Goal: Task Accomplishment & Management: Use online tool/utility

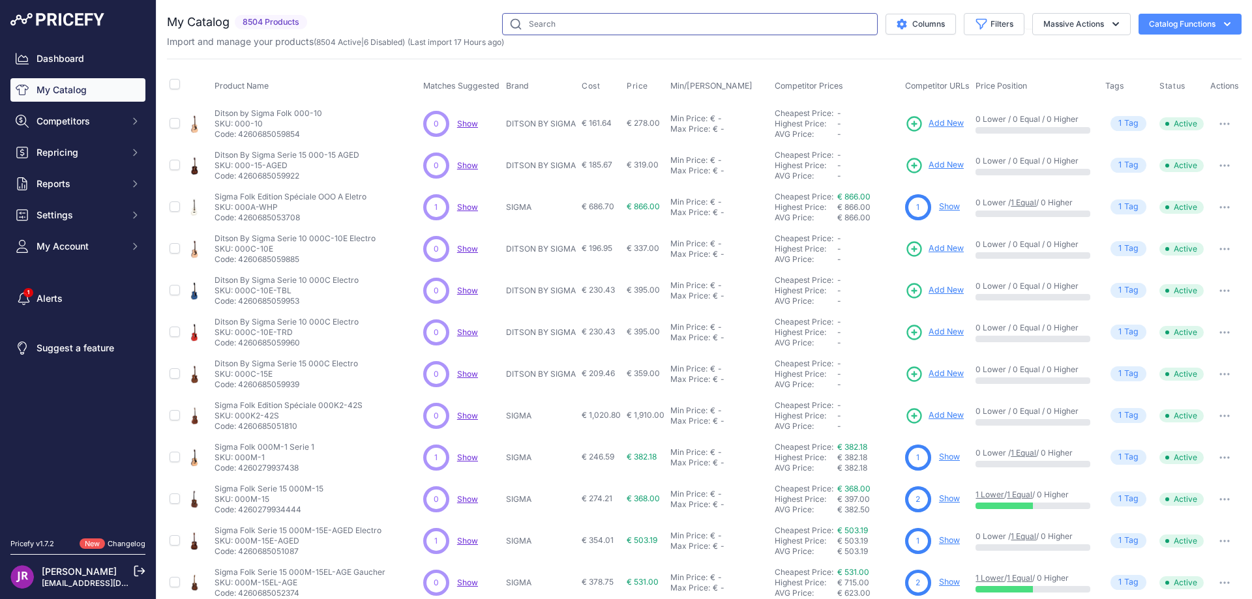
click at [527, 19] on input "text" at bounding box center [690, 24] width 376 height 22
type input "vshm"
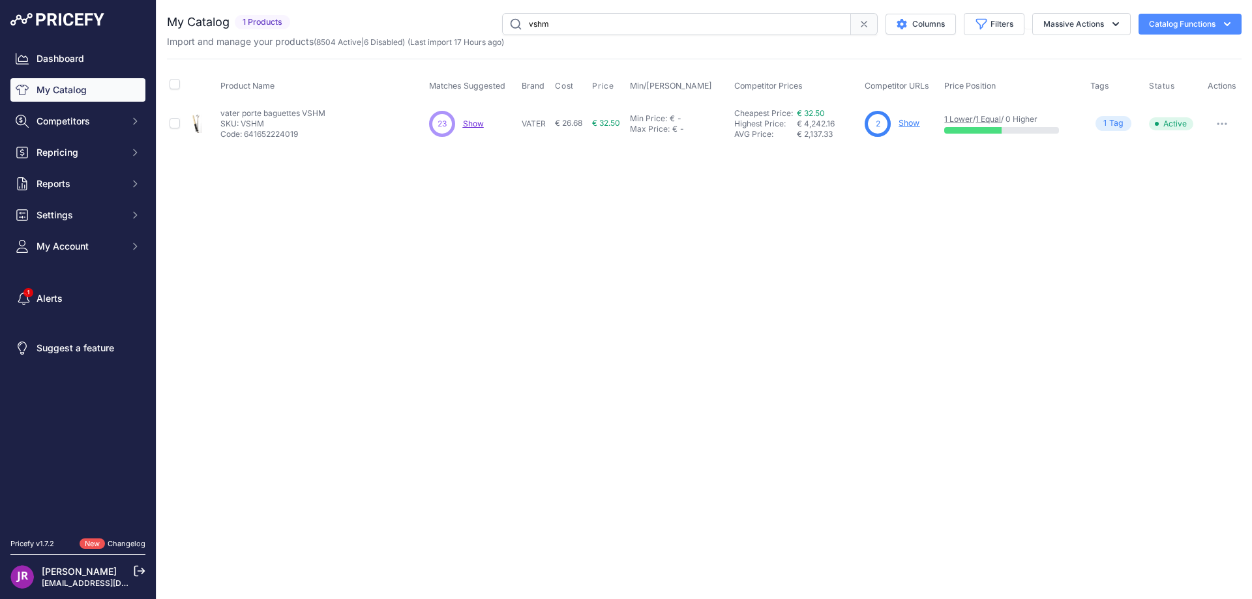
click at [910, 123] on link "Show" at bounding box center [909, 123] width 21 height 10
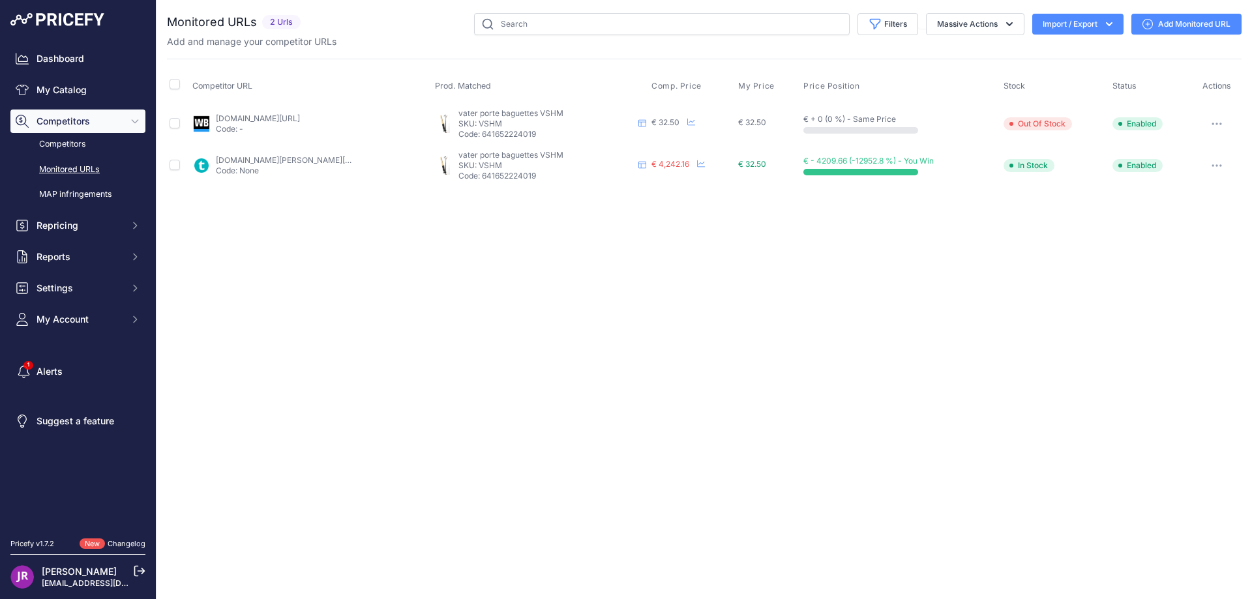
click at [1218, 166] on icon "button" at bounding box center [1217, 165] width 10 height 3
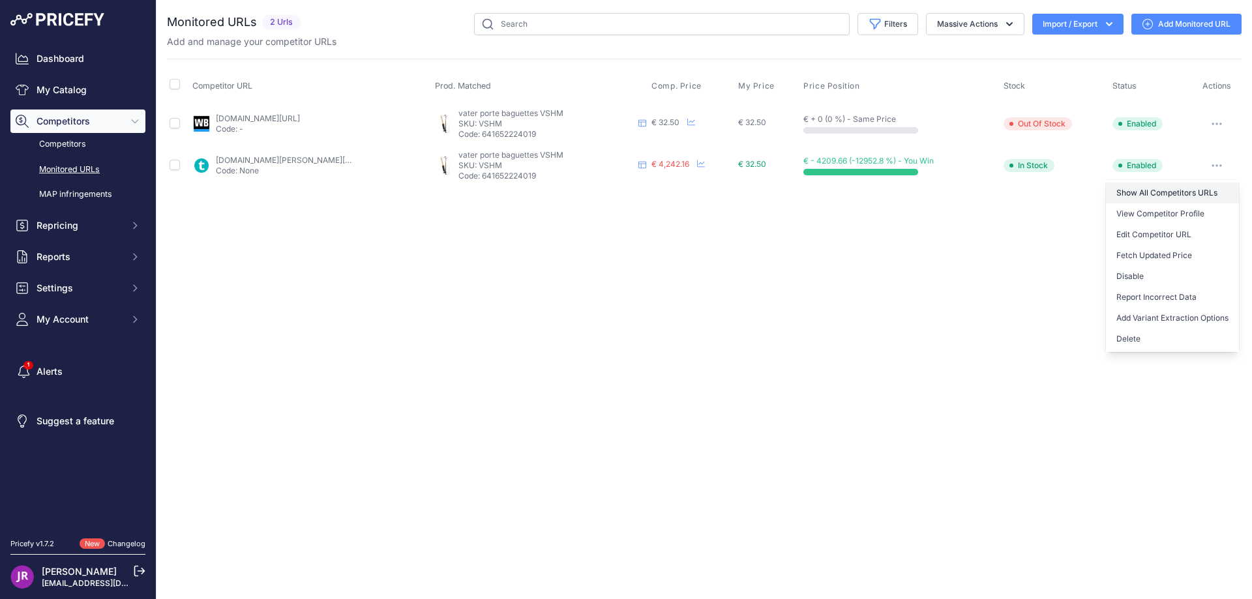
click at [1135, 192] on link "Show All Competitors URLs" at bounding box center [1172, 193] width 133 height 21
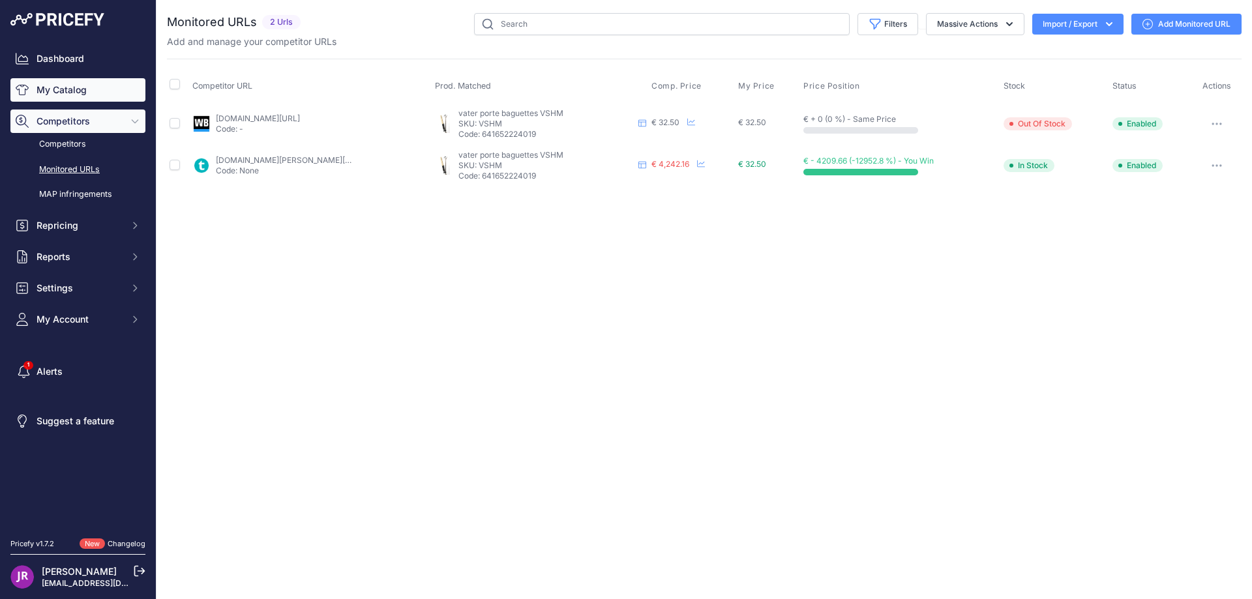
click at [75, 89] on link "My Catalog" at bounding box center [77, 89] width 135 height 23
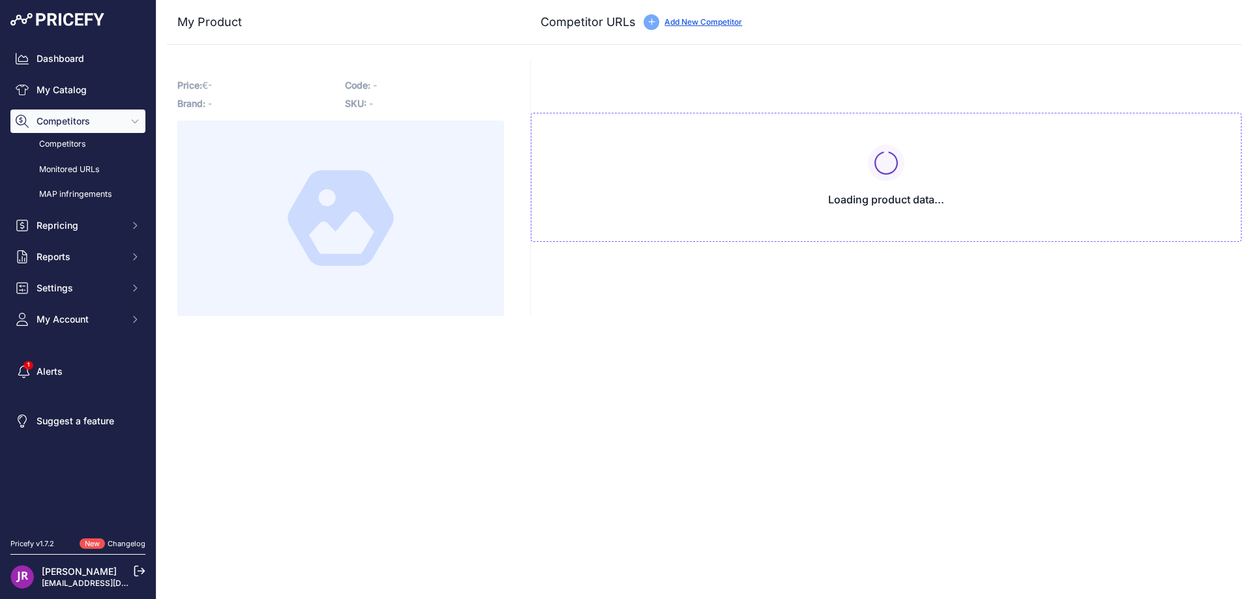
type input "www.thomann.fr/search.html?sw=vshm&smcs=b86312_3541&prirule_jdsnikfkfjsd=9365"
type input "www.woodbrass.com/sac-pour-baguettes-vater-porte-baguettes-vshm-p255396.html?pr…"
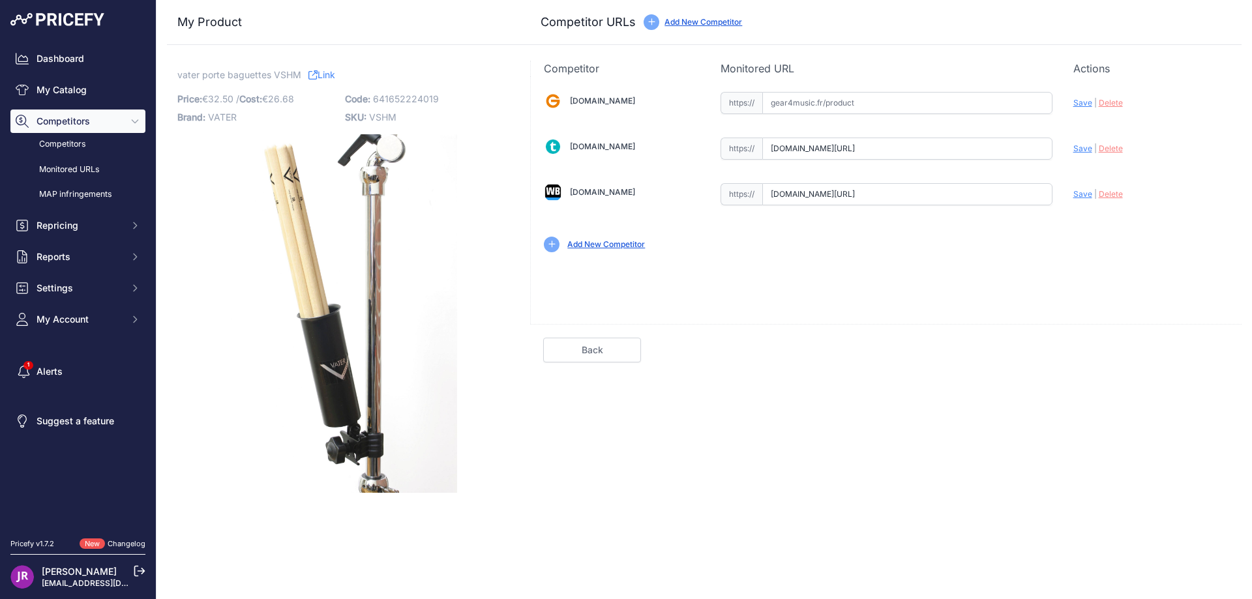
scroll to position [0, 53]
drag, startPoint x: 770, startPoint y: 147, endPoint x: 1076, endPoint y: 155, distance: 306.6
click at [1076, 155] on div "Gear4music.fr Valid Invalid" at bounding box center [886, 170] width 711 height 189
drag, startPoint x: 770, startPoint y: 194, endPoint x: 1084, endPoint y: 217, distance: 314.6
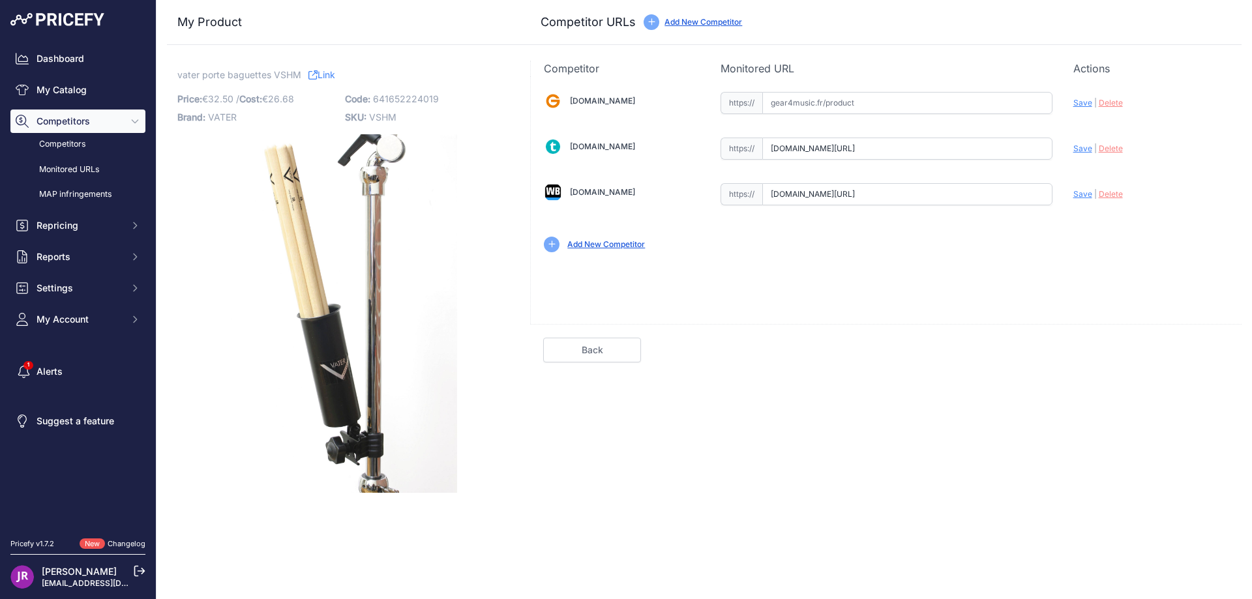
click at [1084, 217] on div "Gear4music.fr Valid Invalid" at bounding box center [886, 170] width 711 height 189
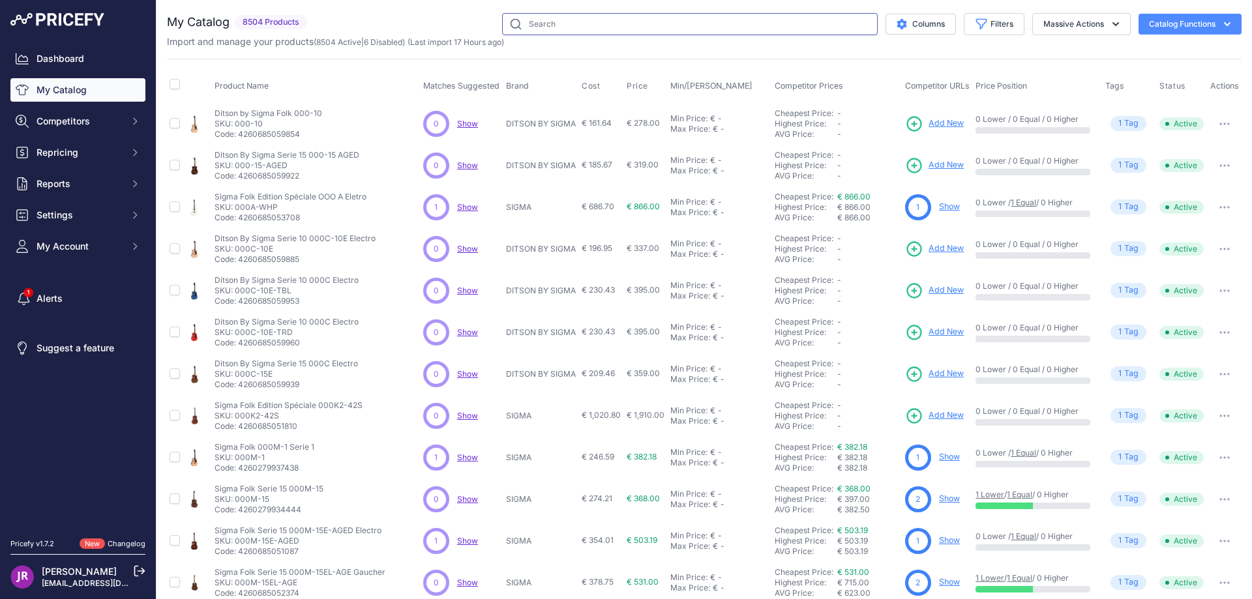
click at [551, 31] on input "text" at bounding box center [690, 24] width 376 height 22
type input "vshm"
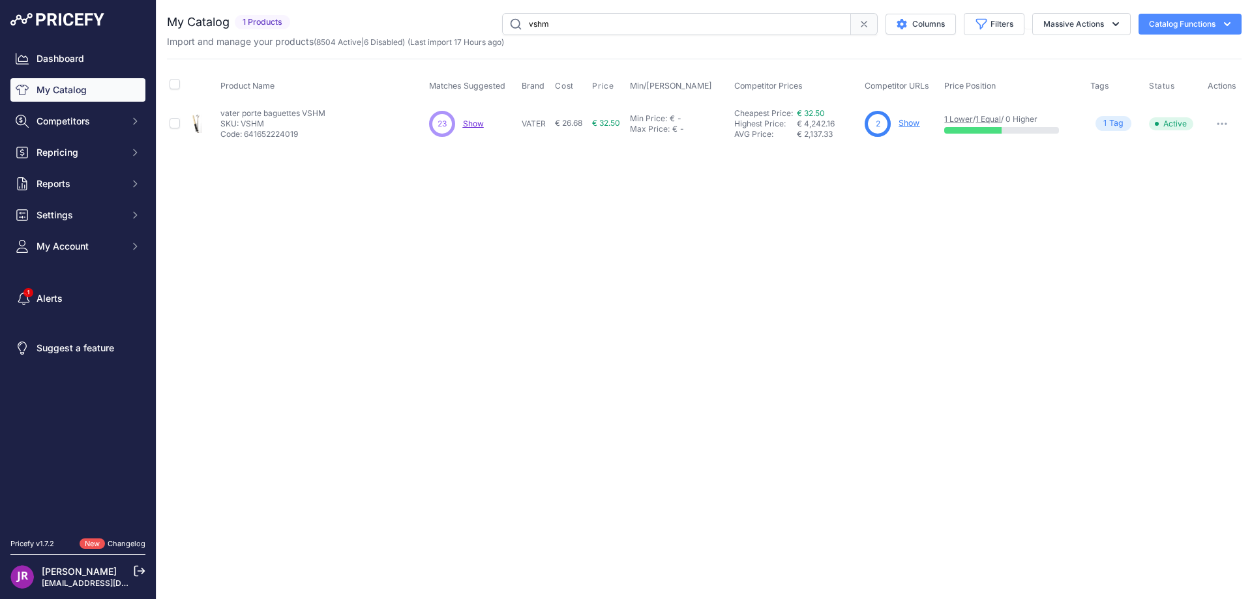
click at [908, 121] on link "Show" at bounding box center [909, 123] width 21 height 10
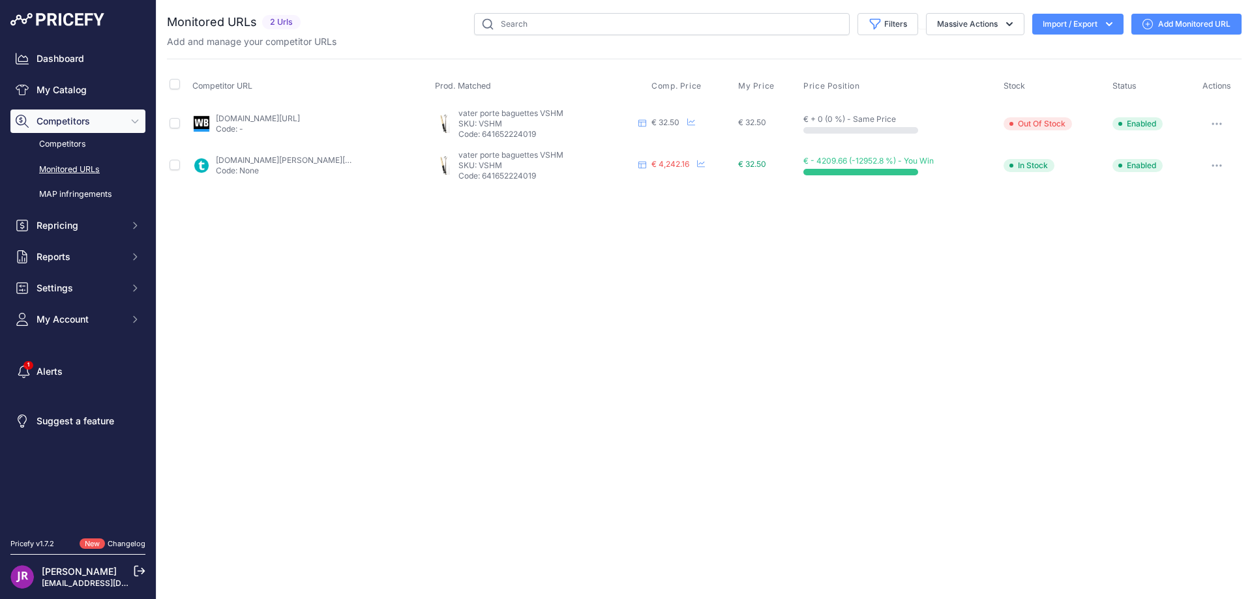
click at [1221, 162] on button "button" at bounding box center [1217, 166] width 26 height 18
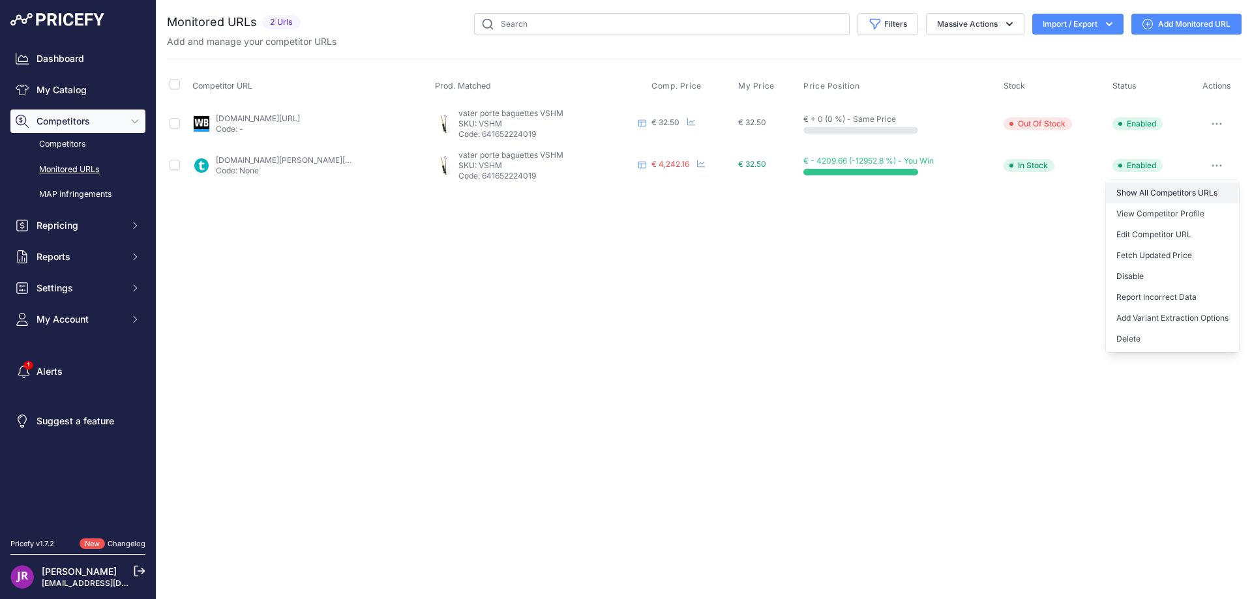
click at [1145, 196] on link "Show All Competitors URLs" at bounding box center [1172, 193] width 133 height 21
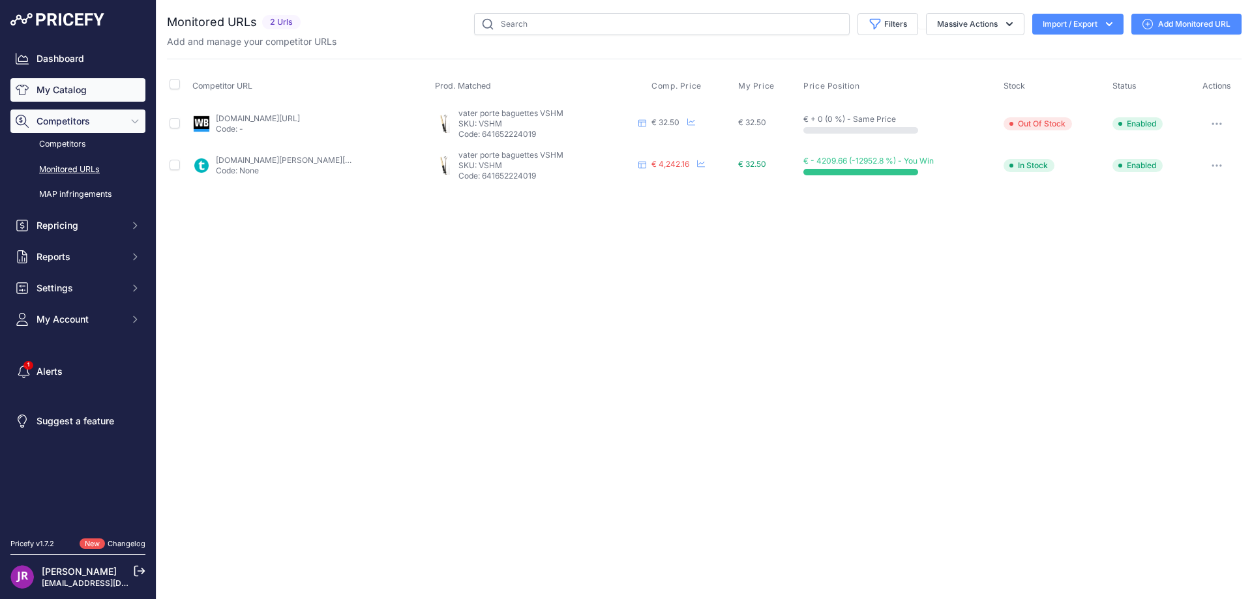
click at [67, 92] on link "My Catalog" at bounding box center [77, 89] width 135 height 23
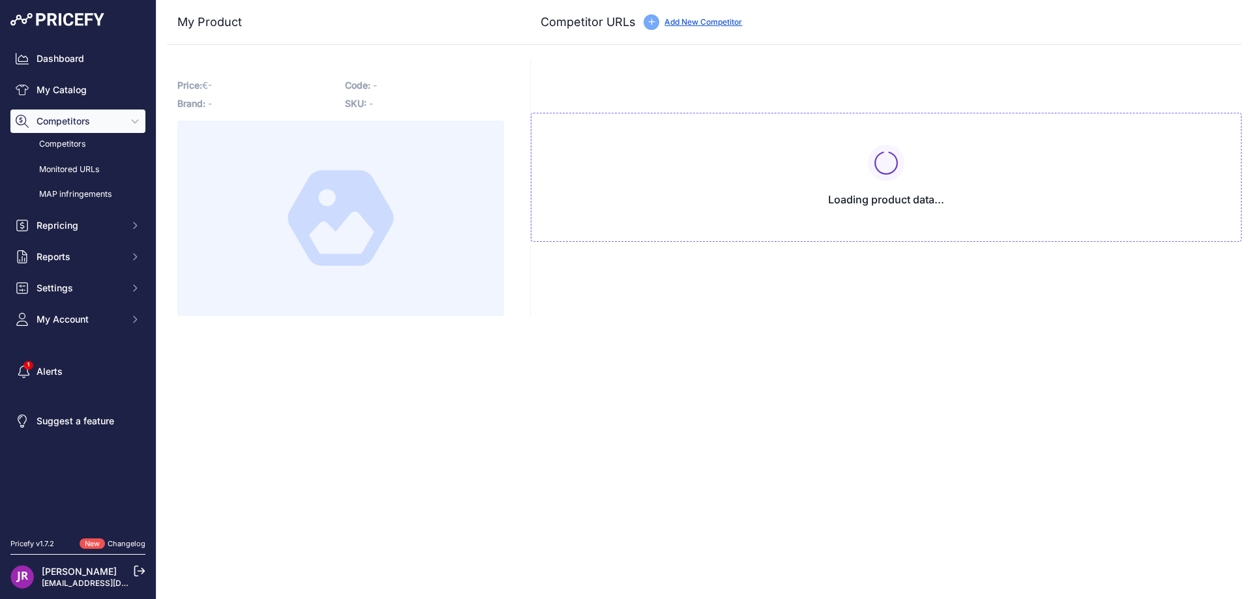
type input "[DOMAIN_NAME][URL]"
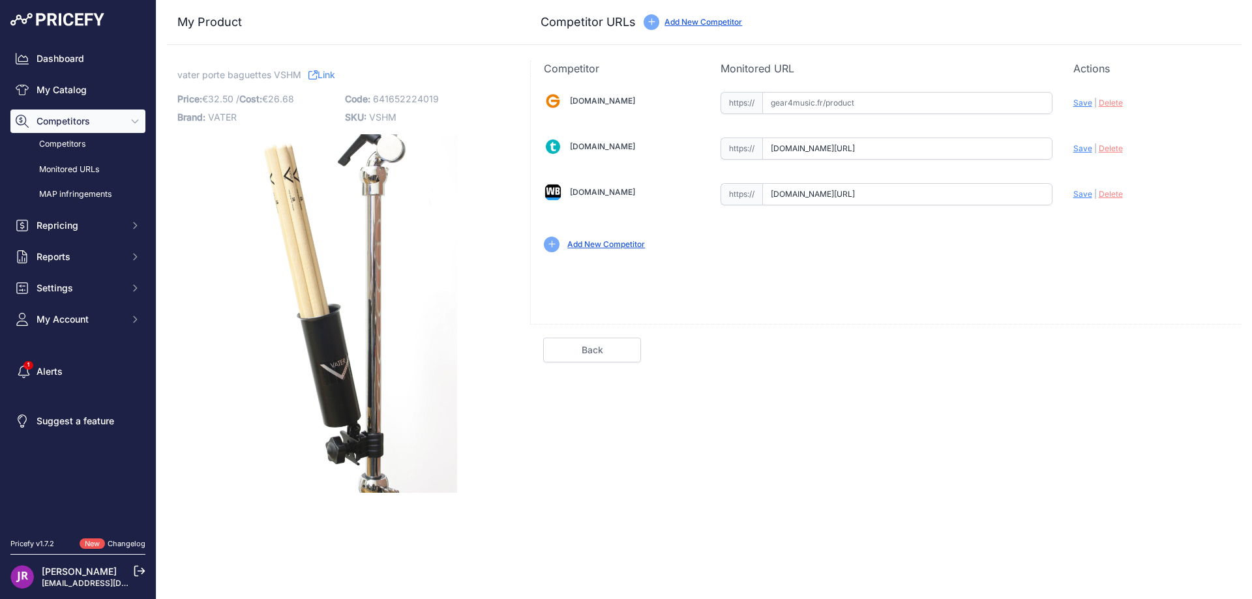
click at [1112, 149] on span "Delete" at bounding box center [1111, 148] width 24 height 10
click at [880, 147] on input "text" at bounding box center [907, 149] width 290 height 22
paste input "[URL][DOMAIN_NAME]"
click at [1086, 152] on span "Save" at bounding box center [1082, 148] width 19 height 10
type input "[URL][DOMAIN_NAME]"
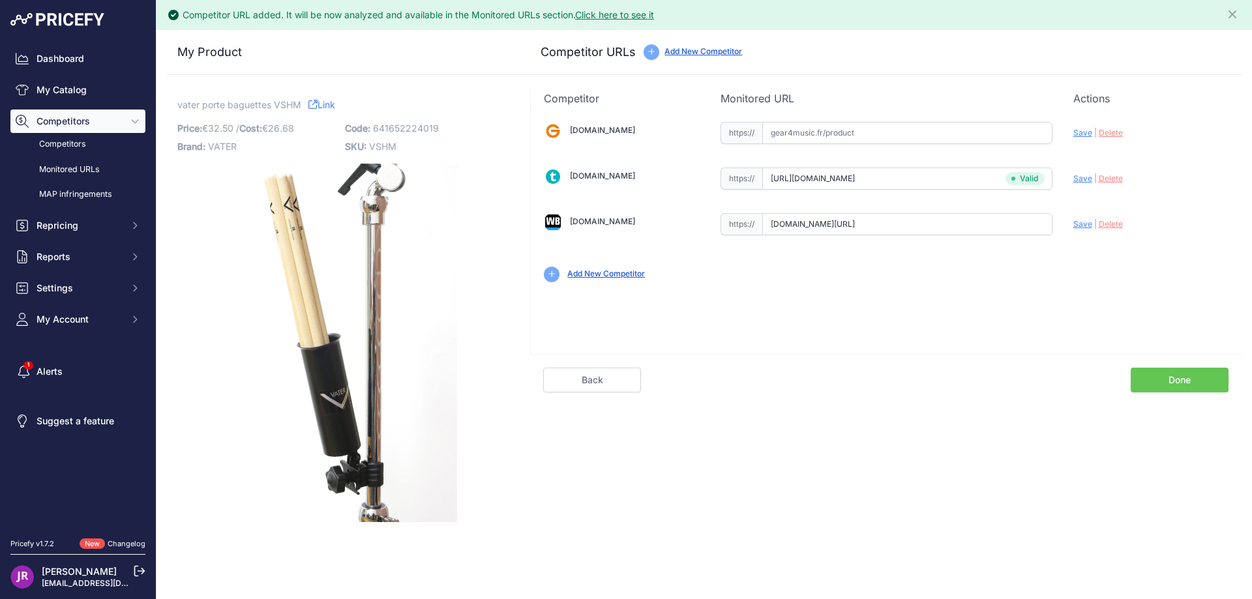
click at [1188, 380] on link "Done" at bounding box center [1180, 380] width 98 height 25
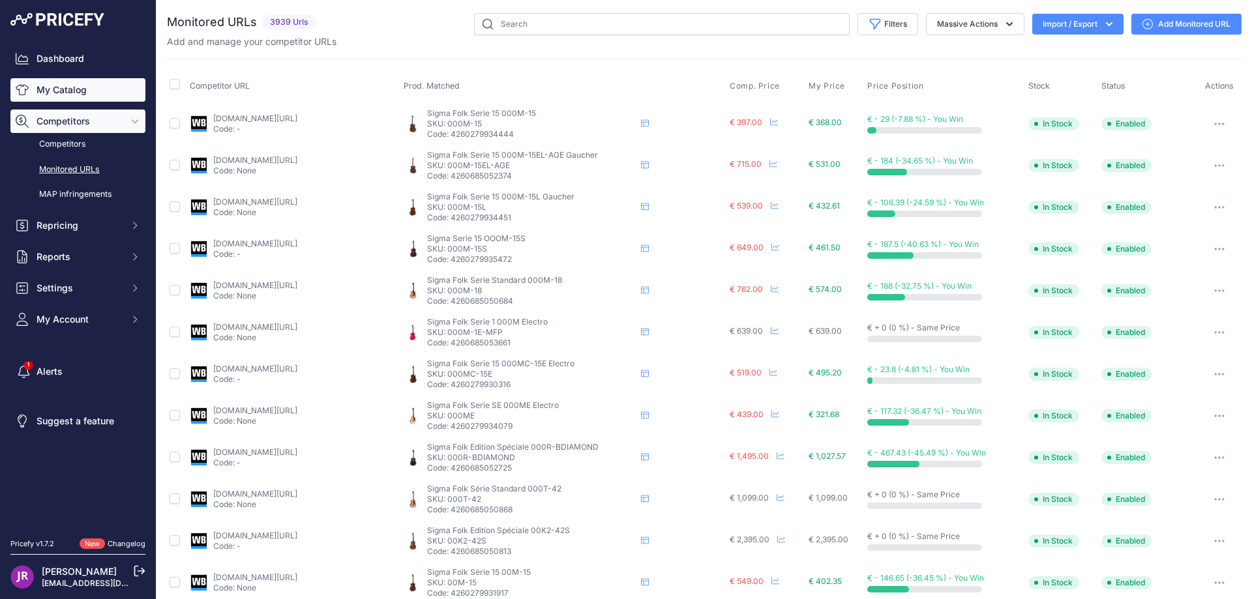
click at [70, 95] on link "My Catalog" at bounding box center [77, 89] width 135 height 23
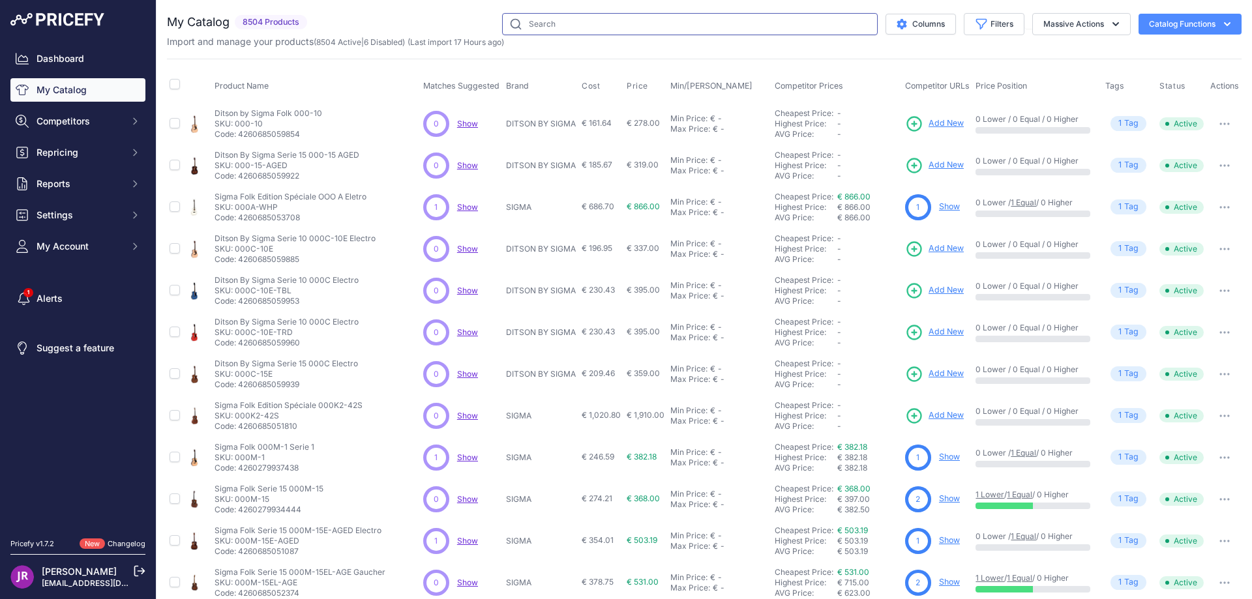
click at [567, 22] on input "text" at bounding box center [690, 24] width 376 height 22
type input "vbvb"
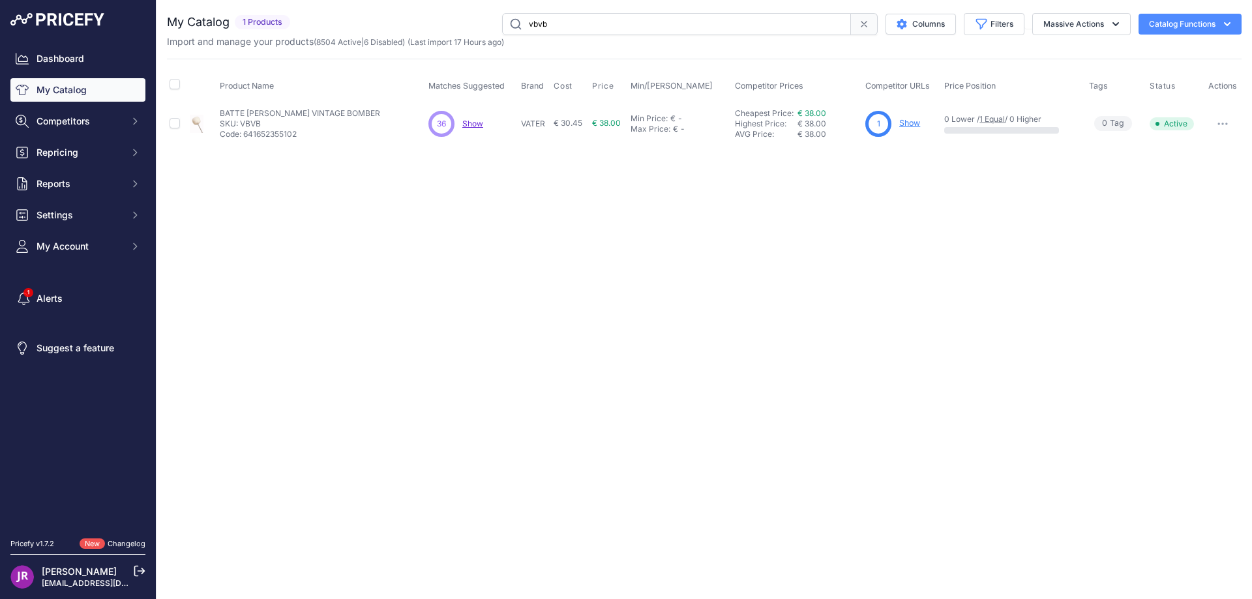
click at [1219, 121] on button "button" at bounding box center [1223, 124] width 26 height 18
drag, startPoint x: 1069, startPoint y: 185, endPoint x: 949, endPoint y: 133, distance: 130.8
click at [1068, 185] on div "Close You are not connected to the internet. vbvb" at bounding box center [705, 299] width 1096 height 599
click at [916, 119] on link "Show" at bounding box center [909, 123] width 21 height 10
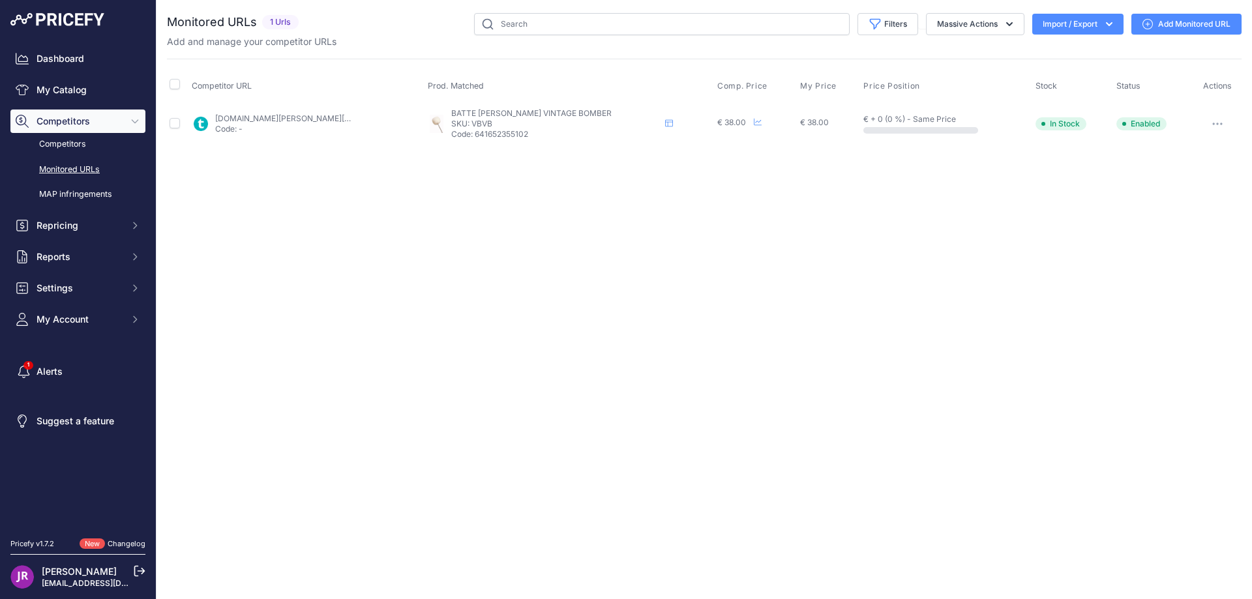
click at [1217, 120] on button "button" at bounding box center [1218, 124] width 26 height 18
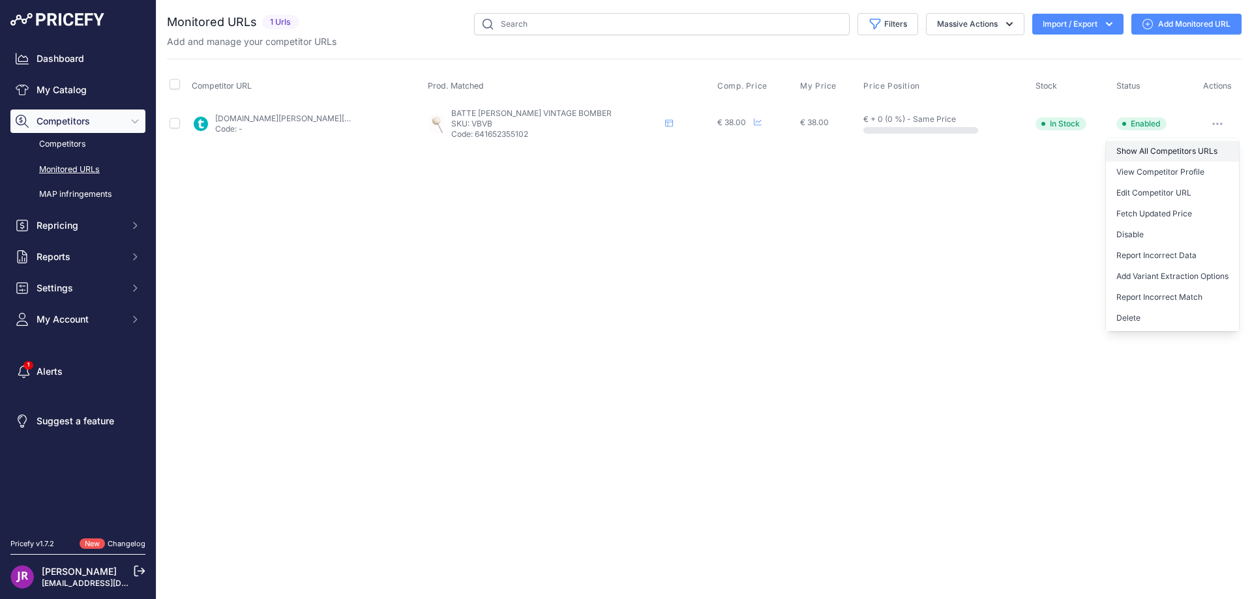
click at [1155, 151] on link "Show All Competitors URLs" at bounding box center [1172, 151] width 133 height 21
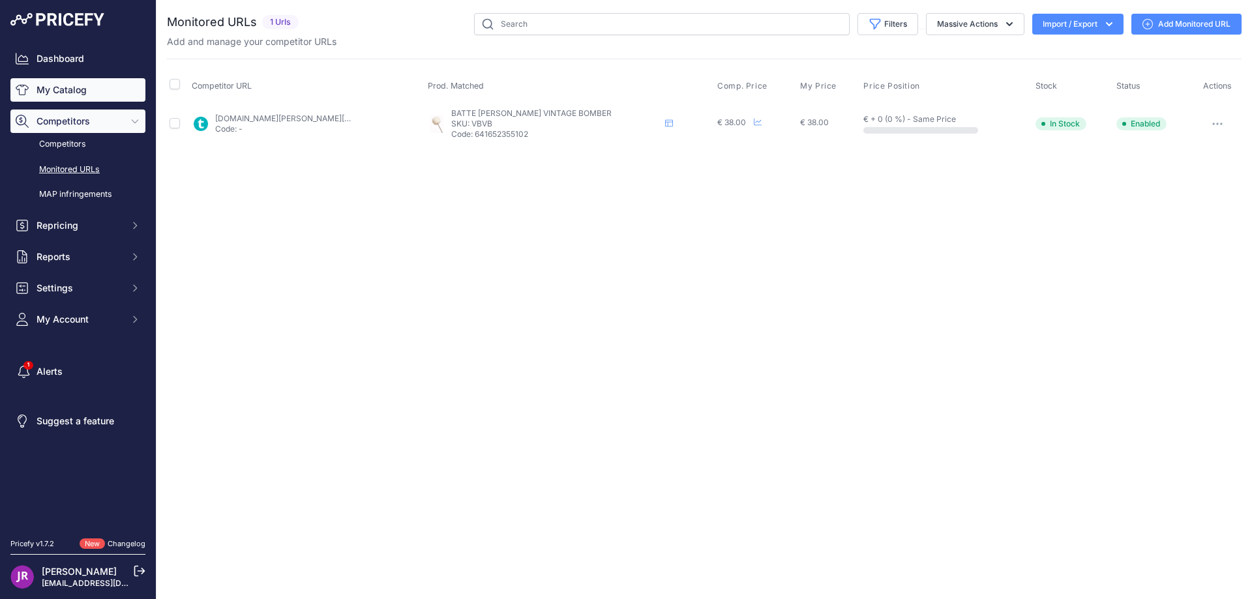
click at [53, 88] on link "My Catalog" at bounding box center [77, 89] width 135 height 23
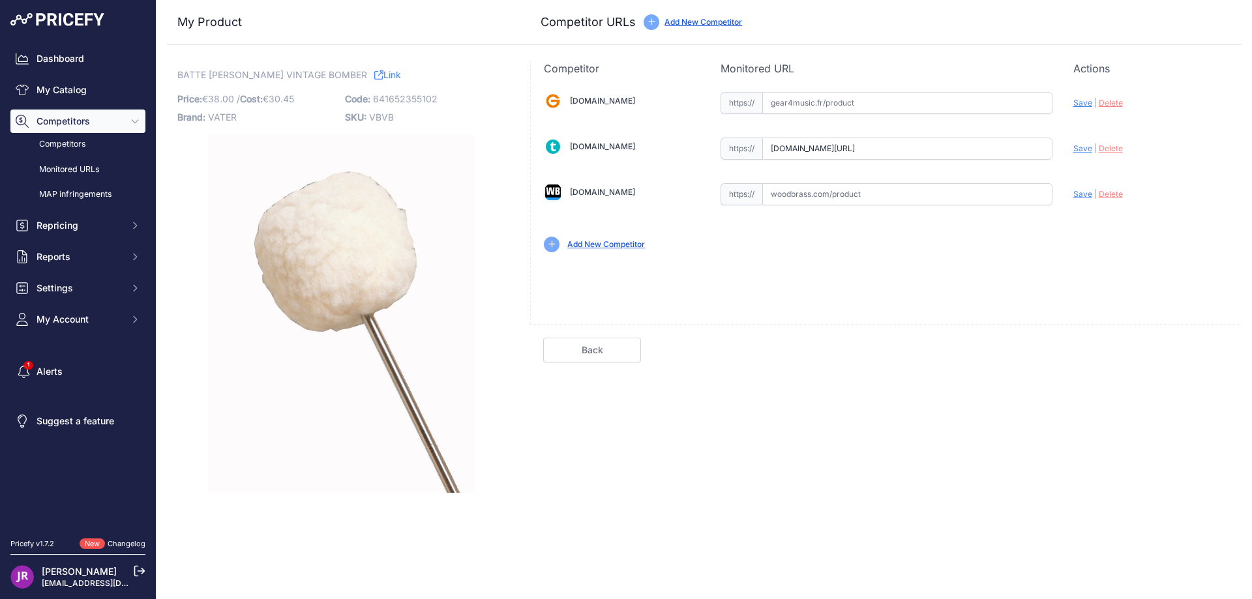
scroll to position [0, 50]
drag, startPoint x: 770, startPoint y: 149, endPoint x: 1169, endPoint y: 167, distance: 400.2
click at [1169, 167] on div "[DOMAIN_NAME] Valid Invalid" at bounding box center [886, 170] width 711 height 189
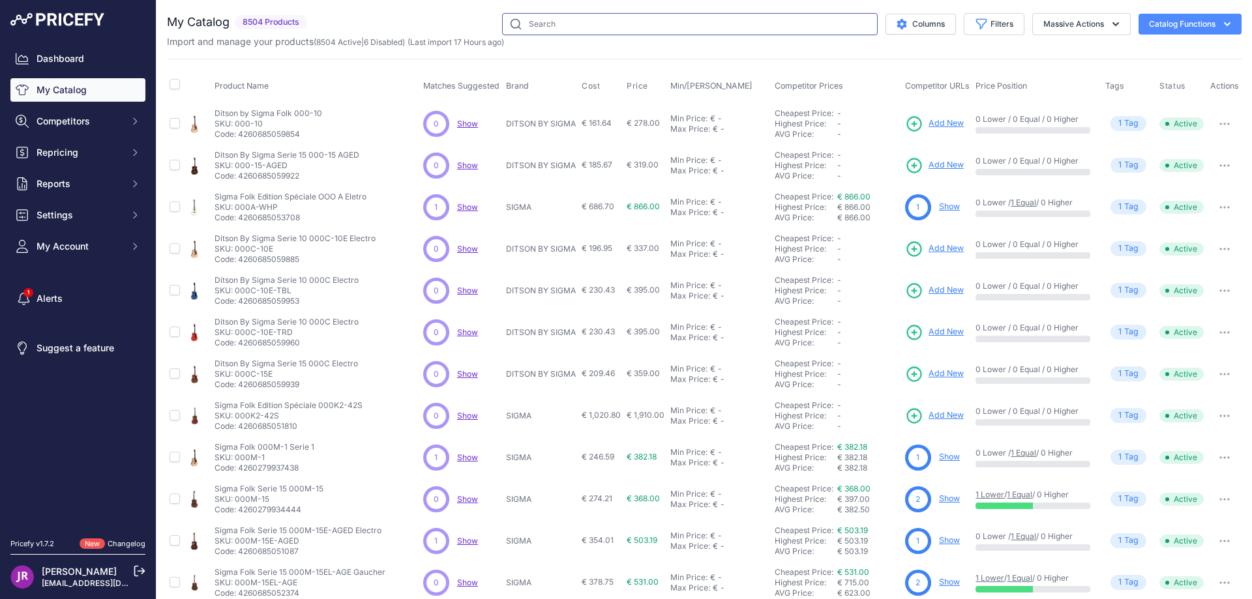
click at [574, 30] on input "text" at bounding box center [690, 24] width 376 height 22
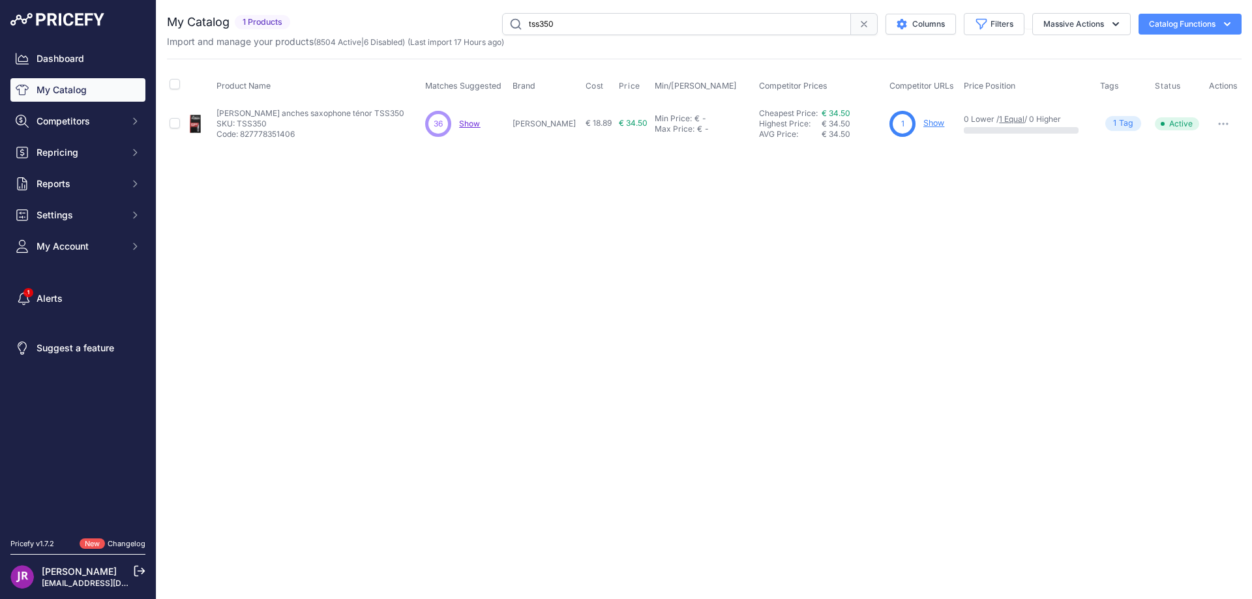
drag, startPoint x: 579, startPoint y: 22, endPoint x: 507, endPoint y: 25, distance: 71.8
click at [507, 25] on input "tss350" at bounding box center [676, 24] width 349 height 22
type input "tsb35"
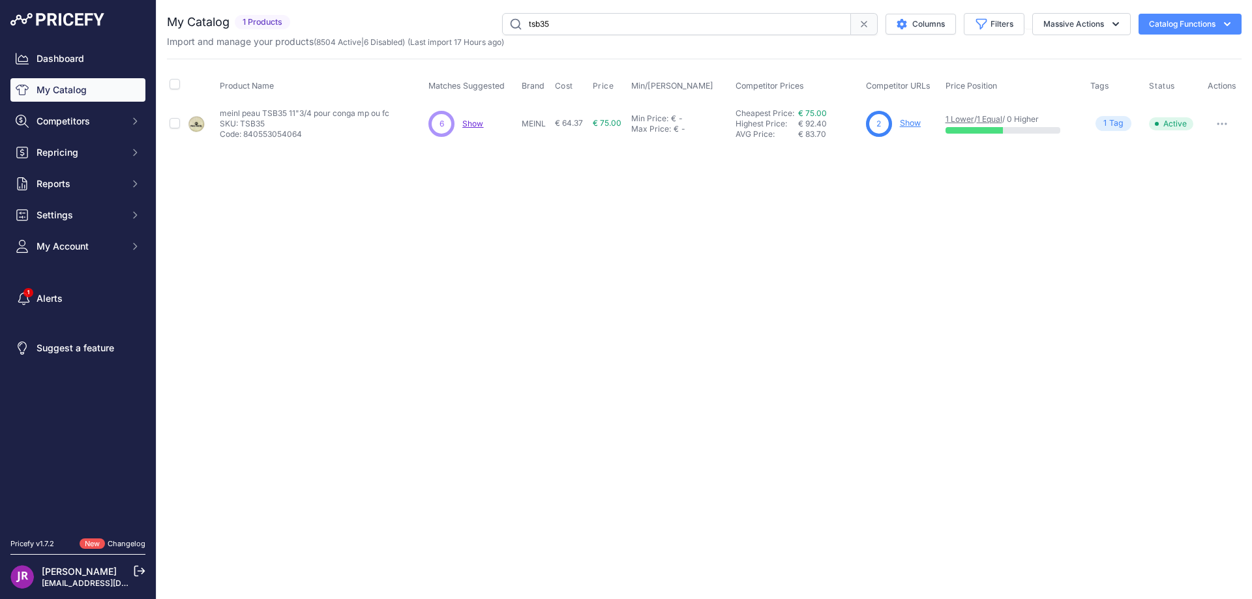
click at [912, 125] on link "Show" at bounding box center [910, 123] width 21 height 10
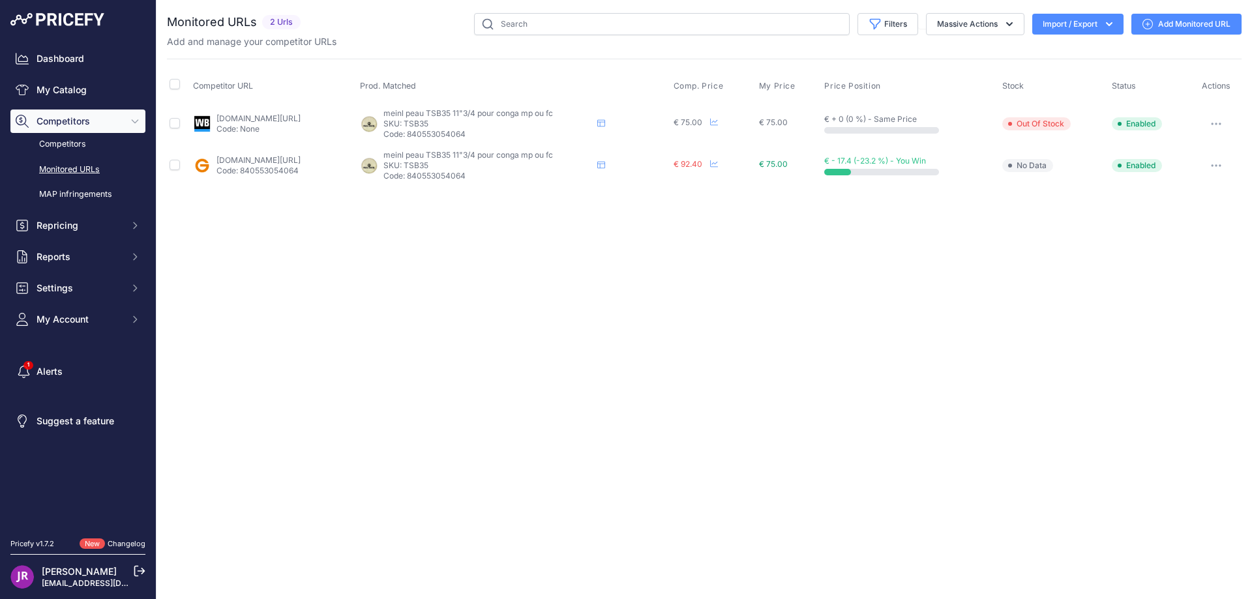
click at [1218, 123] on icon "button" at bounding box center [1216, 123] width 1 height 1
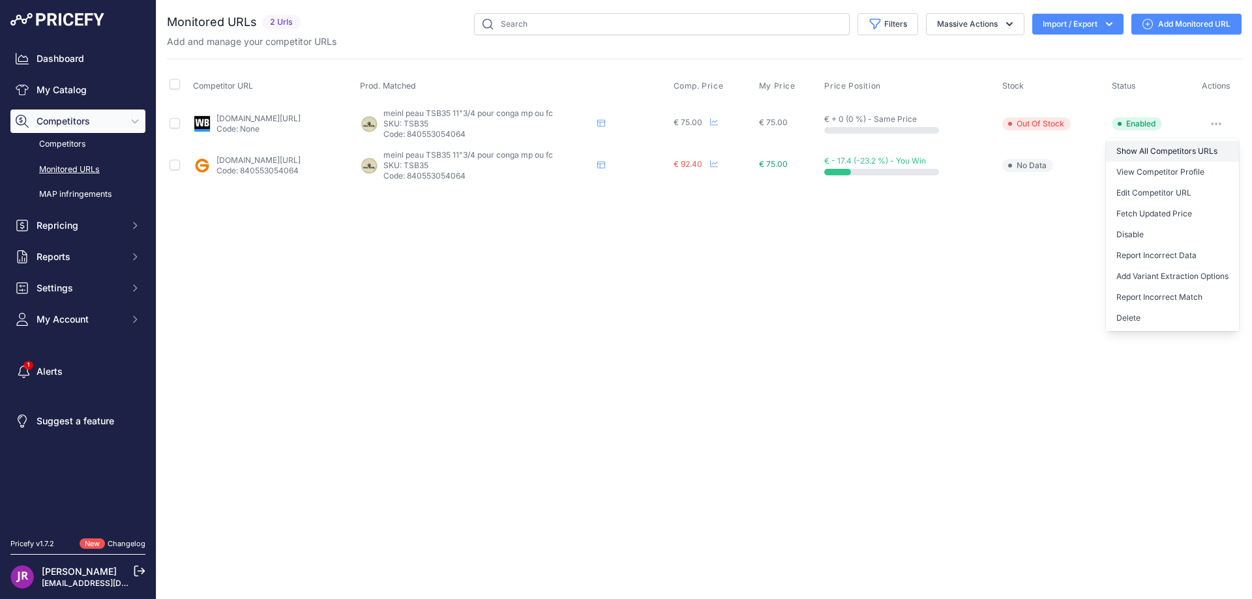
click at [1151, 151] on link "Show All Competitors URLs" at bounding box center [1172, 151] width 133 height 21
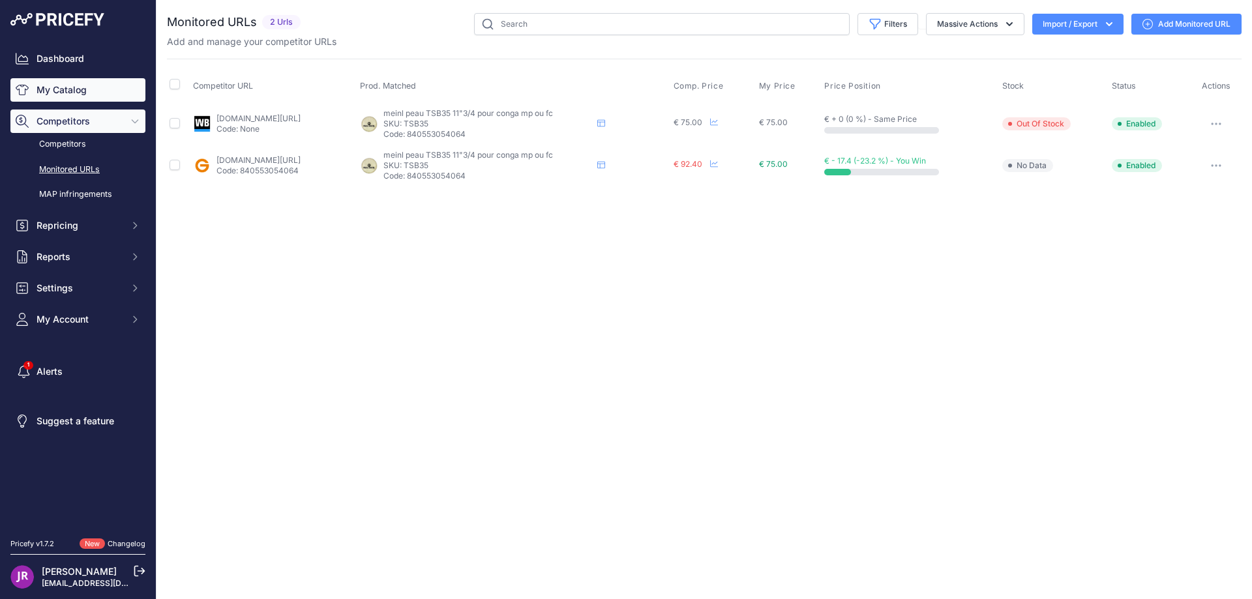
click at [70, 96] on link "My Catalog" at bounding box center [77, 89] width 135 height 23
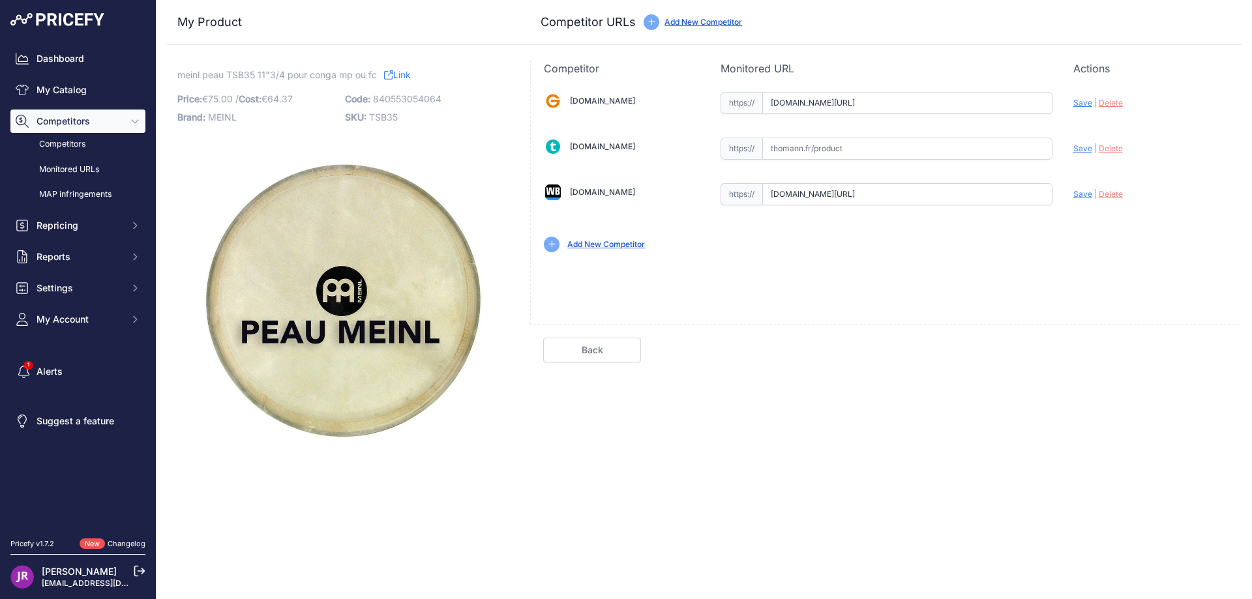
scroll to position [0, 115]
drag, startPoint x: 768, startPoint y: 107, endPoint x: 1151, endPoint y: 112, distance: 382.8
click at [1151, 112] on div "[DOMAIN_NAME] Valid Invalid" at bounding box center [886, 170] width 711 height 189
drag, startPoint x: 769, startPoint y: 195, endPoint x: 1088, endPoint y: 205, distance: 319.1
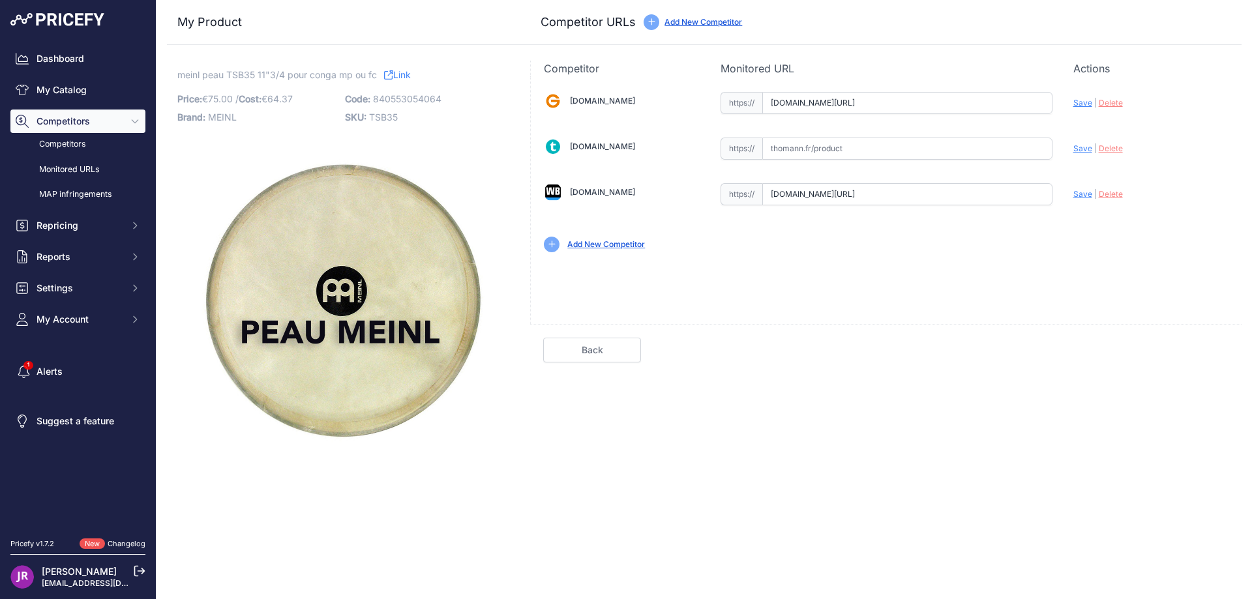
click at [1088, 205] on div "[DOMAIN_NAME] Valid Invalid" at bounding box center [886, 170] width 711 height 189
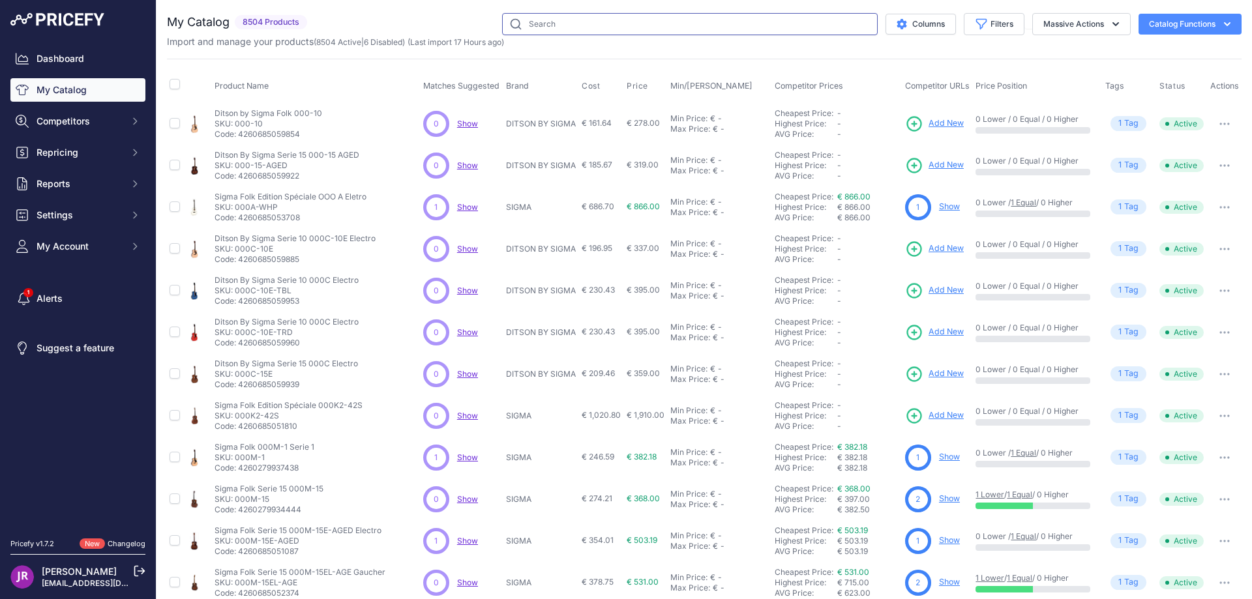
click at [554, 24] on input "text" at bounding box center [690, 24] width 376 height 22
type input "tsa150"
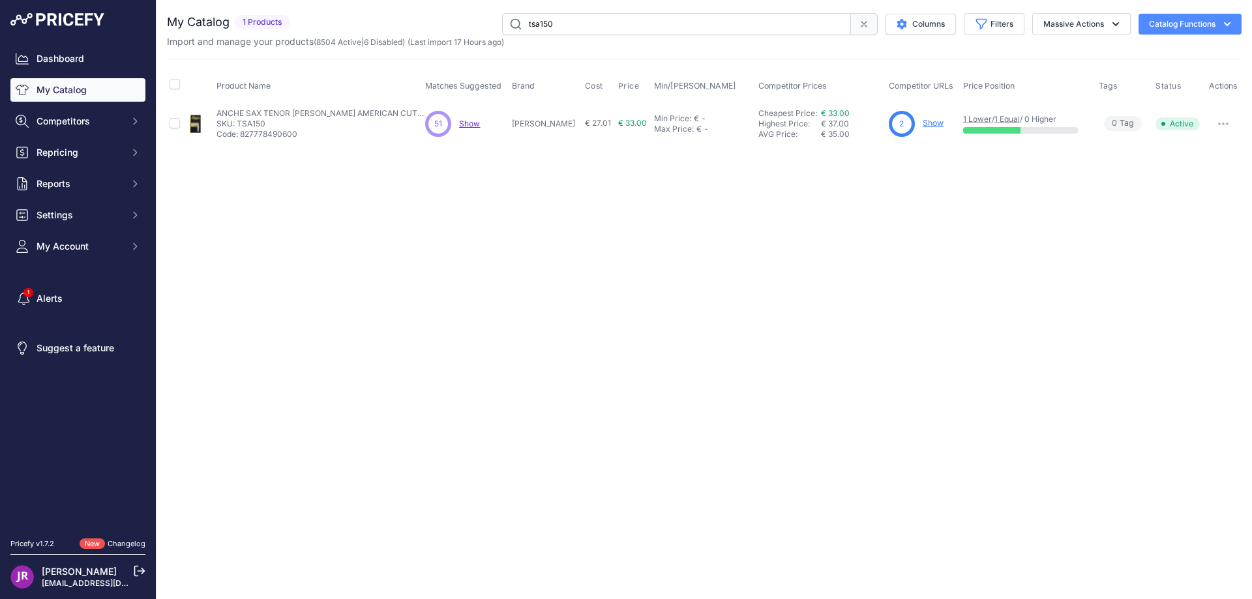
click at [923, 126] on link "Show" at bounding box center [933, 123] width 21 height 10
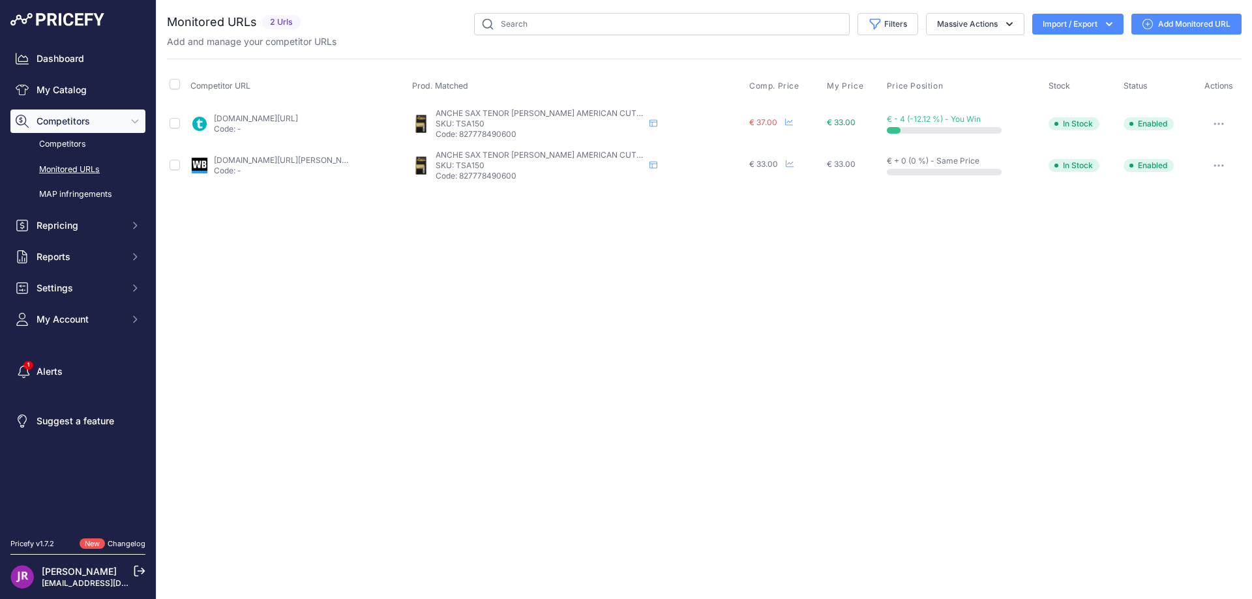
click at [1219, 121] on button "button" at bounding box center [1219, 124] width 26 height 18
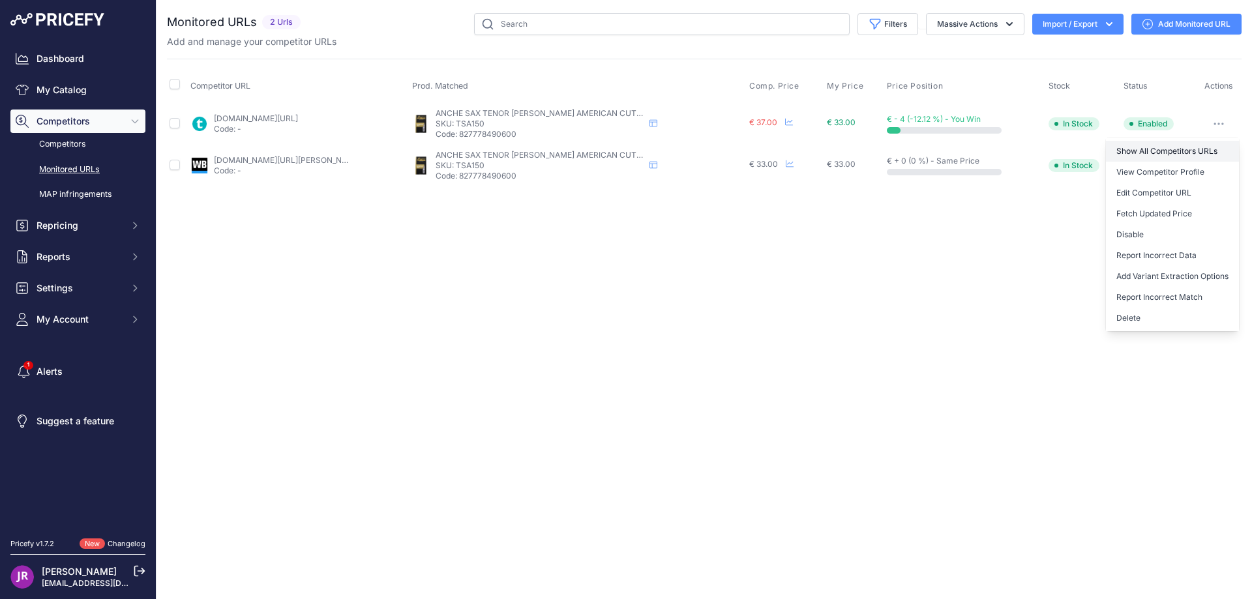
click at [1148, 151] on link "Show All Competitors URLs" at bounding box center [1172, 151] width 133 height 21
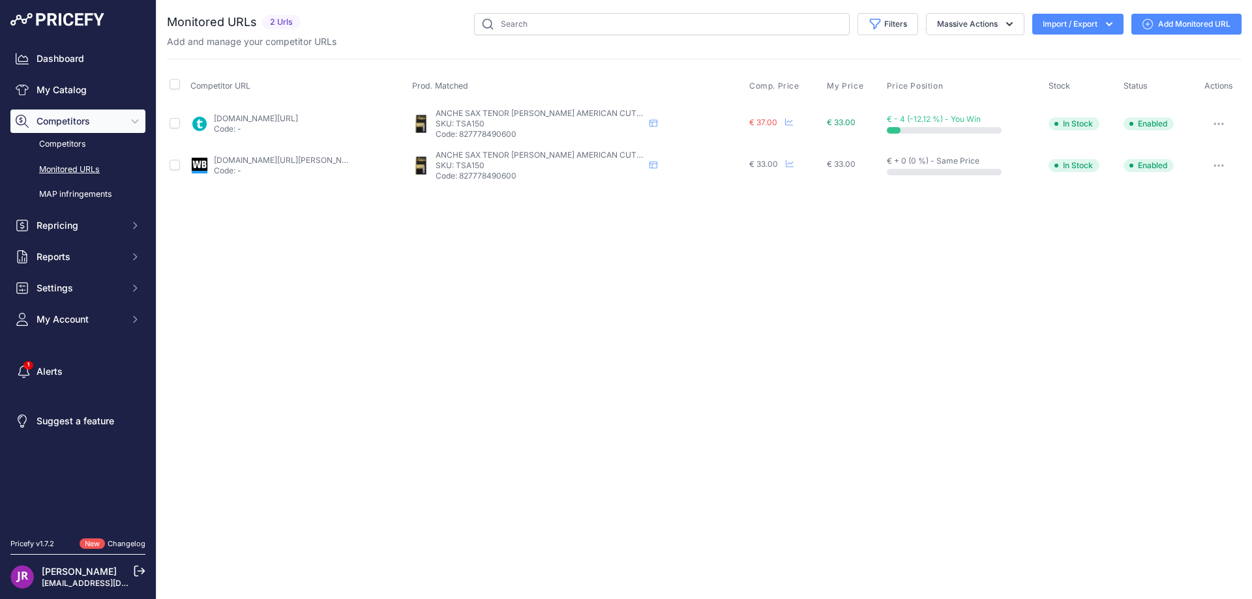
click at [1214, 166] on icon "button" at bounding box center [1214, 165] width 1 height 1
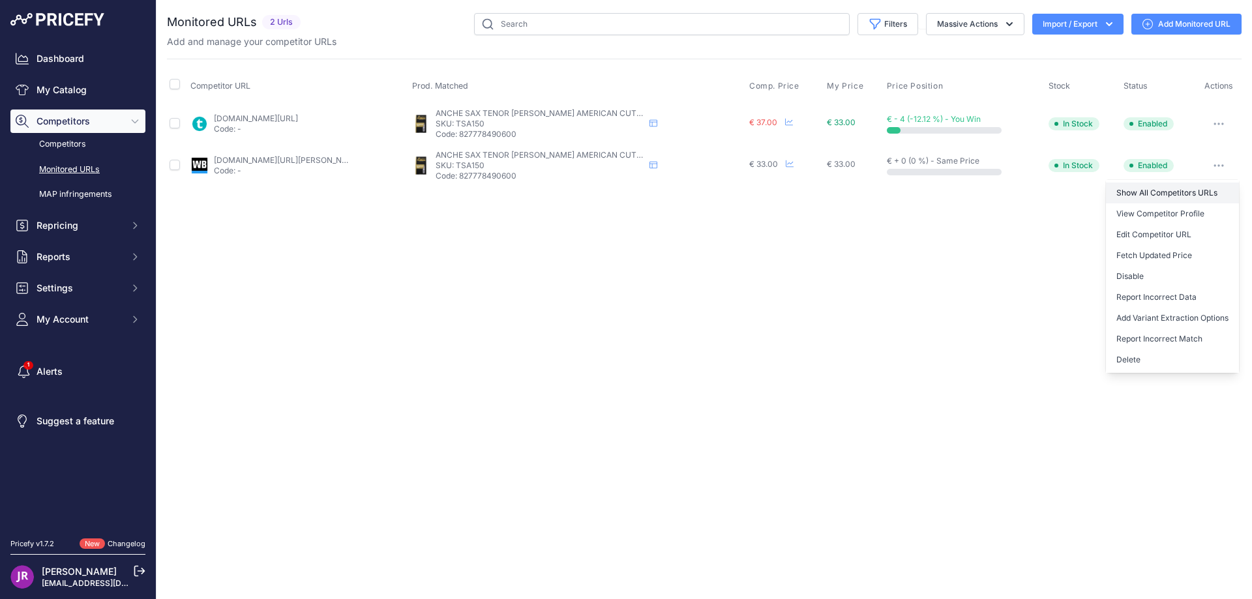
click at [1120, 191] on link "Show All Competitors URLs" at bounding box center [1172, 193] width 133 height 21
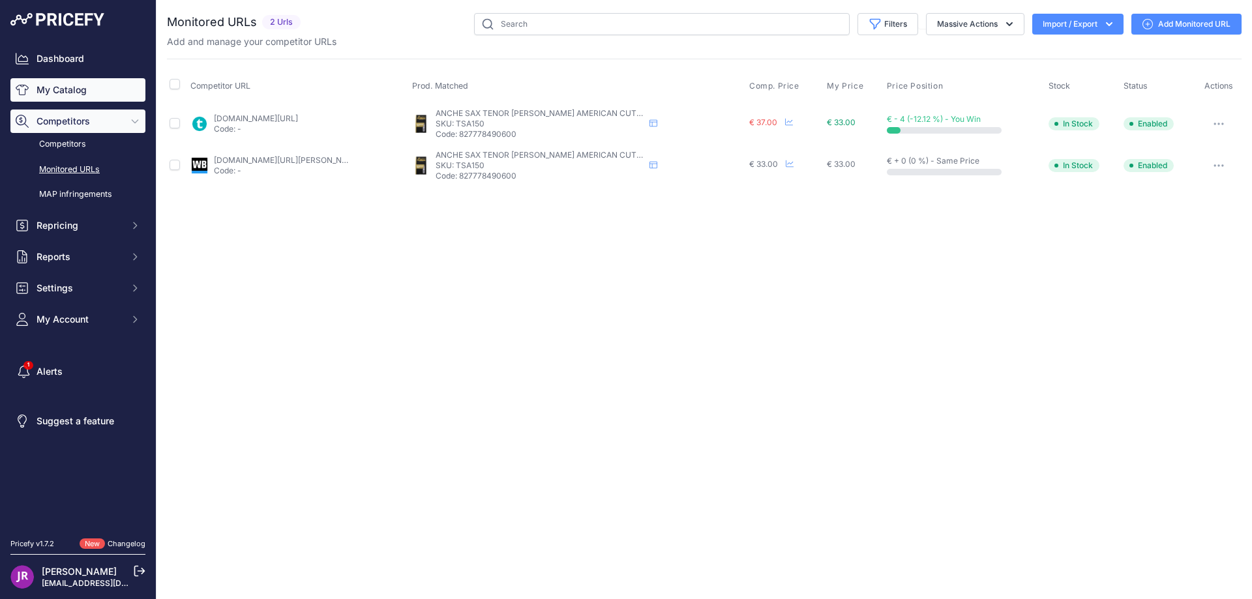
click at [80, 87] on link "My Catalog" at bounding box center [77, 89] width 135 height 23
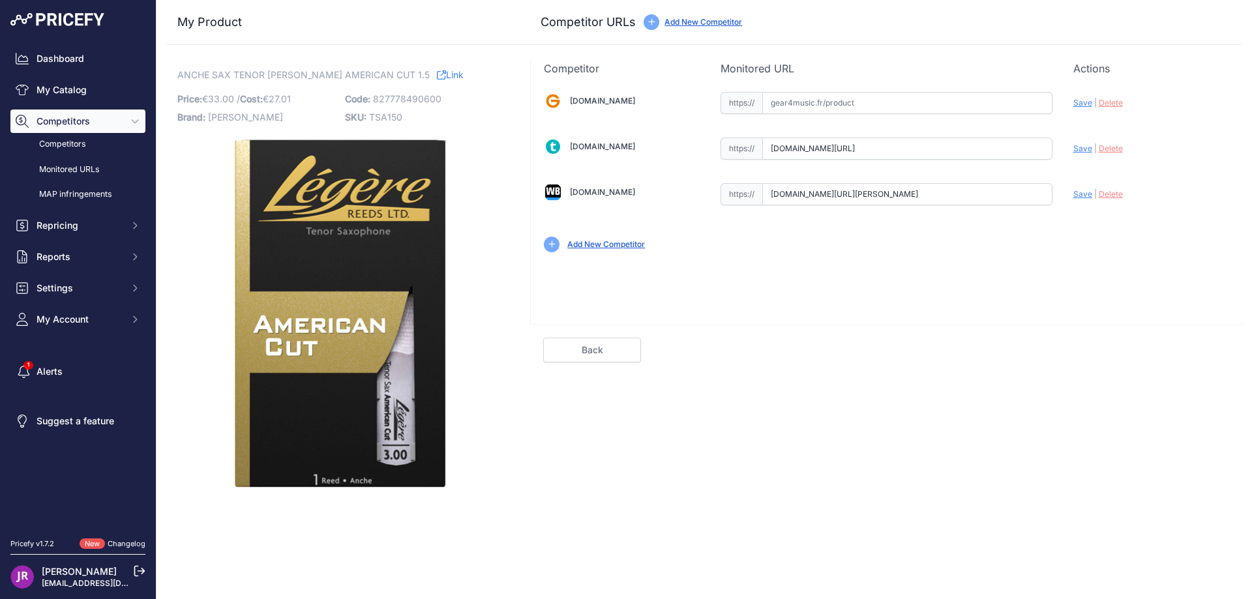
scroll to position [0, 35]
drag, startPoint x: 771, startPoint y: 152, endPoint x: 1075, endPoint y: 156, distance: 303.9
click at [1075, 156] on div "[DOMAIN_NAME] Valid Invalid" at bounding box center [886, 170] width 711 height 189
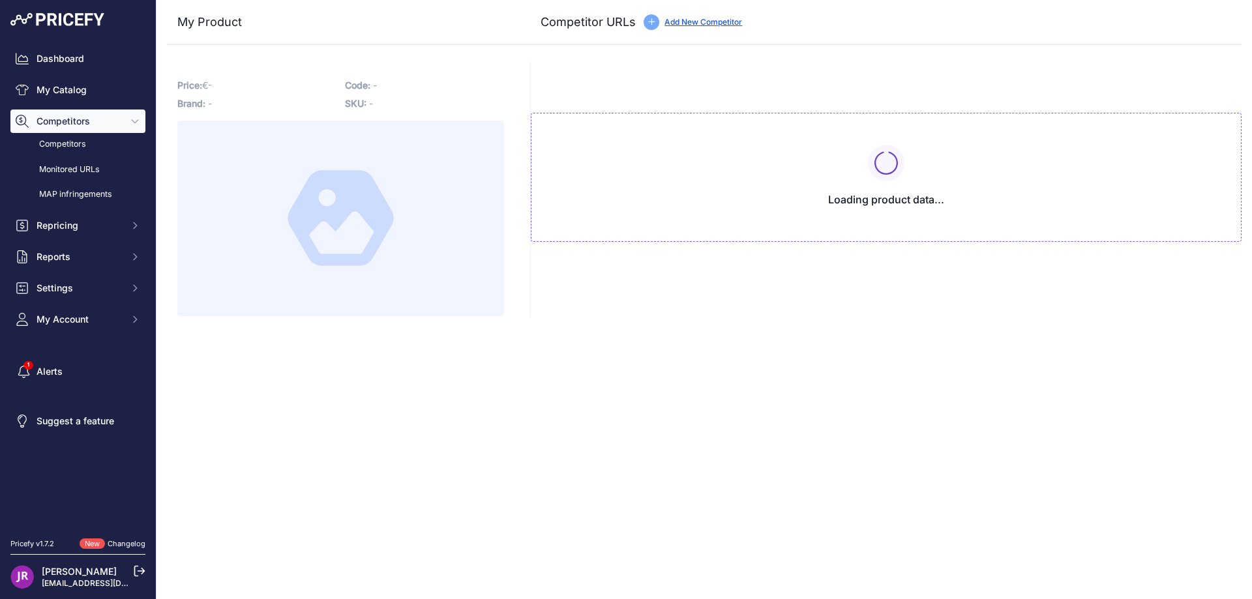
type input "[DOMAIN_NAME][URL]"
type input "[DOMAIN_NAME][URL][PERSON_NAME]"
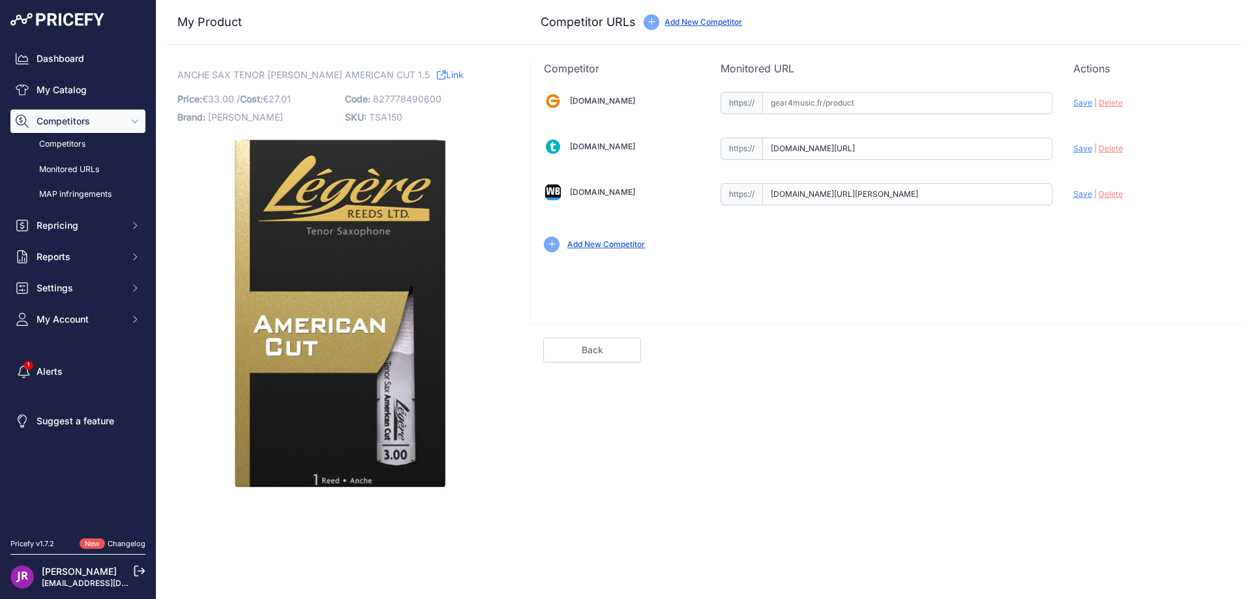
scroll to position [0, 153]
drag, startPoint x: 767, startPoint y: 194, endPoint x: 1125, endPoint y: 194, distance: 358.0
click at [1125, 194] on div "[DOMAIN_NAME] Valid Invalid" at bounding box center [886, 170] width 711 height 189
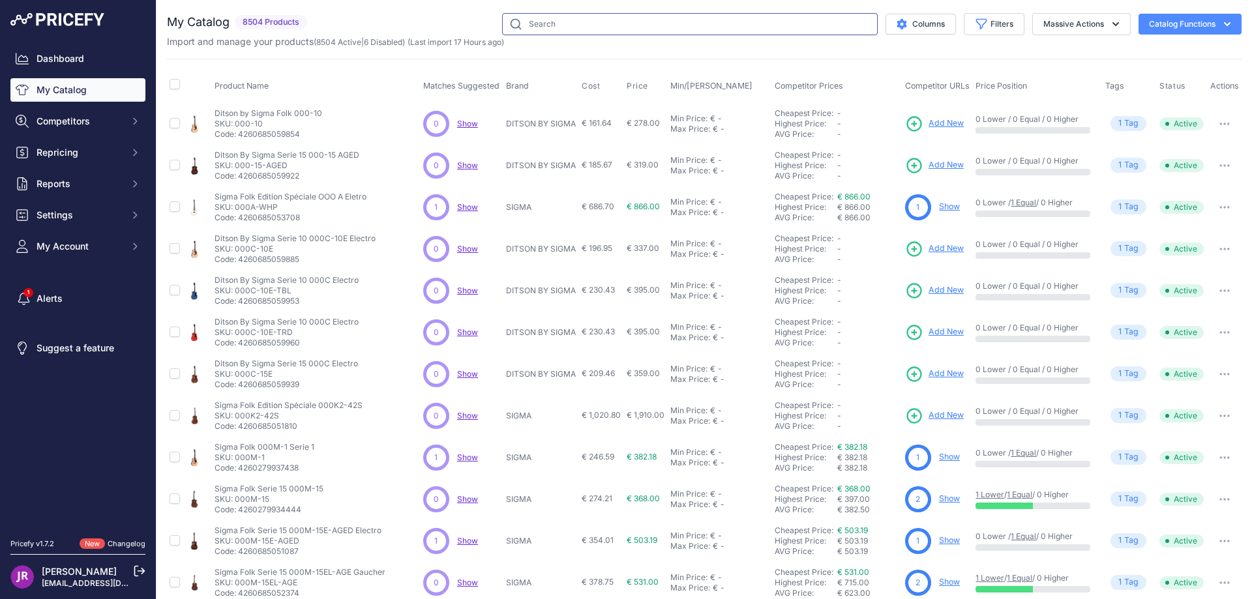
click at [545, 20] on input "text" at bounding box center [690, 24] width 376 height 22
type input "stb7"
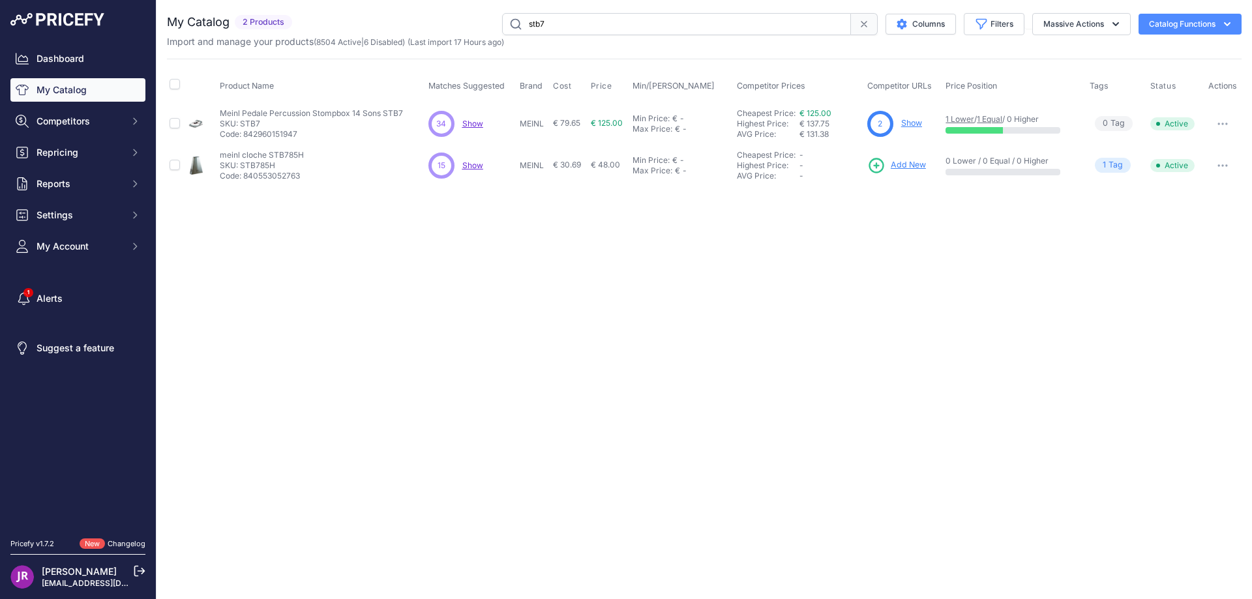
click at [908, 121] on link "Show" at bounding box center [911, 123] width 21 height 10
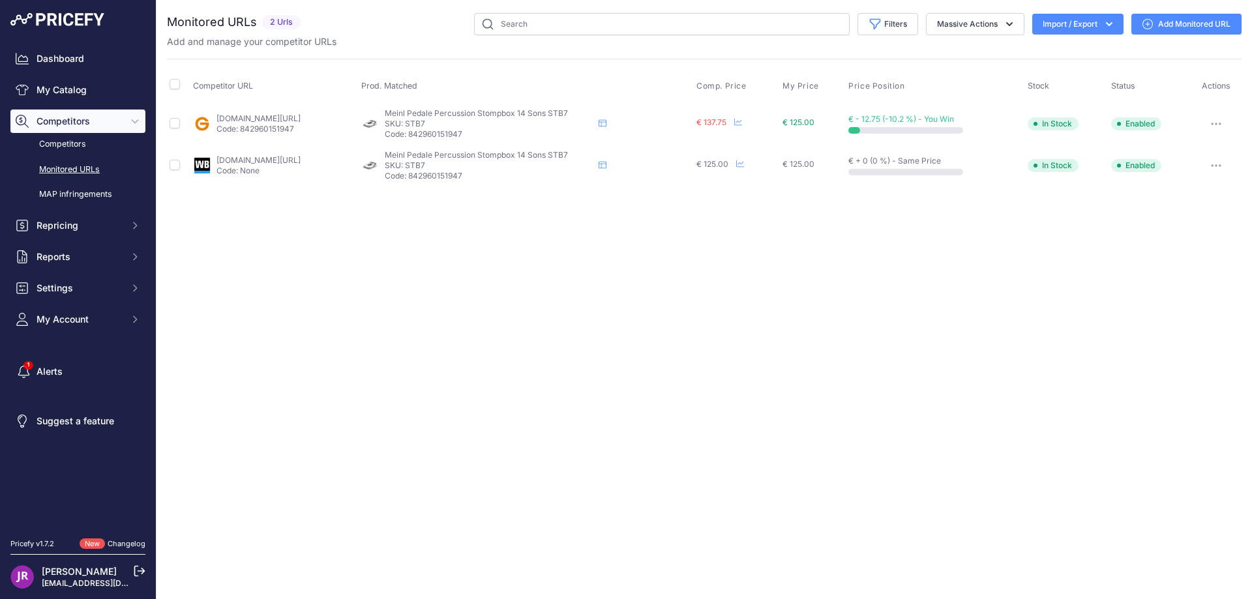
click at [1217, 123] on icon "button" at bounding box center [1216, 123] width 1 height 1
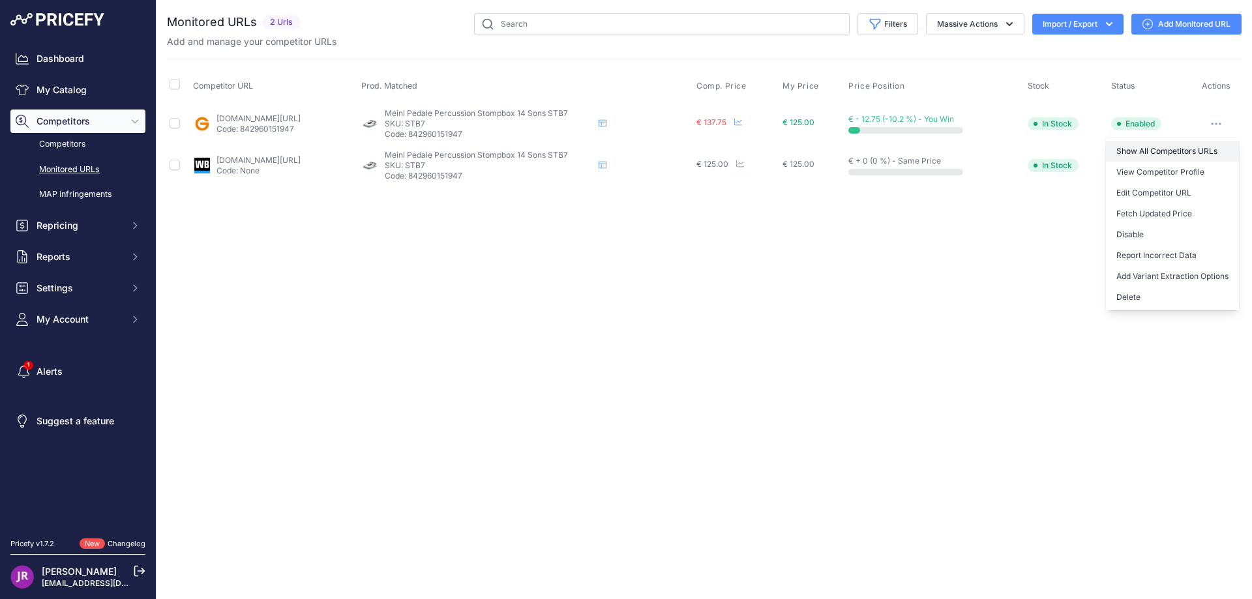
click at [1132, 151] on link "Show All Competitors URLs" at bounding box center [1172, 151] width 133 height 21
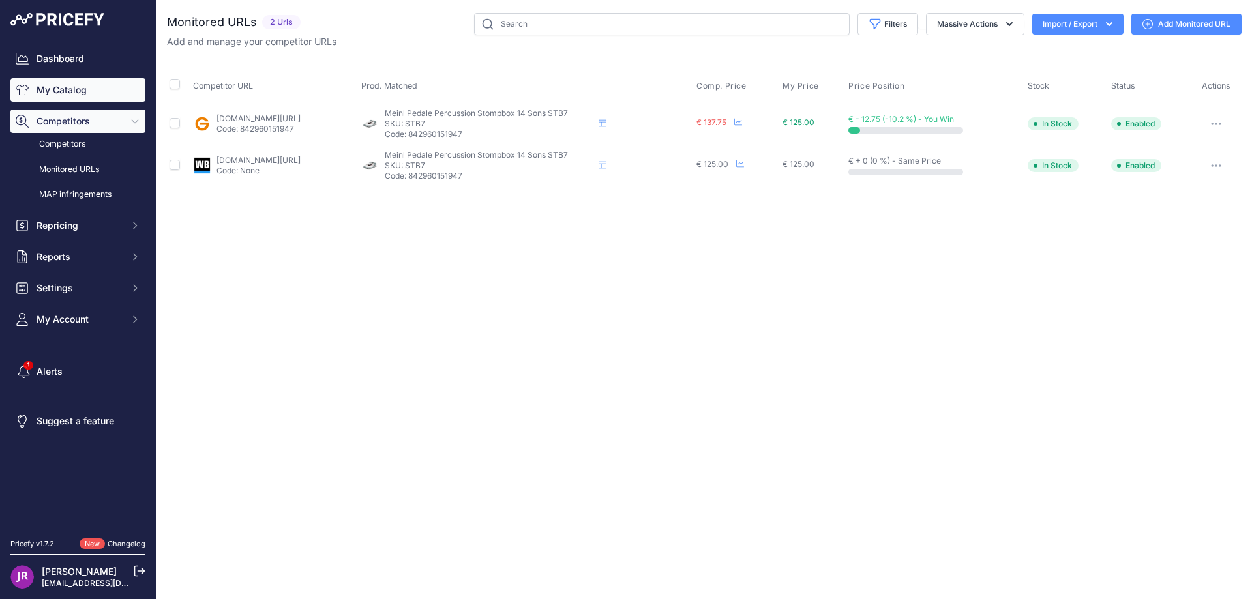
click at [71, 89] on link "My Catalog" at bounding box center [77, 89] width 135 height 23
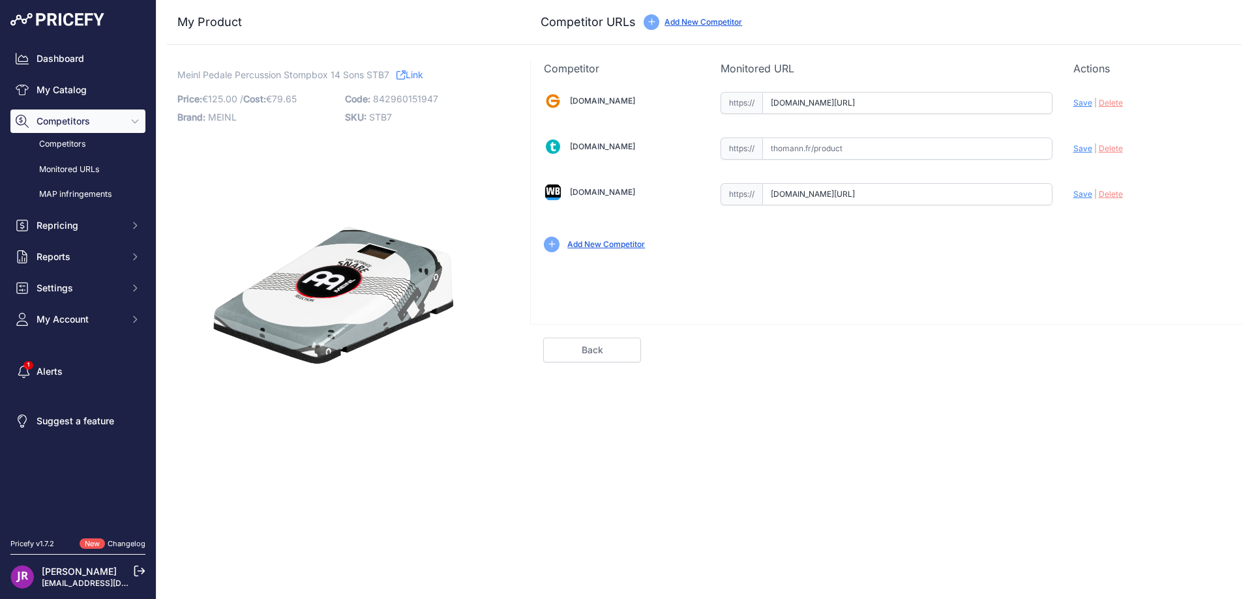
scroll to position [0, 1121]
drag, startPoint x: 767, startPoint y: 99, endPoint x: 1085, endPoint y: 101, distance: 317.6
click at [1085, 101] on div "[DOMAIN_NAME] Valid Invalid" at bounding box center [886, 170] width 711 height 189
drag, startPoint x: 767, startPoint y: 195, endPoint x: 1086, endPoint y: 193, distance: 318.9
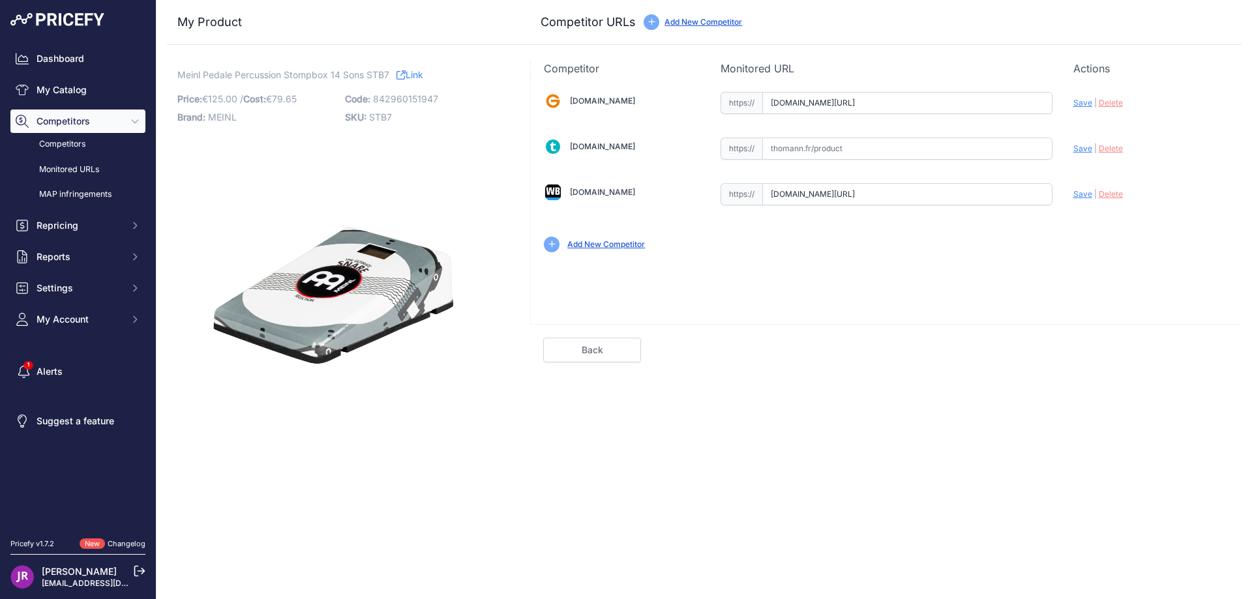
click at [1086, 193] on div "Gear4music.fr Valid Invalid" at bounding box center [886, 170] width 711 height 189
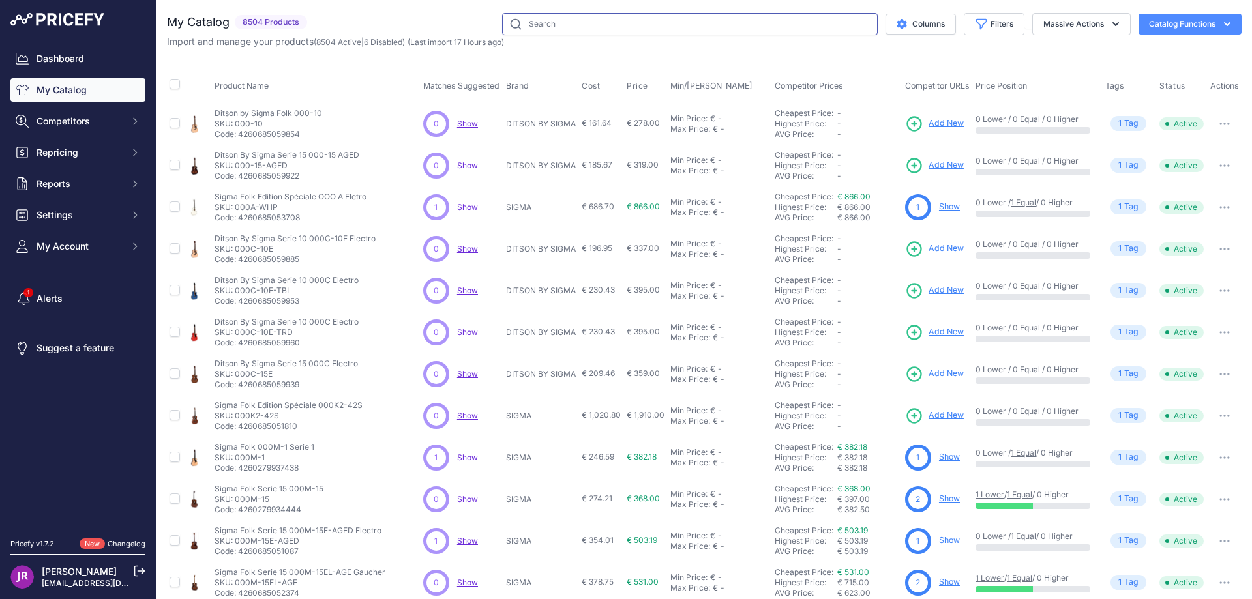
click at [557, 28] on input "text" at bounding box center [690, 24] width 376 height 22
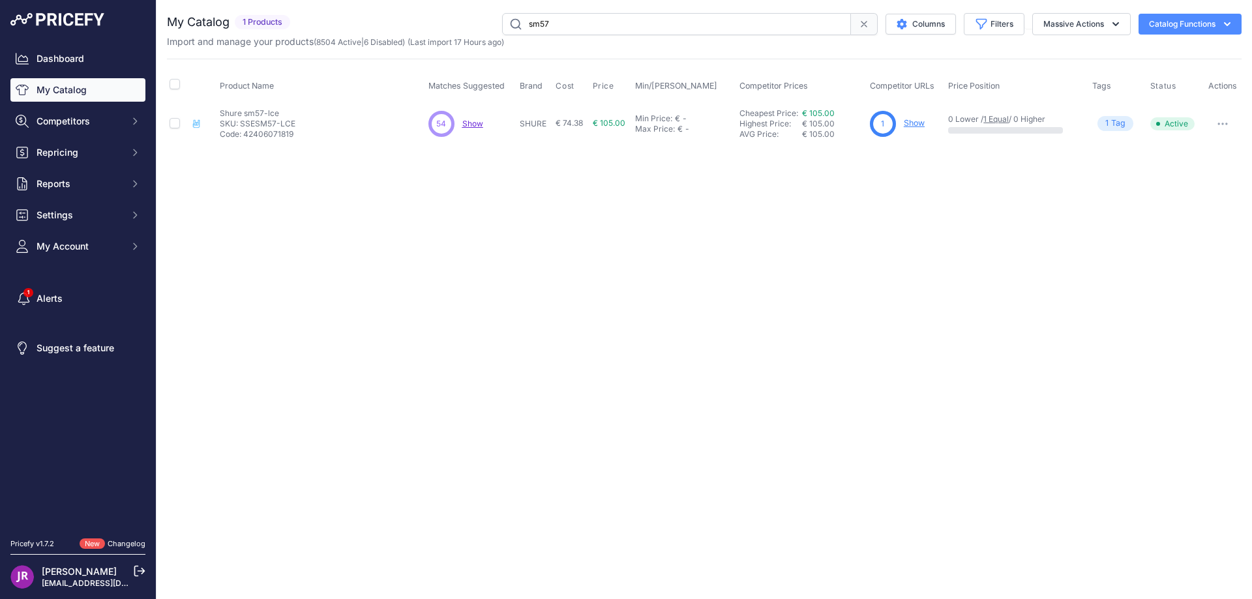
click at [113, 80] on link "My Catalog" at bounding box center [77, 89] width 135 height 23
drag, startPoint x: 565, startPoint y: 19, endPoint x: 481, endPoint y: 21, distance: 84.8
click at [481, 21] on div "sm57 Columns Filters Status All Status Only Enabled Only Disabled AER" at bounding box center [768, 24] width 946 height 22
type input "s"
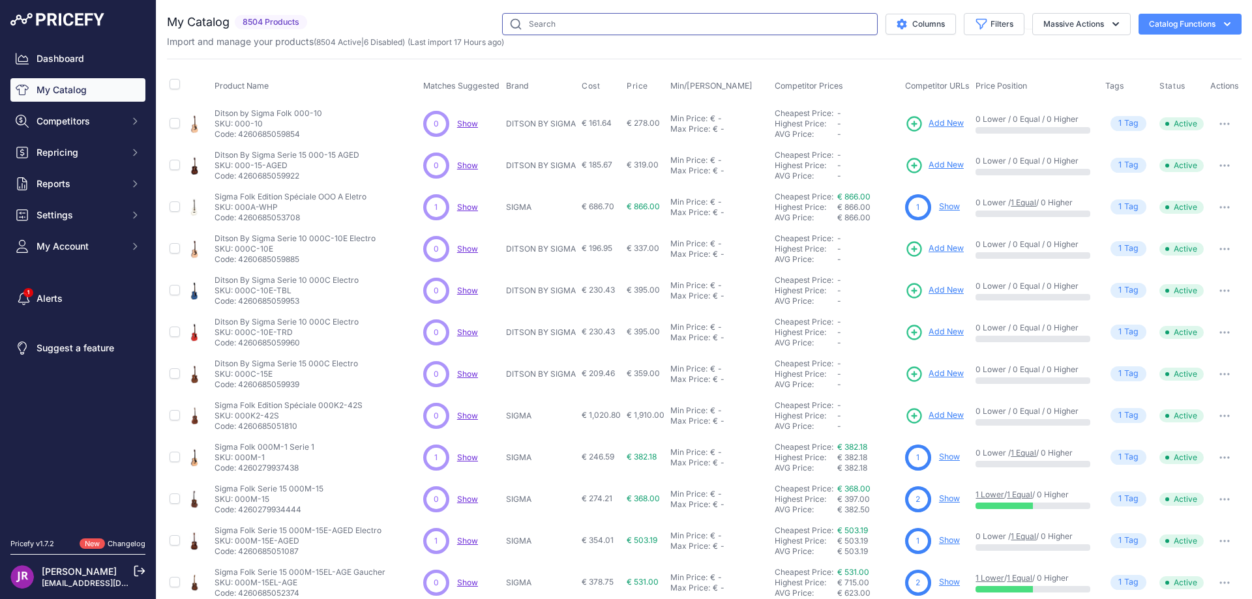
click at [550, 29] on input "text" at bounding box center [690, 24] width 376 height 22
type input "sr628"
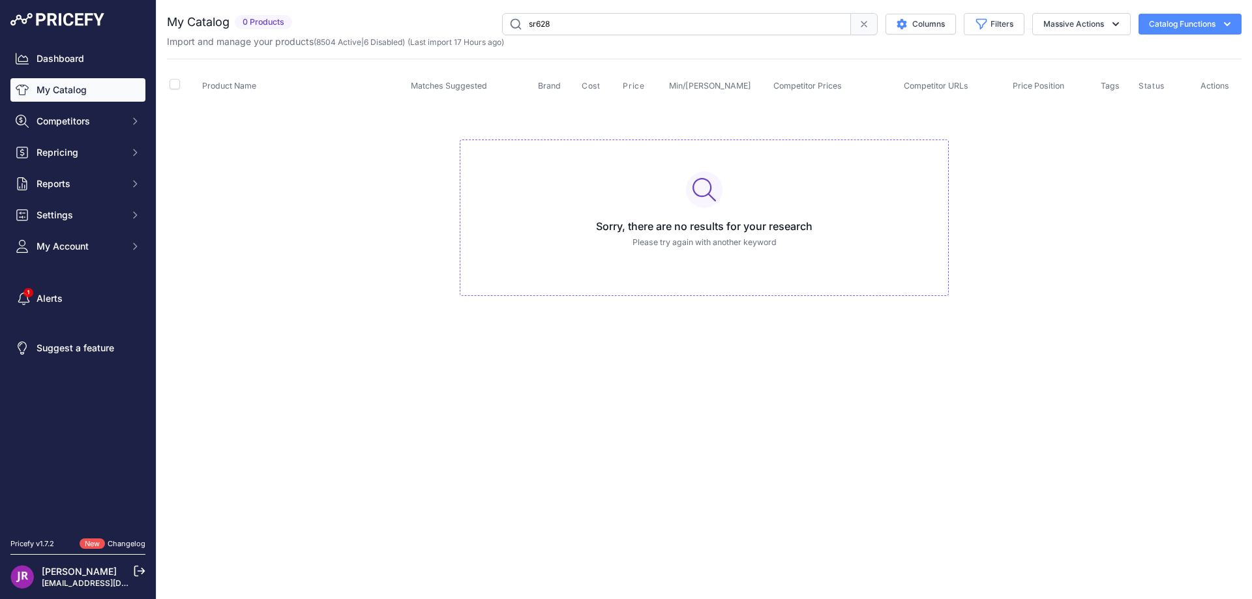
click at [103, 92] on link "My Catalog" at bounding box center [77, 89] width 135 height 23
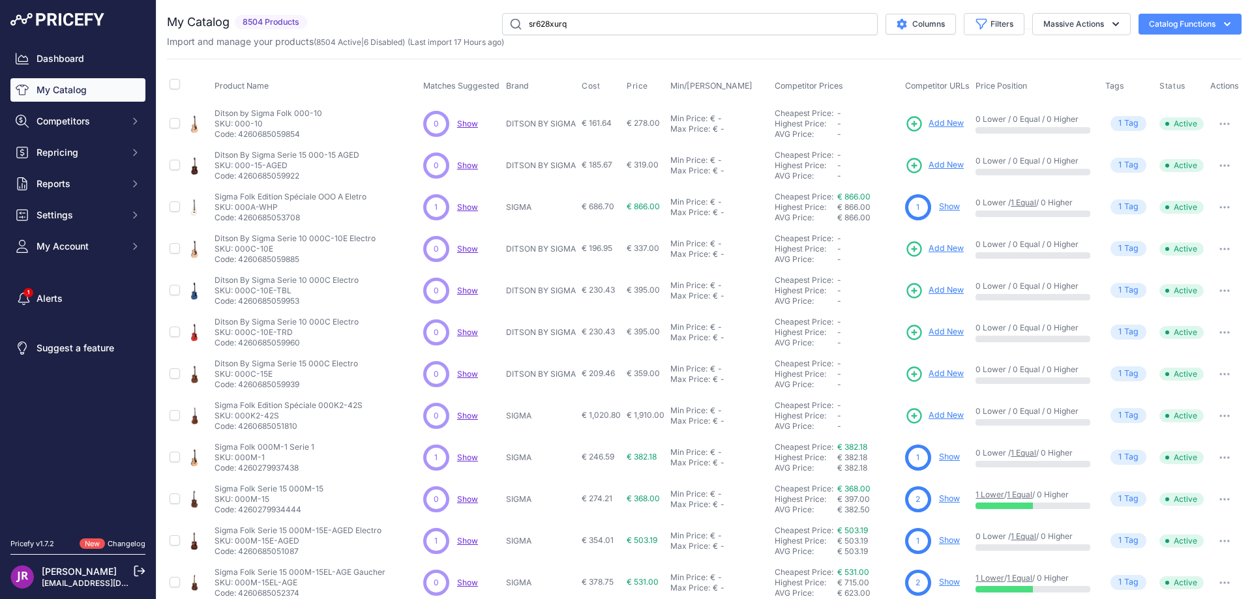
type input "sr628xurq"
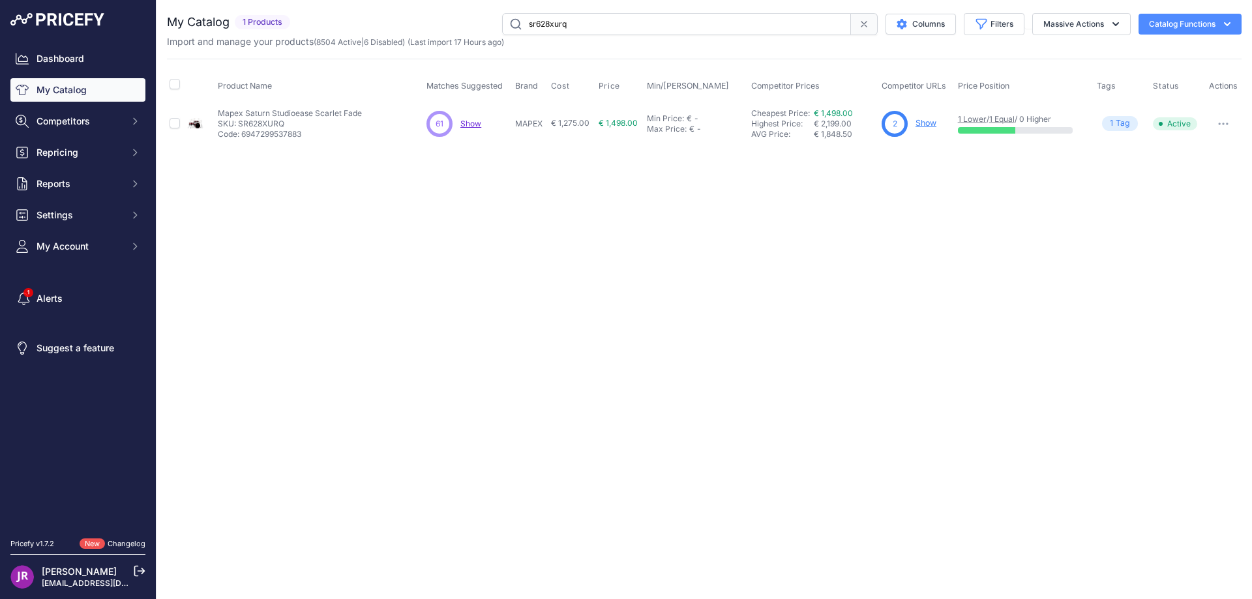
click at [925, 125] on link "Show" at bounding box center [926, 123] width 21 height 10
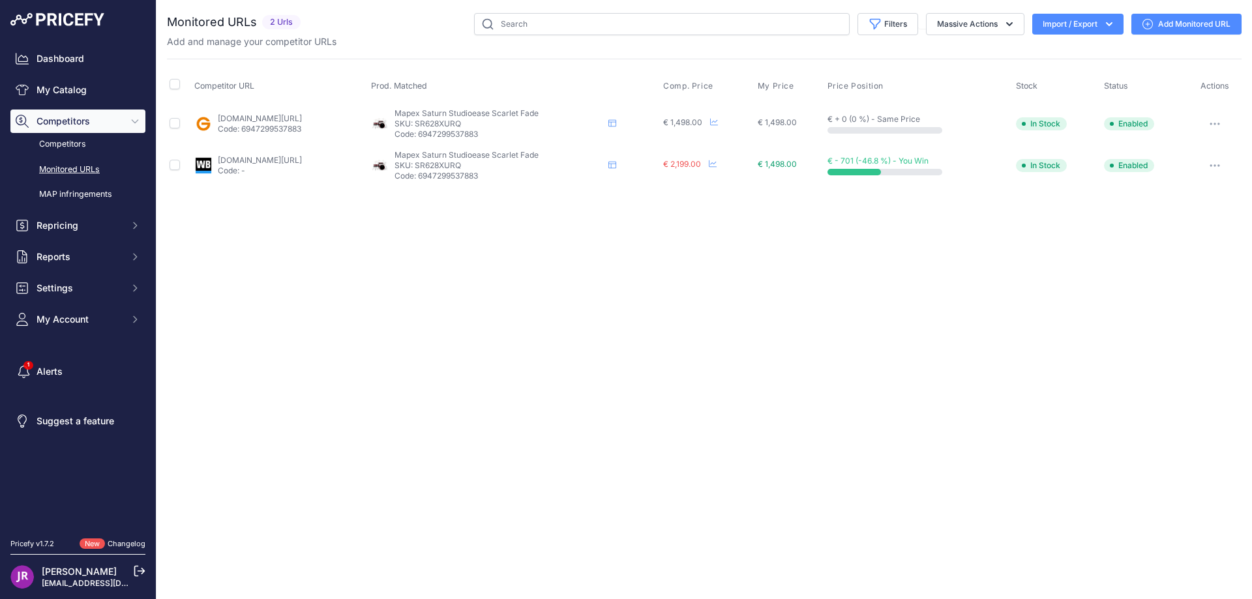
click at [1216, 124] on icon "button" at bounding box center [1214, 123] width 1 height 1
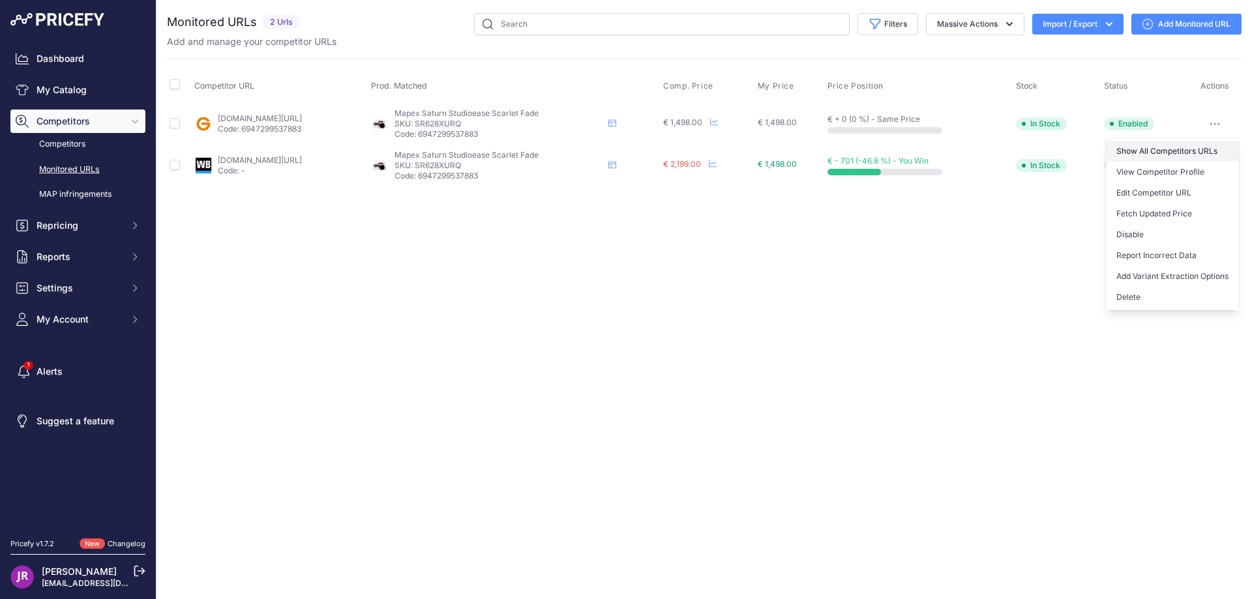
click at [1158, 157] on link "Show All Competitors URLs" at bounding box center [1172, 151] width 133 height 21
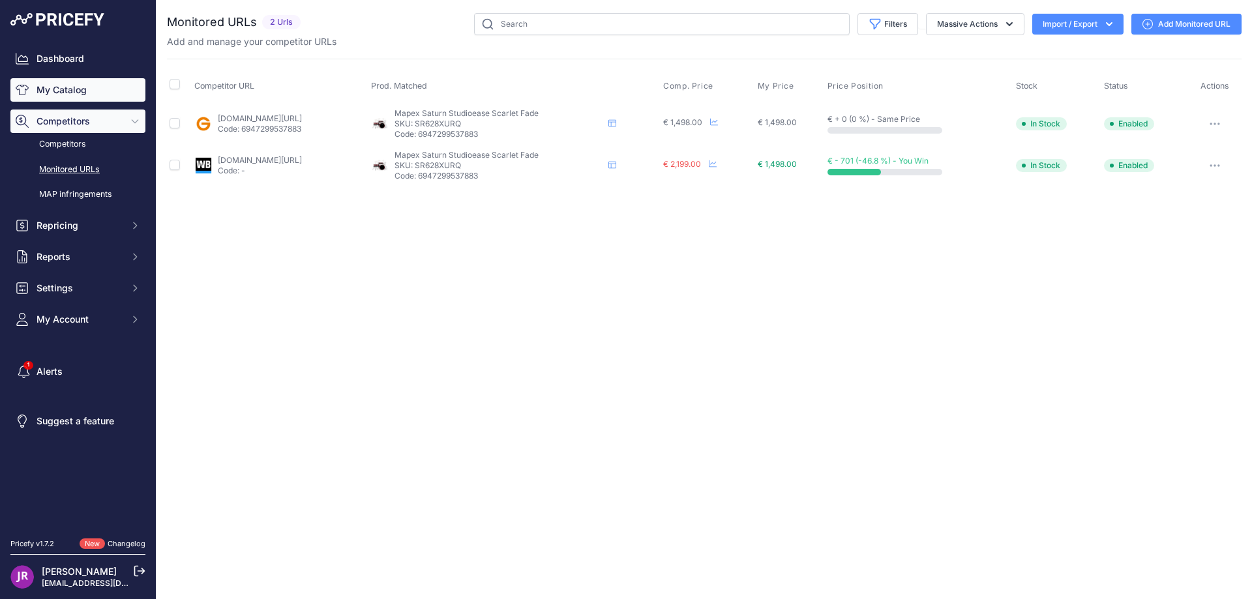
click at [62, 95] on link "My Catalog" at bounding box center [77, 89] width 135 height 23
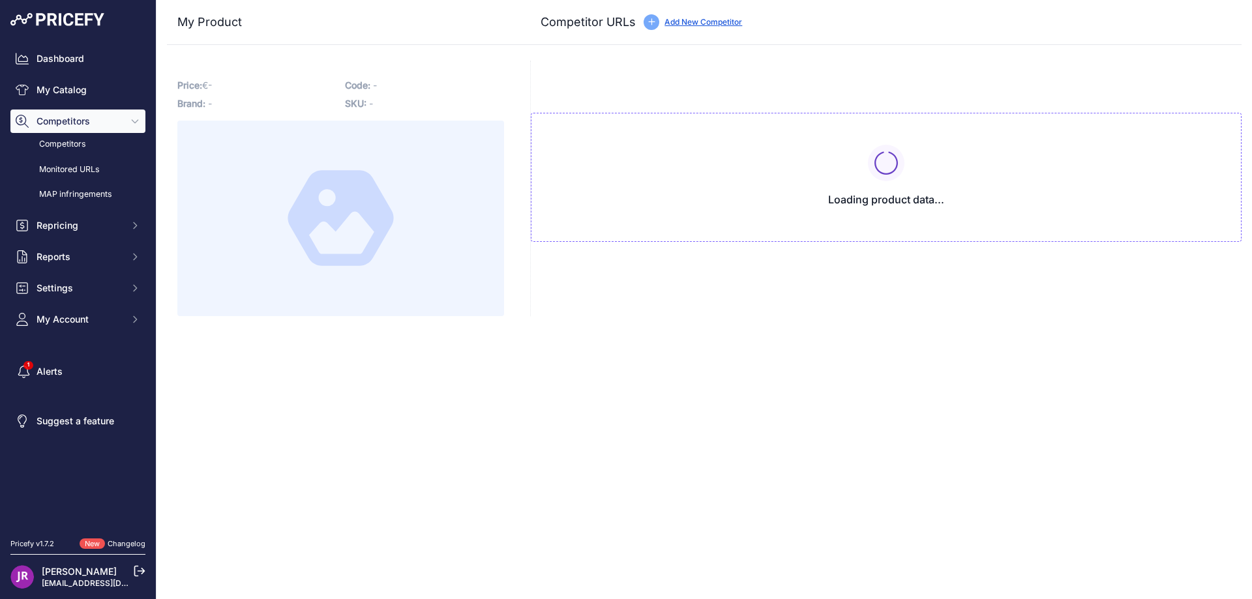
type input "[DOMAIN_NAME][URL]"
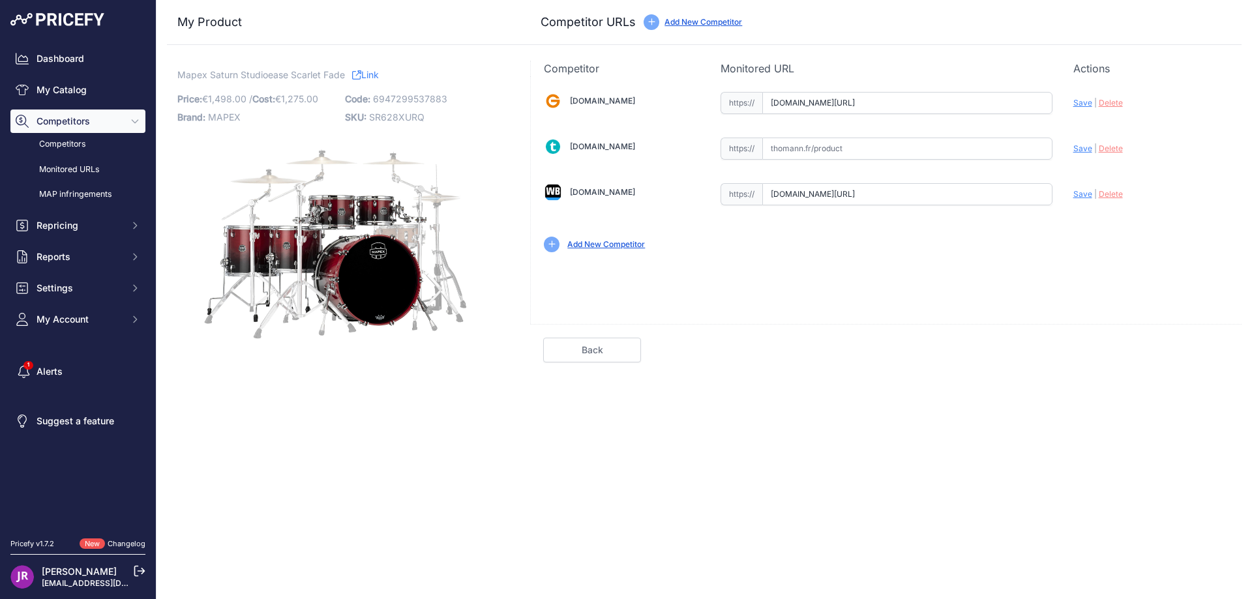
scroll to position [0, 1400]
drag, startPoint x: 768, startPoint y: 100, endPoint x: 1135, endPoint y: 109, distance: 366.6
click at [1135, 109] on div "[DOMAIN_NAME] Valid Invalid" at bounding box center [886, 170] width 711 height 189
drag, startPoint x: 772, startPoint y: 193, endPoint x: 1092, endPoint y: 194, distance: 320.2
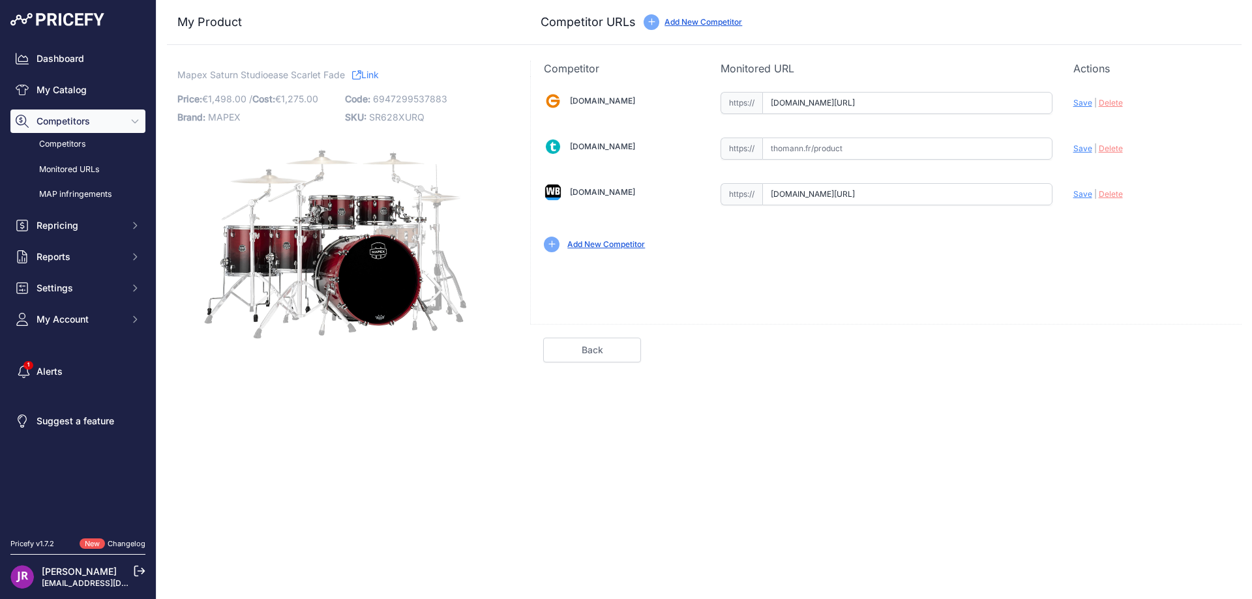
click at [1092, 194] on div "Gear4music.fr Valid Invalid" at bounding box center [886, 170] width 711 height 189
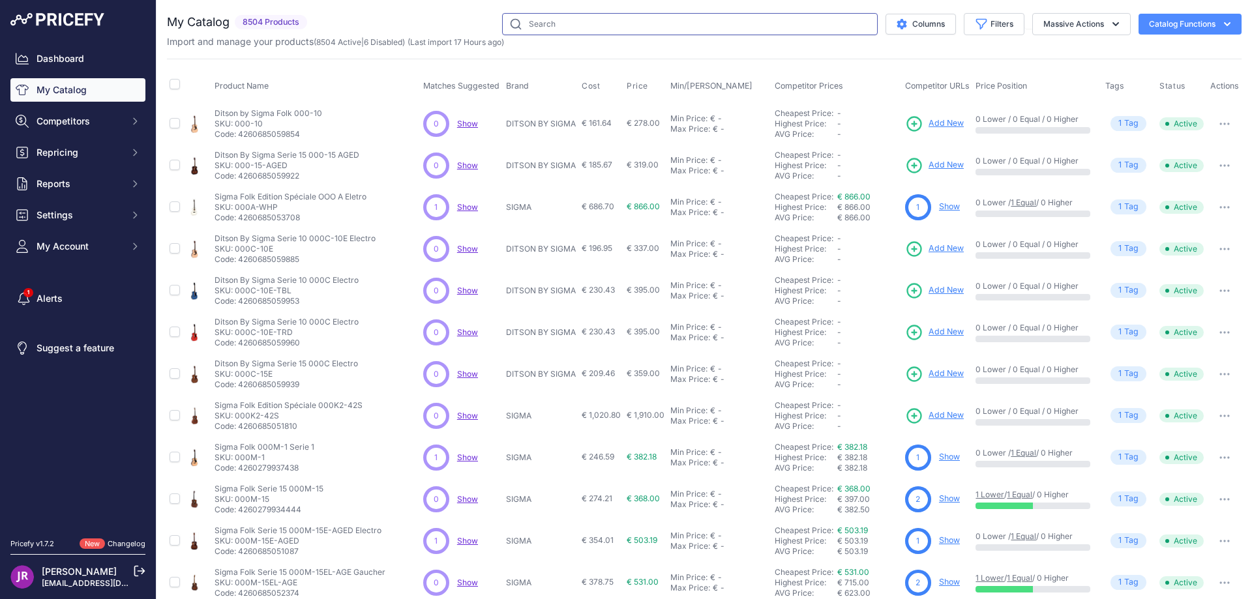
click at [541, 25] on input "text" at bounding box center [690, 24] width 376 height 22
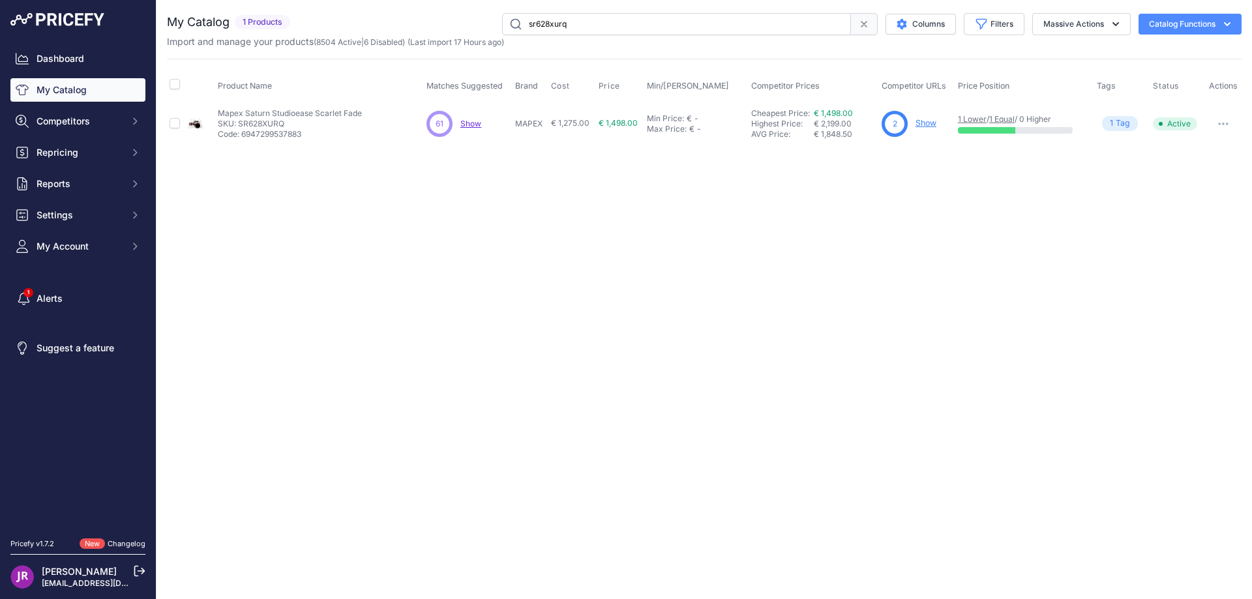
click at [551, 19] on input "sr628xurq" at bounding box center [676, 24] width 349 height 22
drag, startPoint x: 571, startPoint y: 29, endPoint x: 494, endPoint y: 28, distance: 76.3
click at [494, 28] on div "sprl Columns Filters Status All Status Only Enabled Only Disabled AER" at bounding box center [768, 24] width 946 height 22
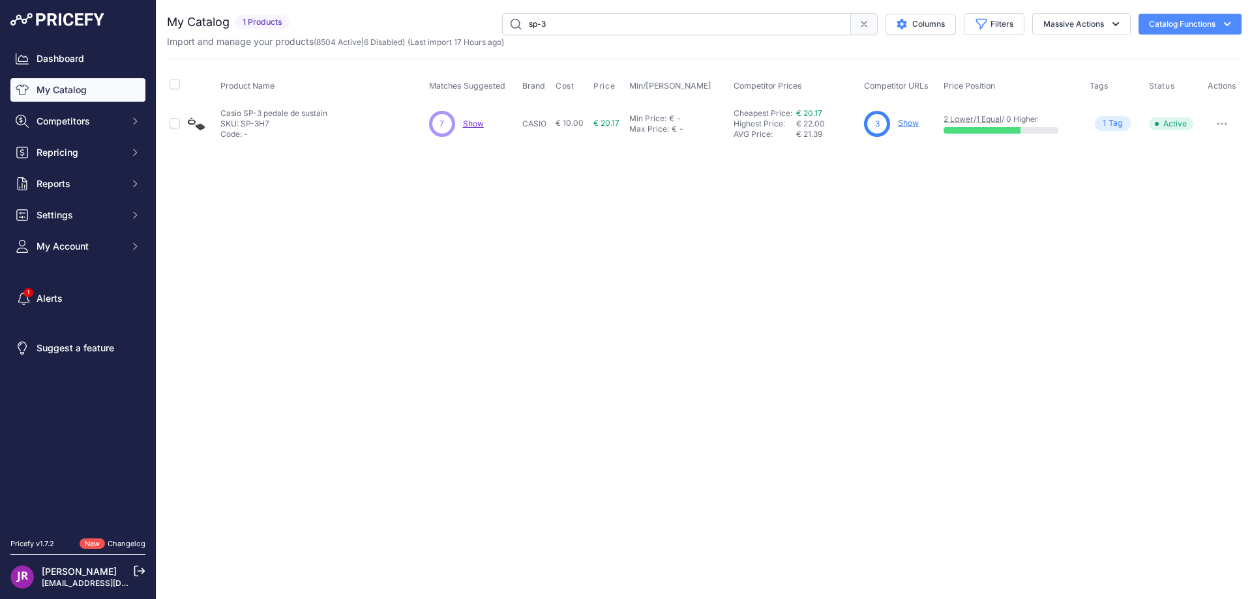
drag, startPoint x: 562, startPoint y: 26, endPoint x: 523, endPoint y: 25, distance: 38.5
click at [523, 25] on input "sp-3" at bounding box center [676, 24] width 349 height 22
drag, startPoint x: 574, startPoint y: 27, endPoint x: 517, endPoint y: 27, distance: 56.7
click at [517, 27] on input "somm-ste" at bounding box center [676, 24] width 349 height 22
drag, startPoint x: 568, startPoint y: 20, endPoint x: 502, endPoint y: 27, distance: 66.9
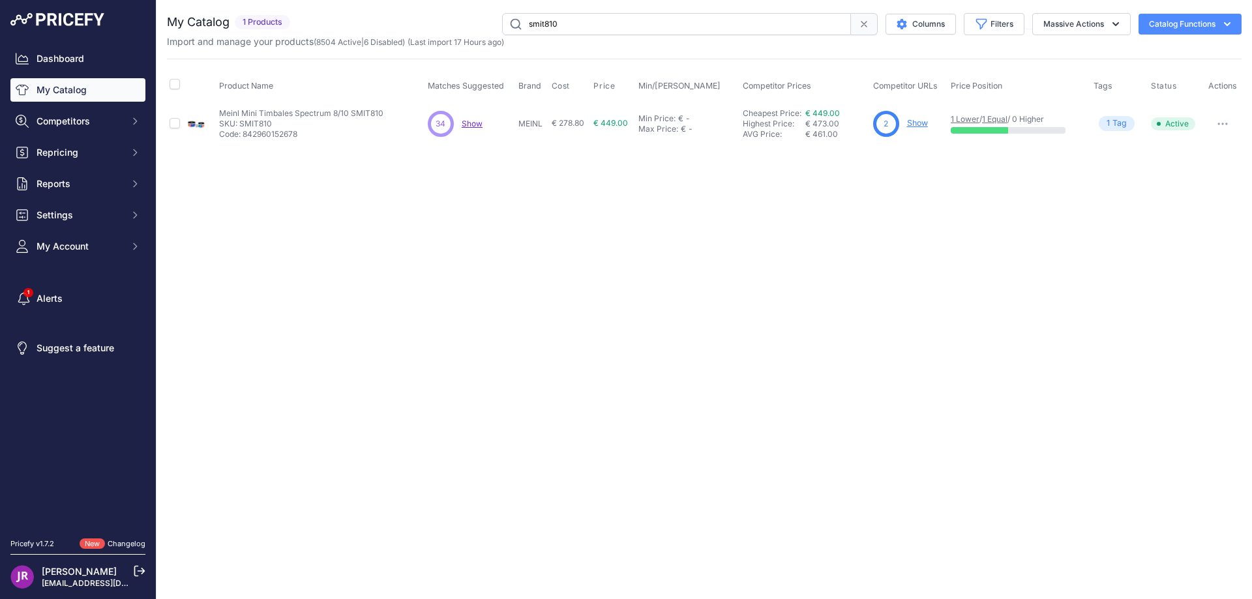
click at [502, 27] on input "smit810" at bounding box center [676, 24] width 349 height 22
type input "slx31ceed"
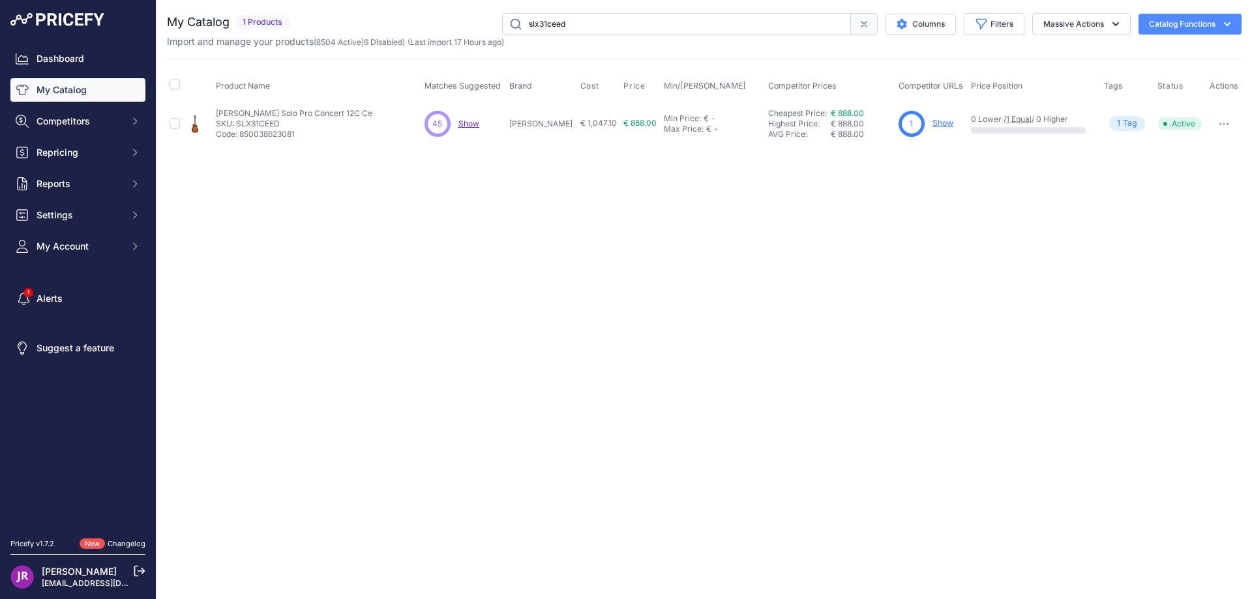
click at [933, 124] on link "Show" at bounding box center [943, 123] width 21 height 10
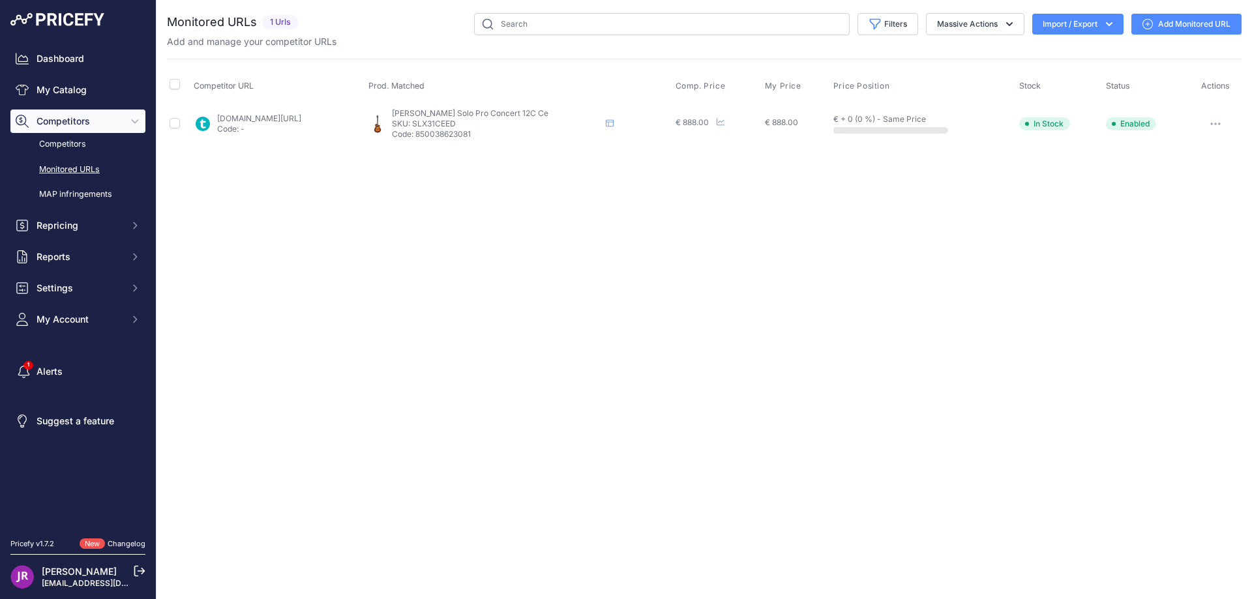
click at [1218, 124] on icon "button" at bounding box center [1215, 124] width 10 height 3
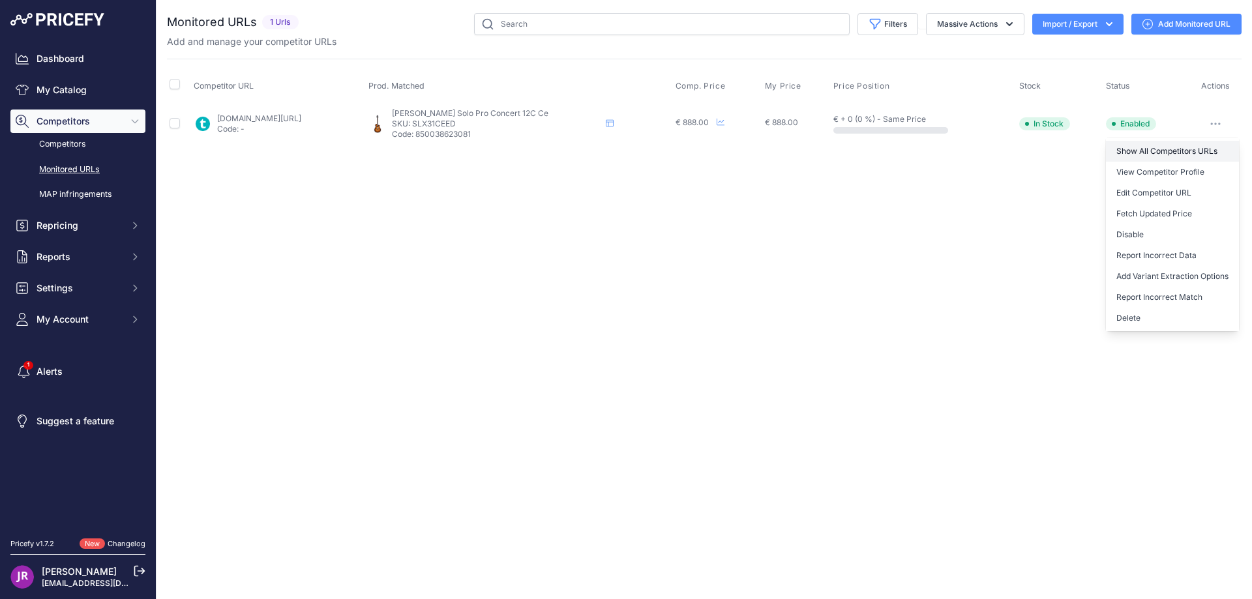
click at [1164, 151] on link "Show All Competitors URLs" at bounding box center [1172, 151] width 133 height 21
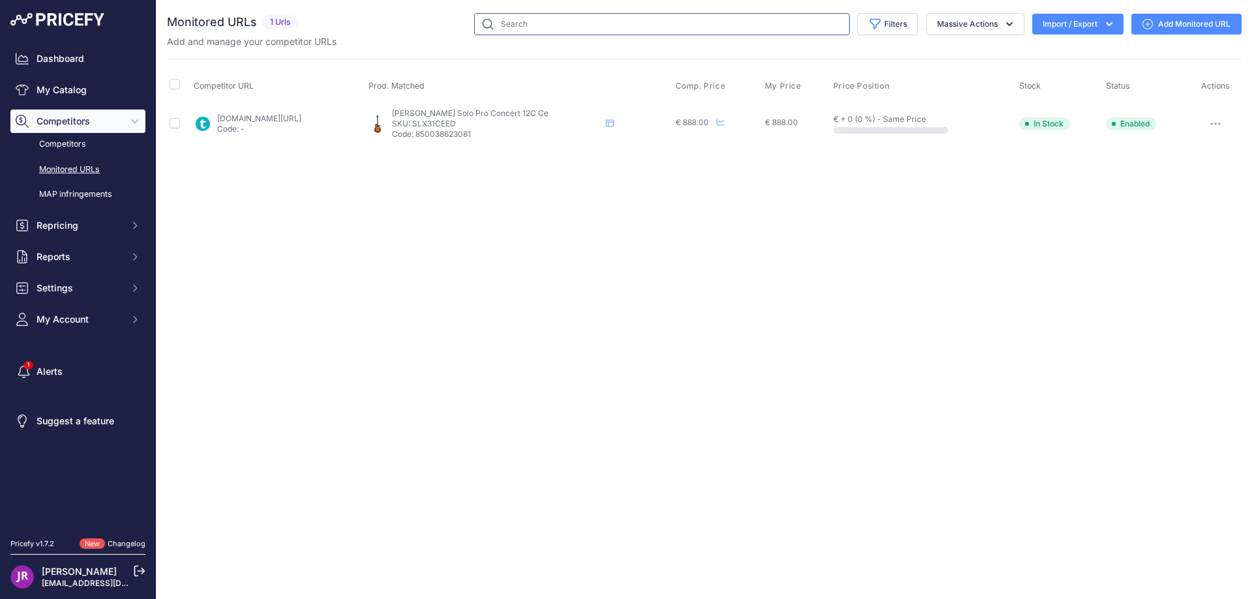
click at [515, 27] on input "text" at bounding box center [662, 24] width 376 height 22
click at [1214, 123] on icon "button" at bounding box center [1215, 124] width 10 height 3
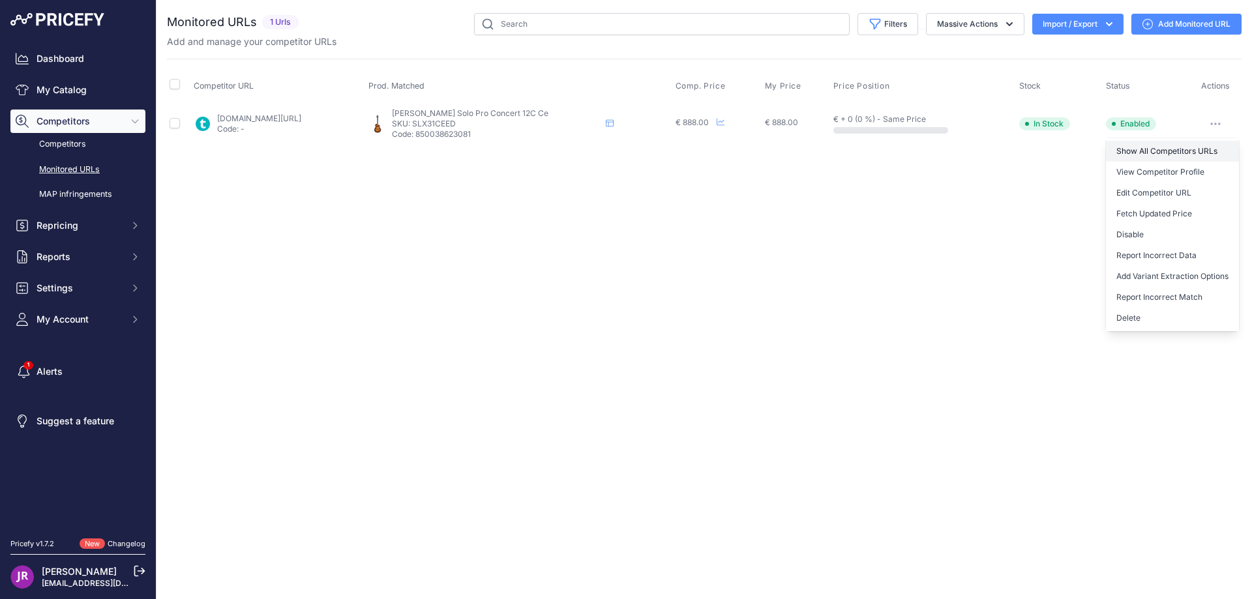
click at [1167, 148] on link "Show All Competitors URLs" at bounding box center [1172, 151] width 133 height 21
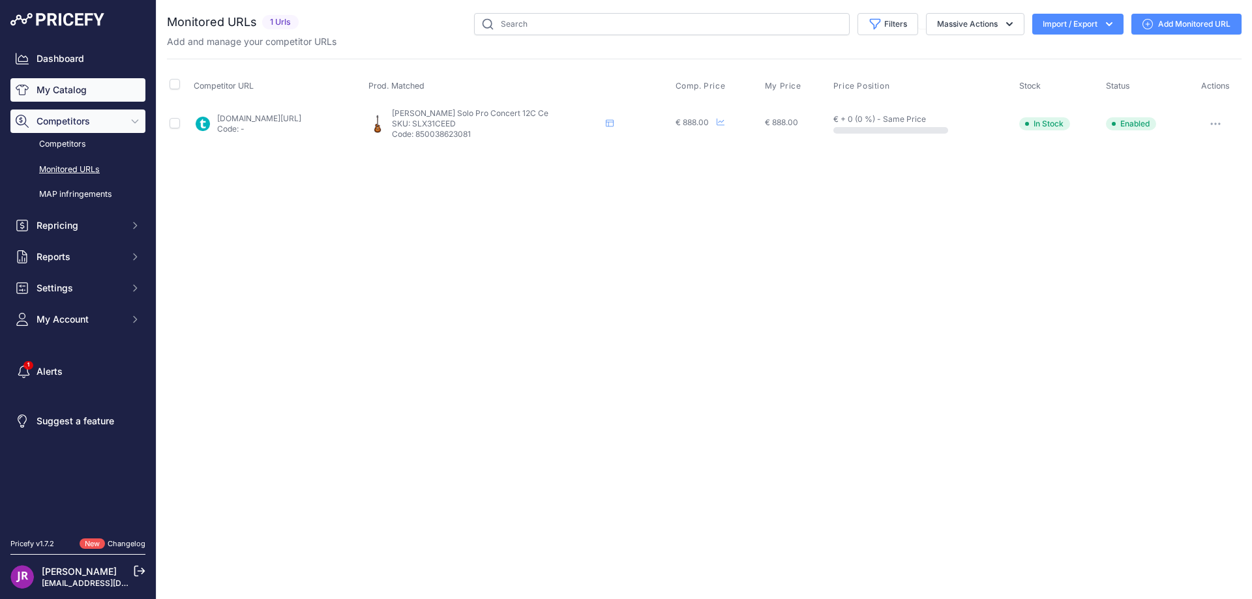
click at [59, 93] on link "My Catalog" at bounding box center [77, 89] width 135 height 23
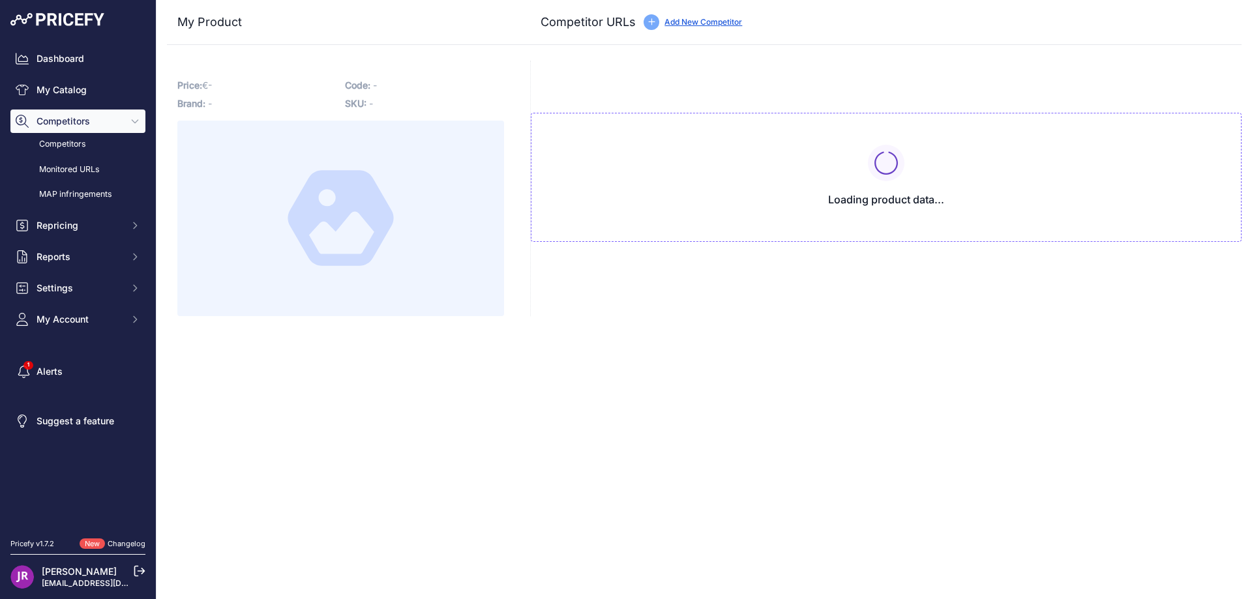
type input "www.thomann.fr/breedlove_solo_pro_concert_12_str_ce_eb.htm?prirule_jdsnikfkfjsd…"
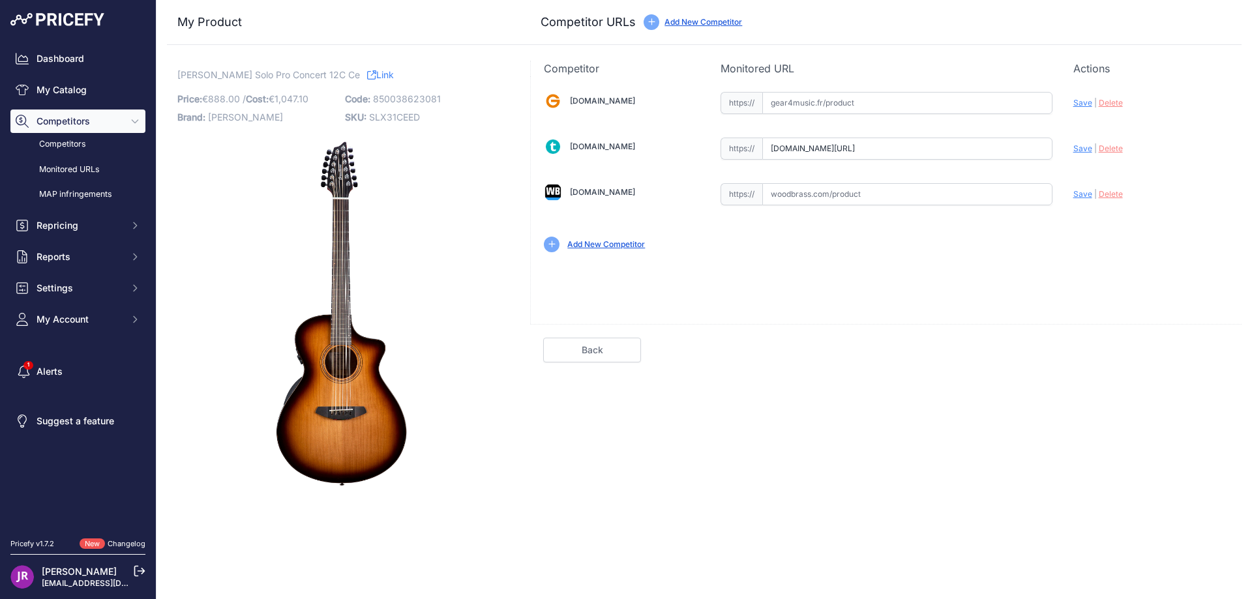
scroll to position [0, 61]
drag, startPoint x: 773, startPoint y: 148, endPoint x: 1105, endPoint y: 172, distance: 332.2
click at [1105, 172] on div "Gear4music.fr Valid Invalid" at bounding box center [886, 170] width 711 height 189
click at [390, 117] on span "SLX31CEED" at bounding box center [394, 117] width 51 height 11
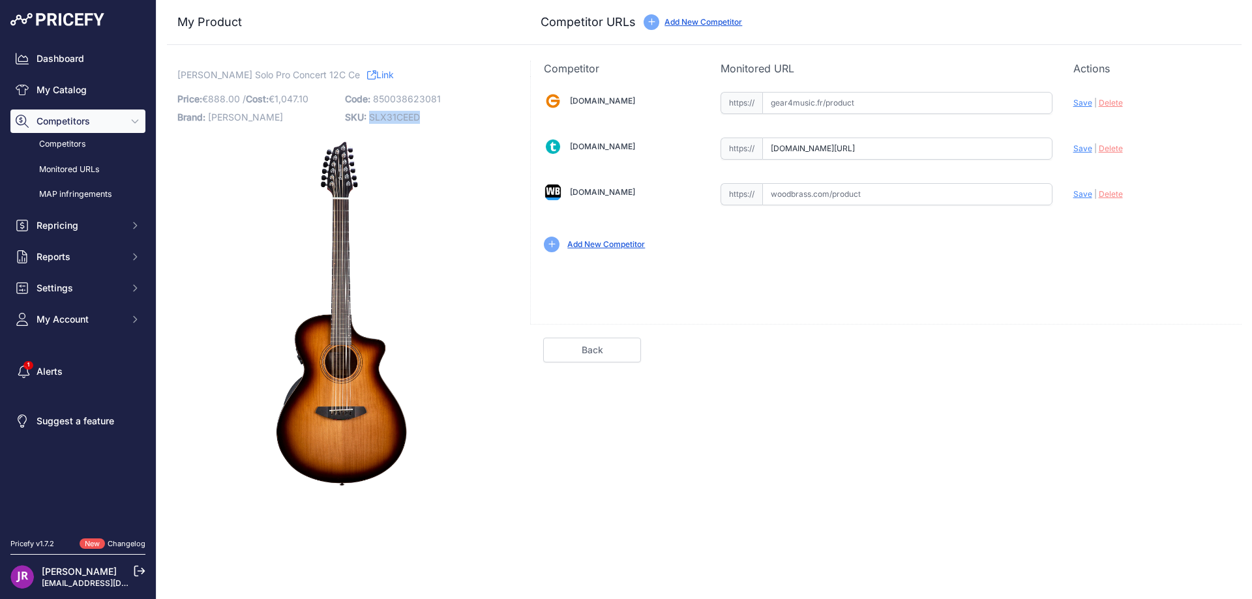
click at [390, 117] on span "SLX31CEED" at bounding box center [394, 117] width 51 height 11
copy span "SLX31CEED"
click at [1113, 147] on span "Delete" at bounding box center [1111, 148] width 24 height 10
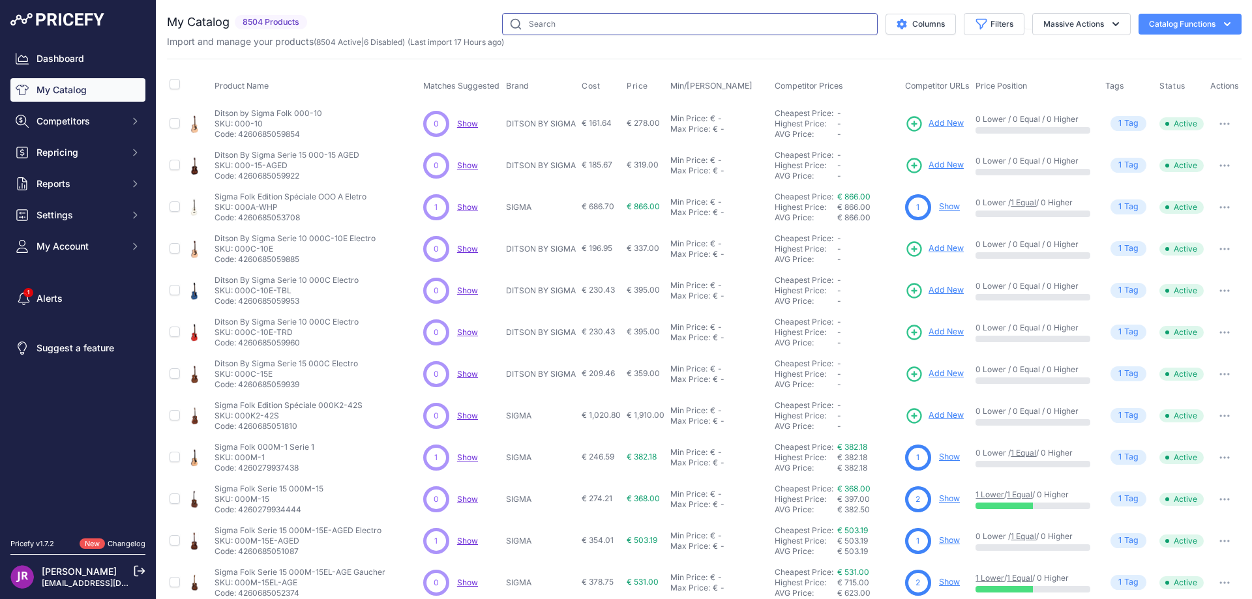
click at [520, 31] on input "text" at bounding box center [690, 24] width 376 height 22
type input "sln31ceed"
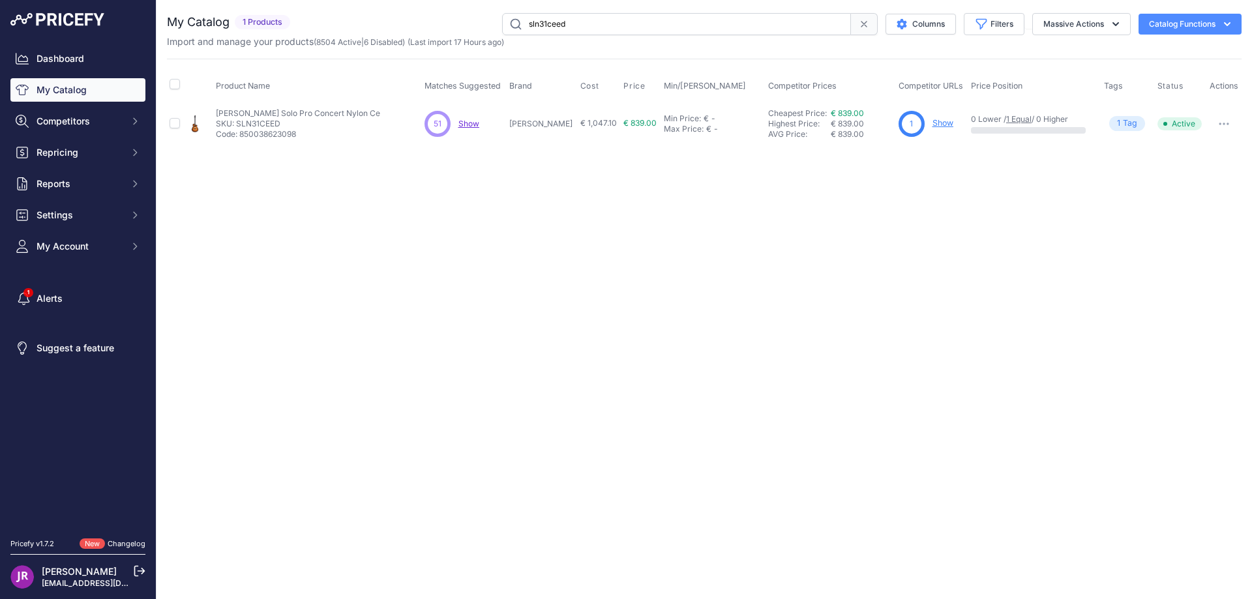
click at [933, 121] on link "Show" at bounding box center [943, 123] width 21 height 10
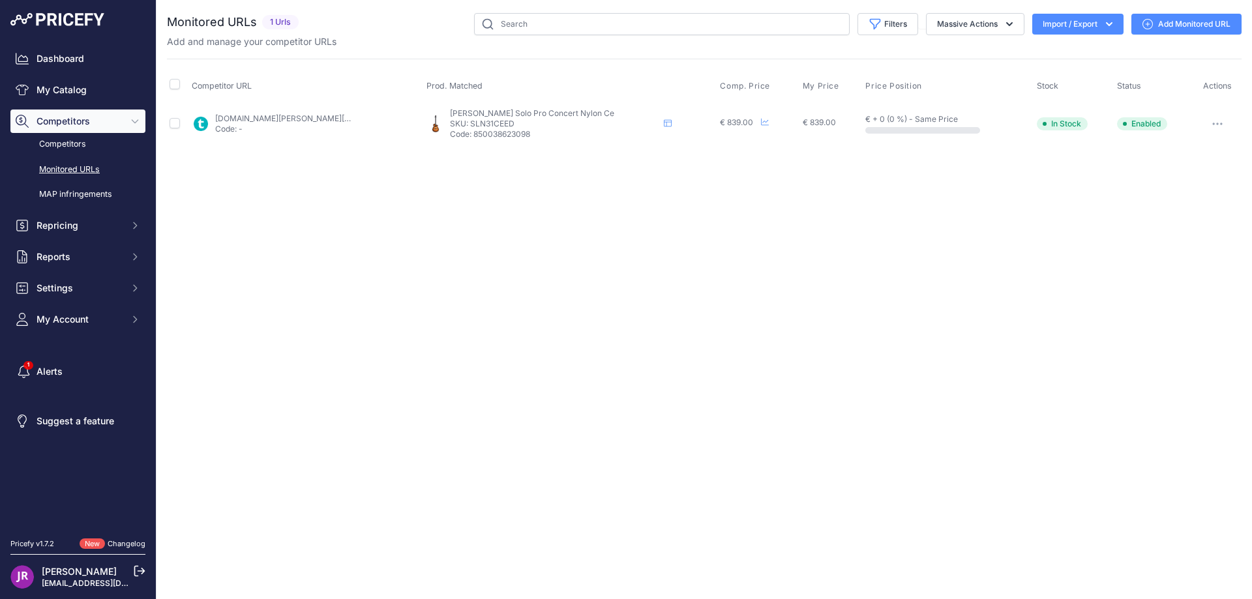
click at [1218, 127] on button "button" at bounding box center [1218, 124] width 26 height 18
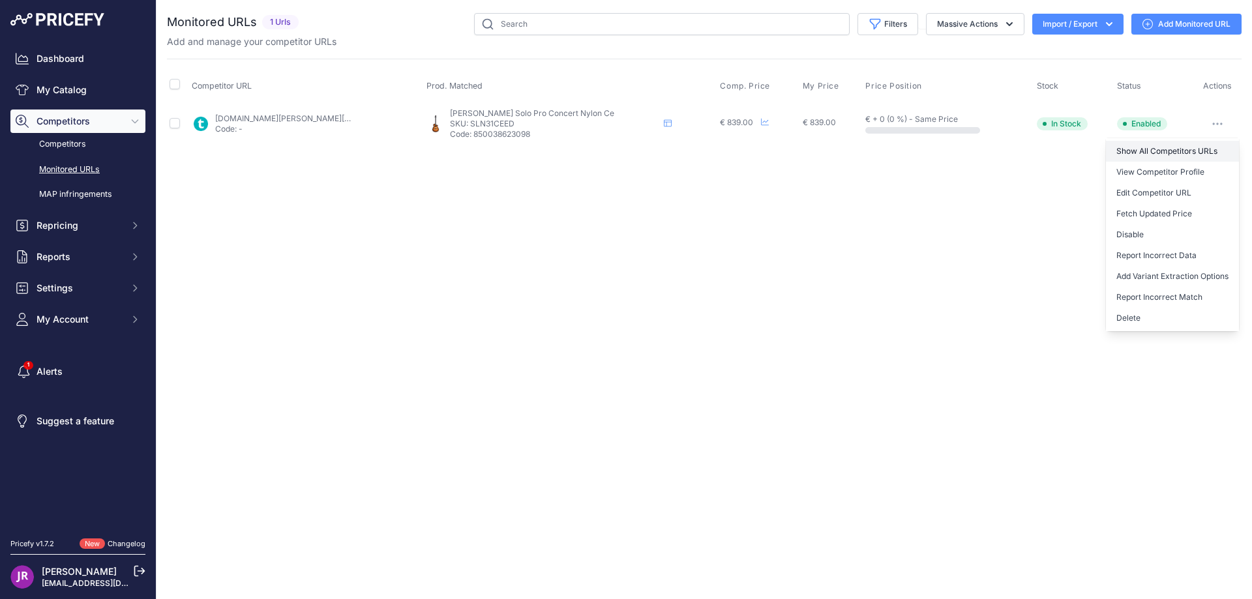
click at [1147, 151] on link "Show All Competitors URLs" at bounding box center [1172, 151] width 133 height 21
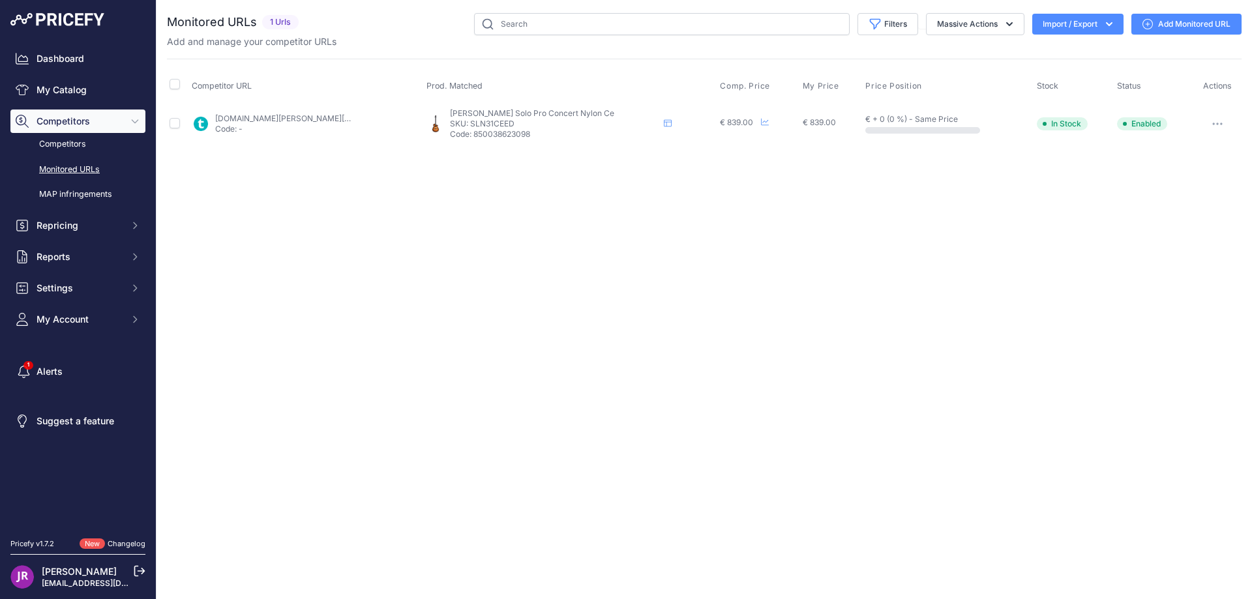
click at [503, 121] on p "SKU: SLN31CEED" at bounding box center [554, 124] width 209 height 10
copy p "SLN31CEED"
click at [76, 95] on link "My Catalog" at bounding box center [77, 89] width 135 height 23
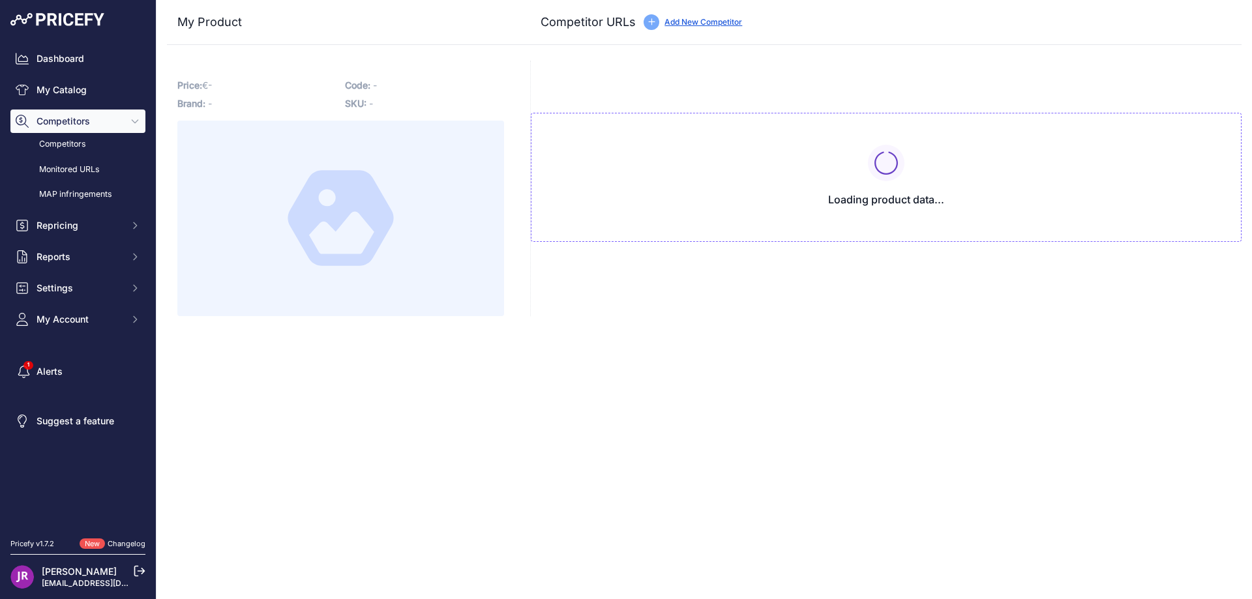
type input "[DOMAIN_NAME][URL]"
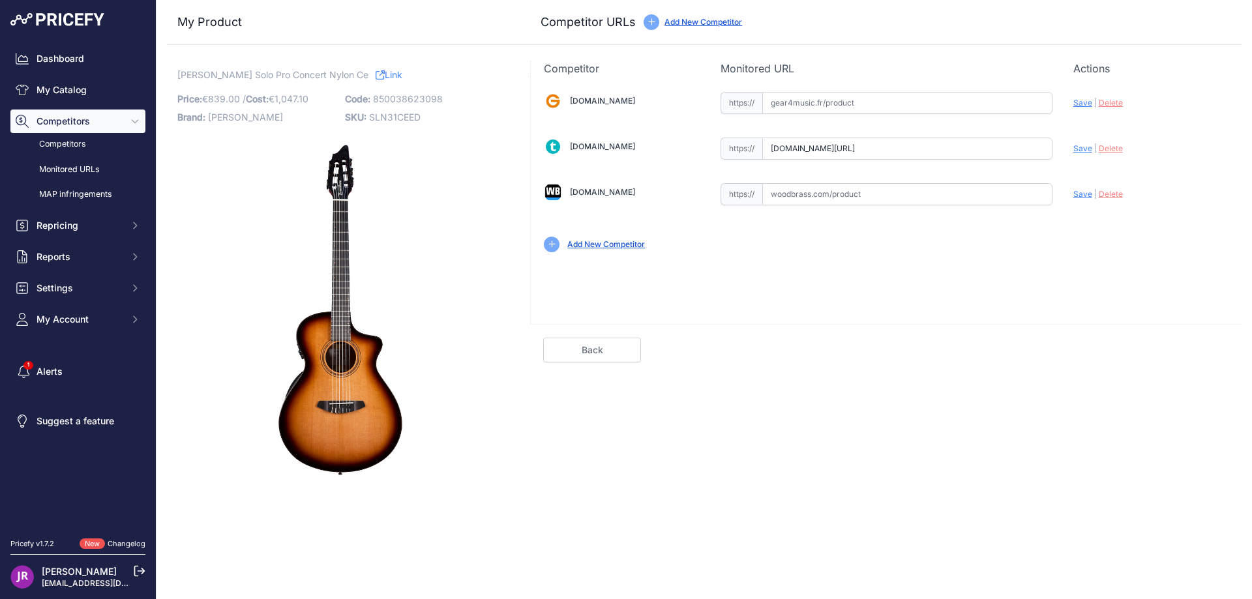
scroll to position [0, 37]
drag, startPoint x: 770, startPoint y: 147, endPoint x: 1130, endPoint y: 163, distance: 359.7
click at [1130, 163] on div "Gear4music.fr Valid Invalid" at bounding box center [886, 170] width 711 height 189
click at [1111, 151] on span "Delete" at bounding box center [1111, 148] width 24 height 10
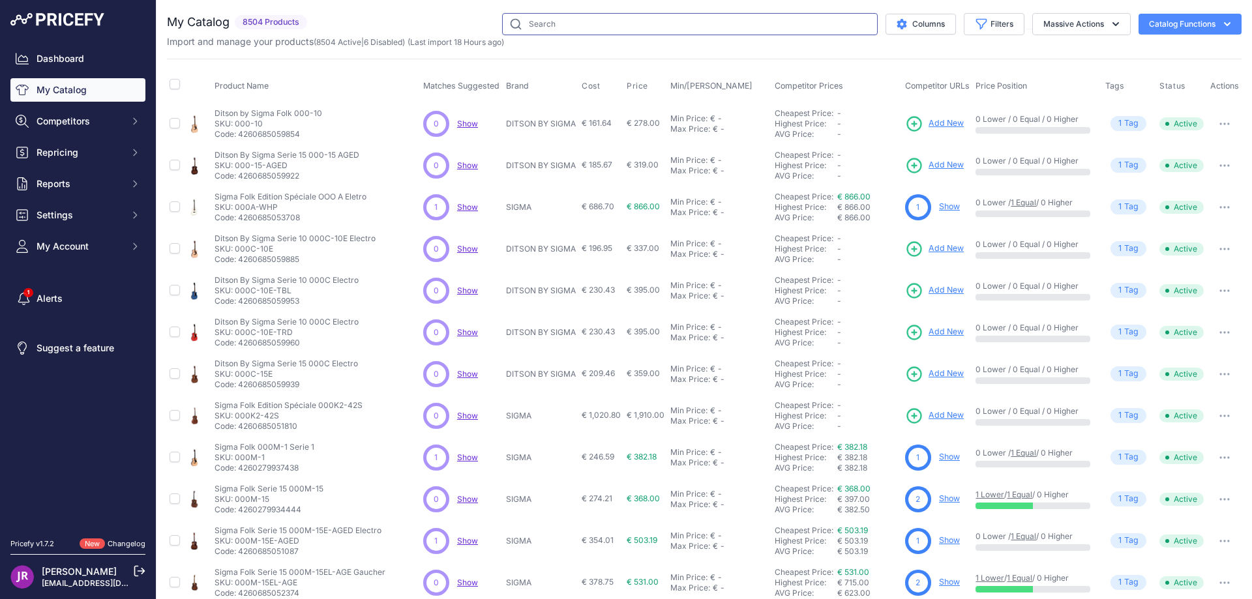
click at [536, 22] on input "text" at bounding box center [690, 24] width 376 height 22
type input "slc31ceed"
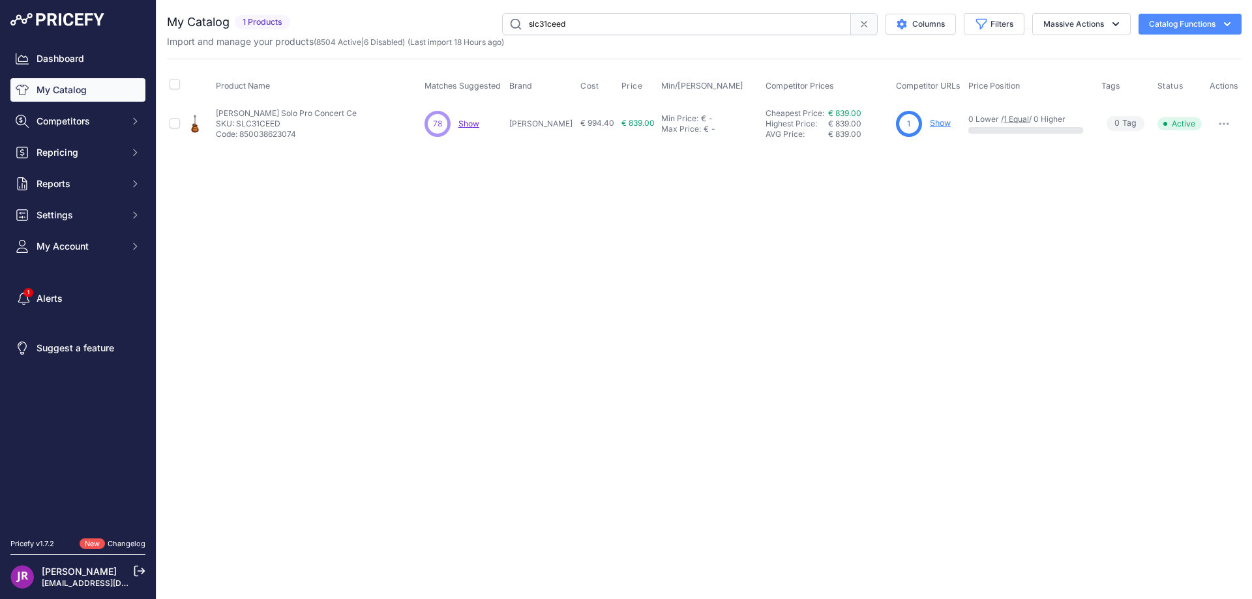
click at [933, 123] on link "Show" at bounding box center [940, 123] width 21 height 10
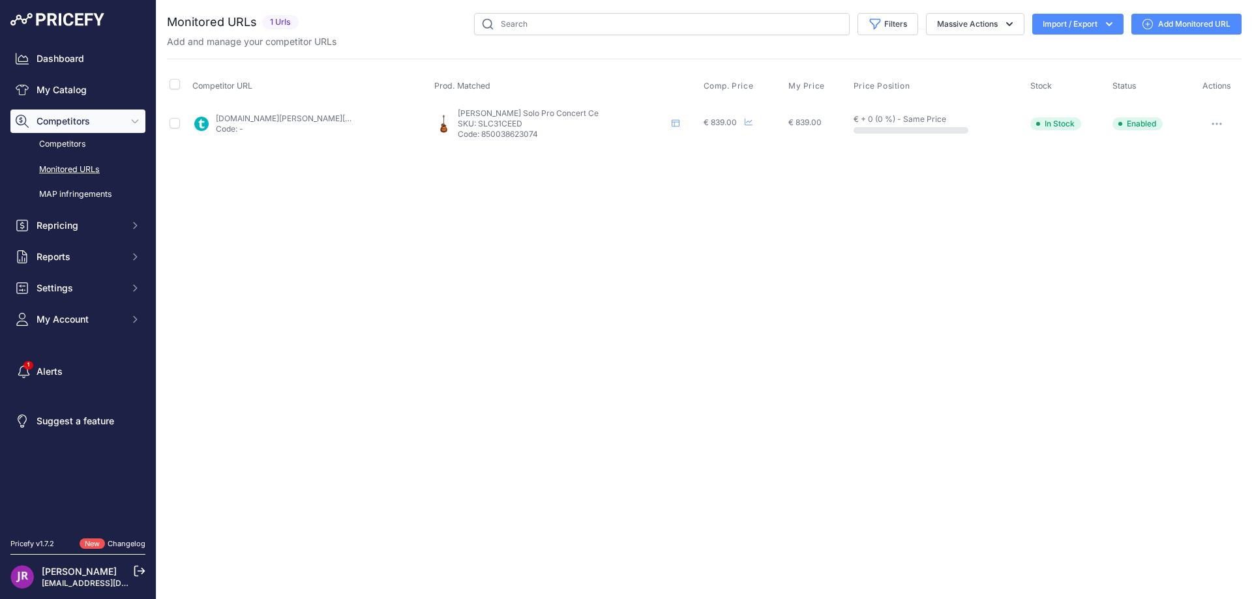
click at [1214, 125] on icon "button" at bounding box center [1217, 124] width 10 height 3
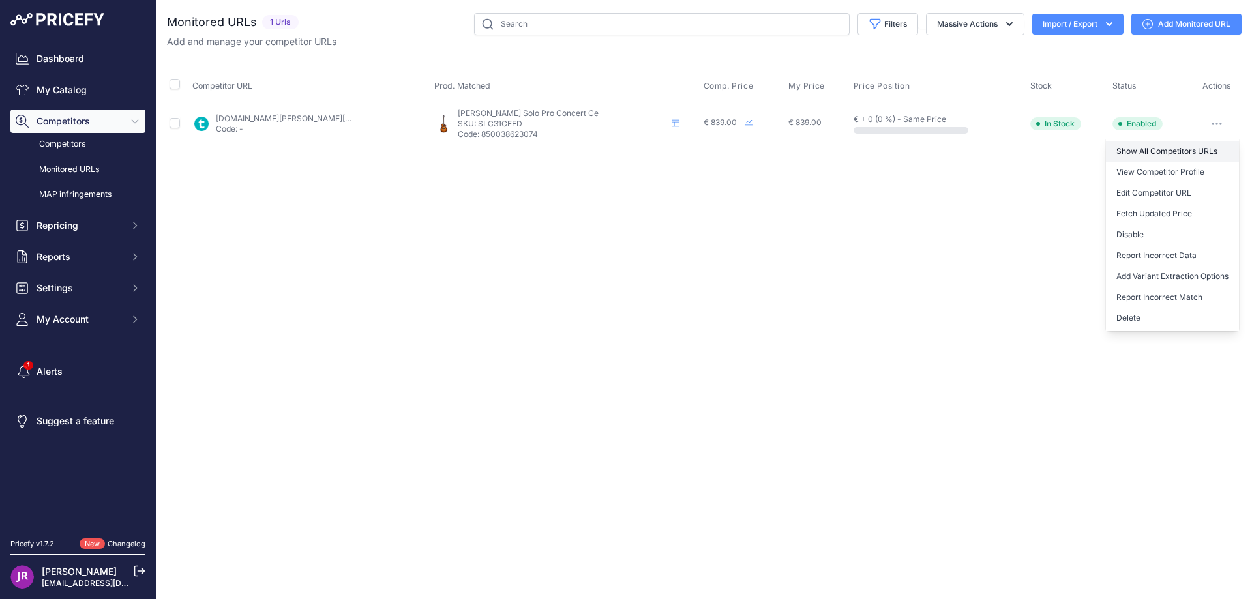
click at [1162, 151] on link "Show All Competitors URLs" at bounding box center [1172, 151] width 133 height 21
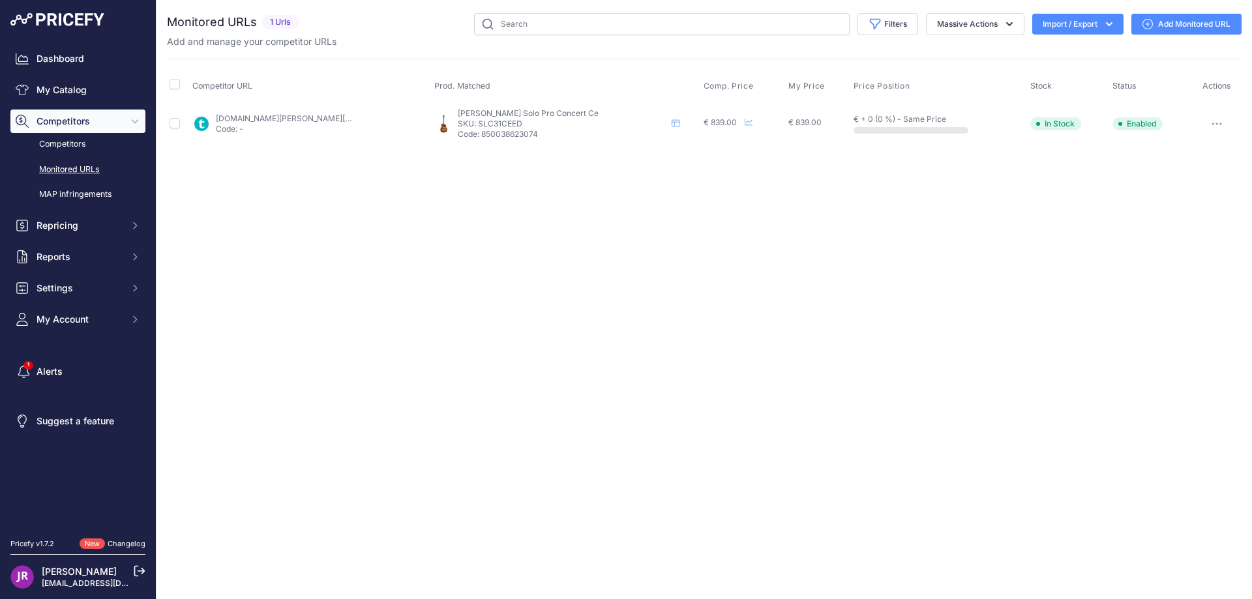
click at [496, 123] on p "SKU: SLC31CEED" at bounding box center [562, 124] width 209 height 10
copy p "SLC31CEED"
click at [61, 97] on link "My Catalog" at bounding box center [77, 89] width 135 height 23
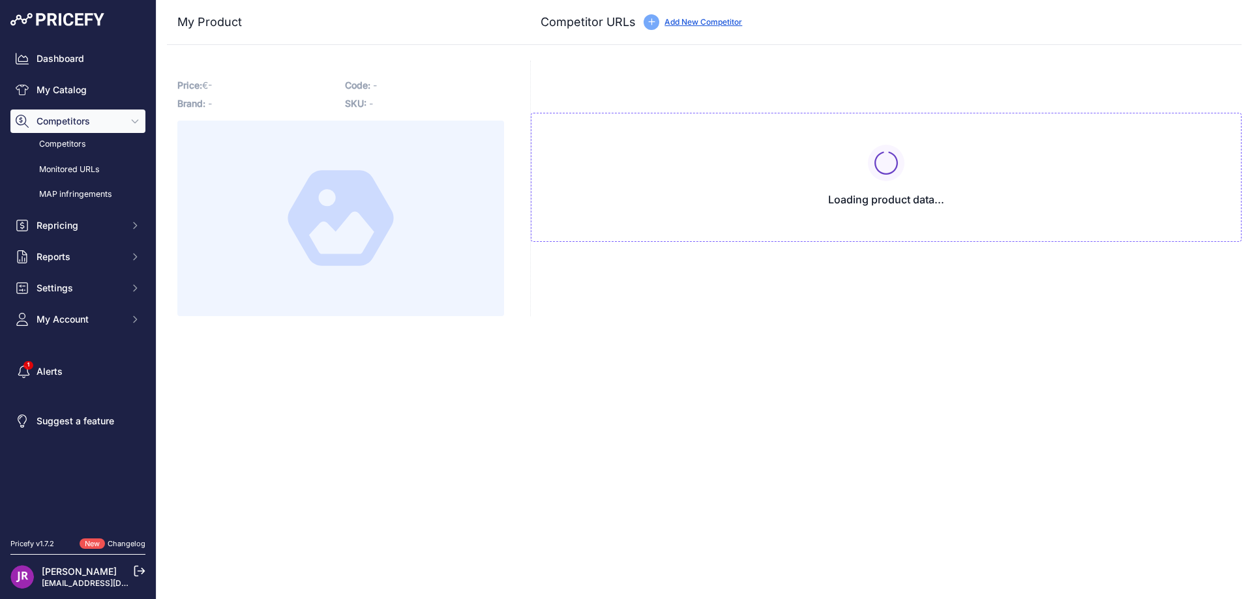
type input "[DOMAIN_NAME][URL]"
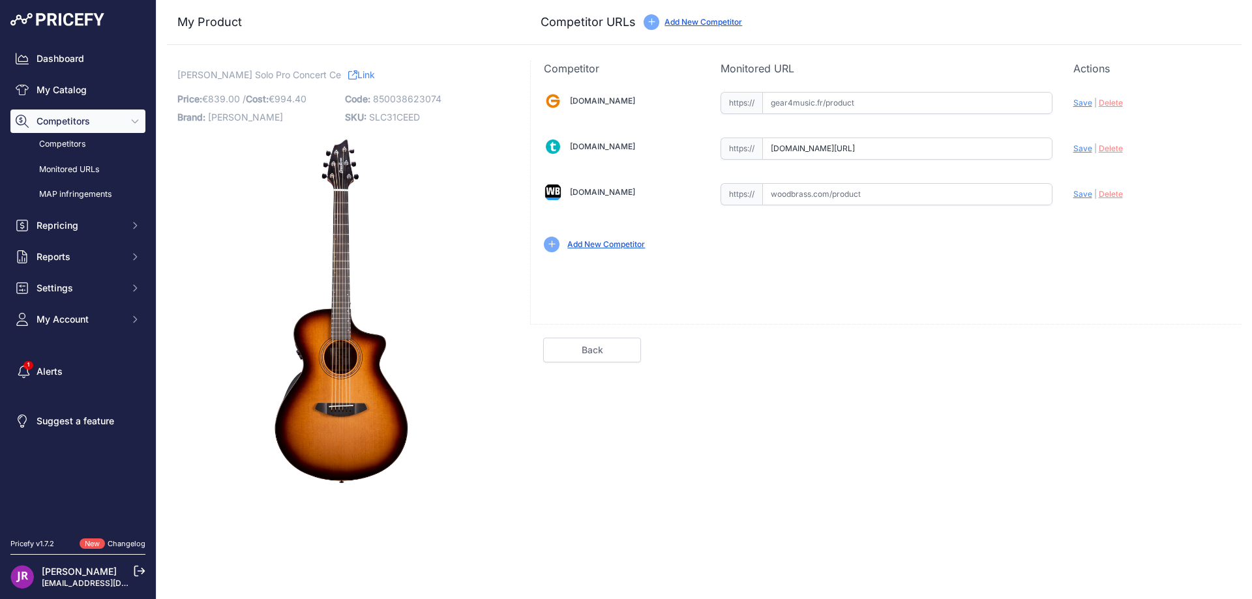
click at [376, 119] on span "SLC31CEED" at bounding box center [394, 117] width 51 height 11
copy span "SLC31CEED"
drag, startPoint x: 858, startPoint y: 149, endPoint x: 1090, endPoint y: 162, distance: 232.6
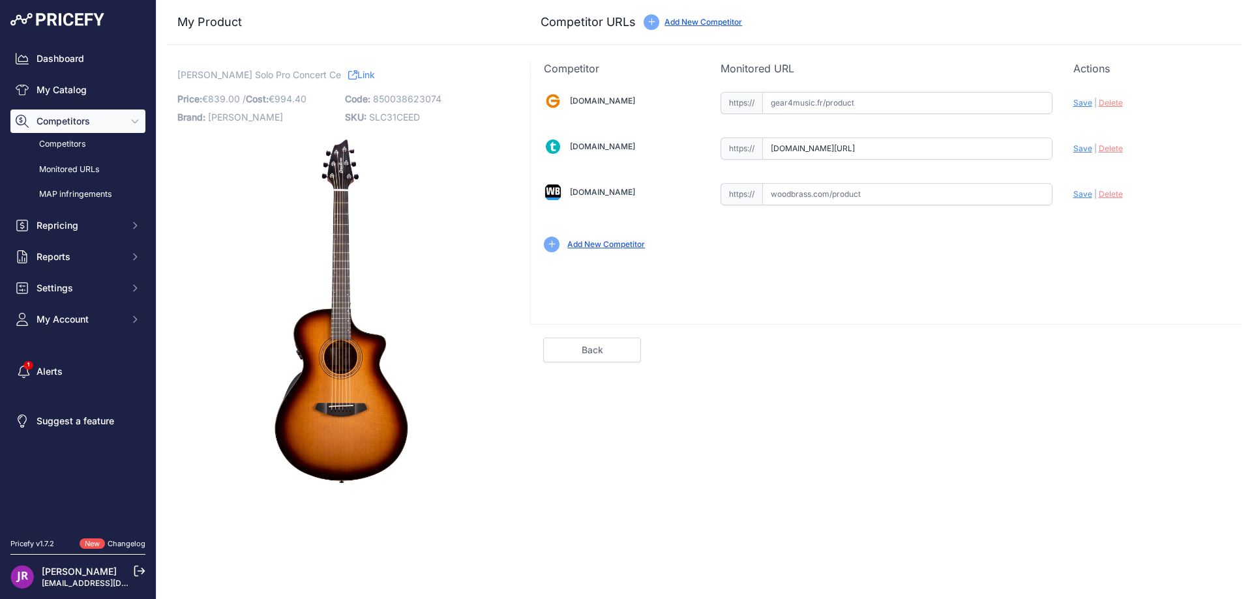
click at [1090, 162] on div "[DOMAIN_NAME] Valid Invalid" at bounding box center [886, 170] width 711 height 189
click at [1111, 149] on span "Delete" at bounding box center [1111, 148] width 24 height 10
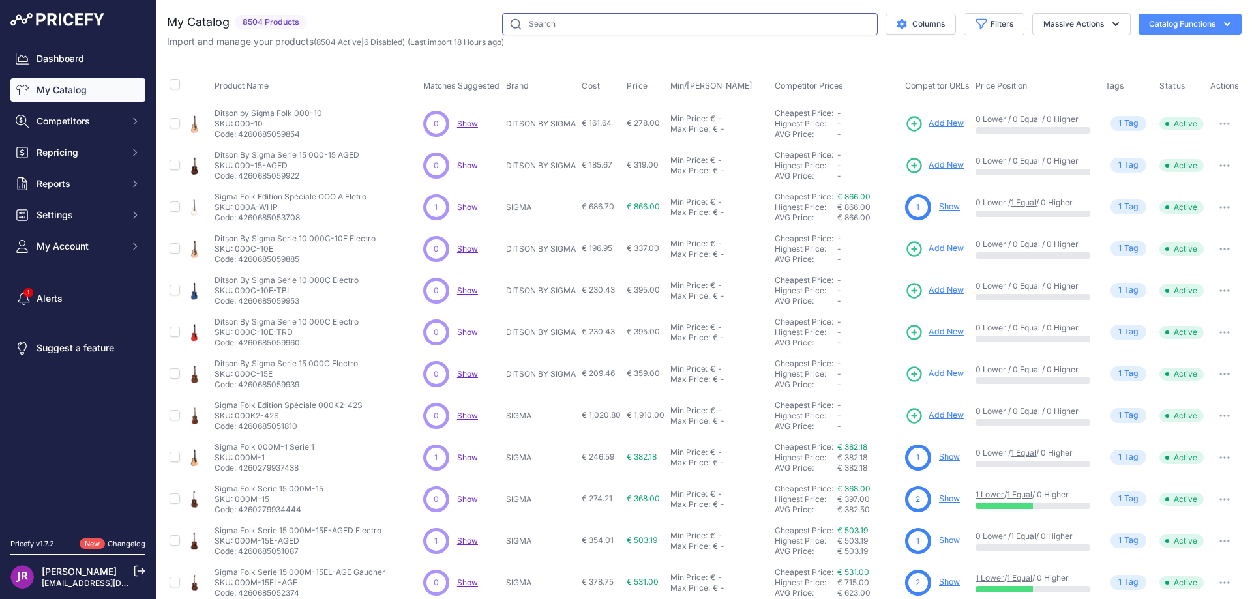
click at [545, 22] on input "text" at bounding box center [690, 24] width 376 height 22
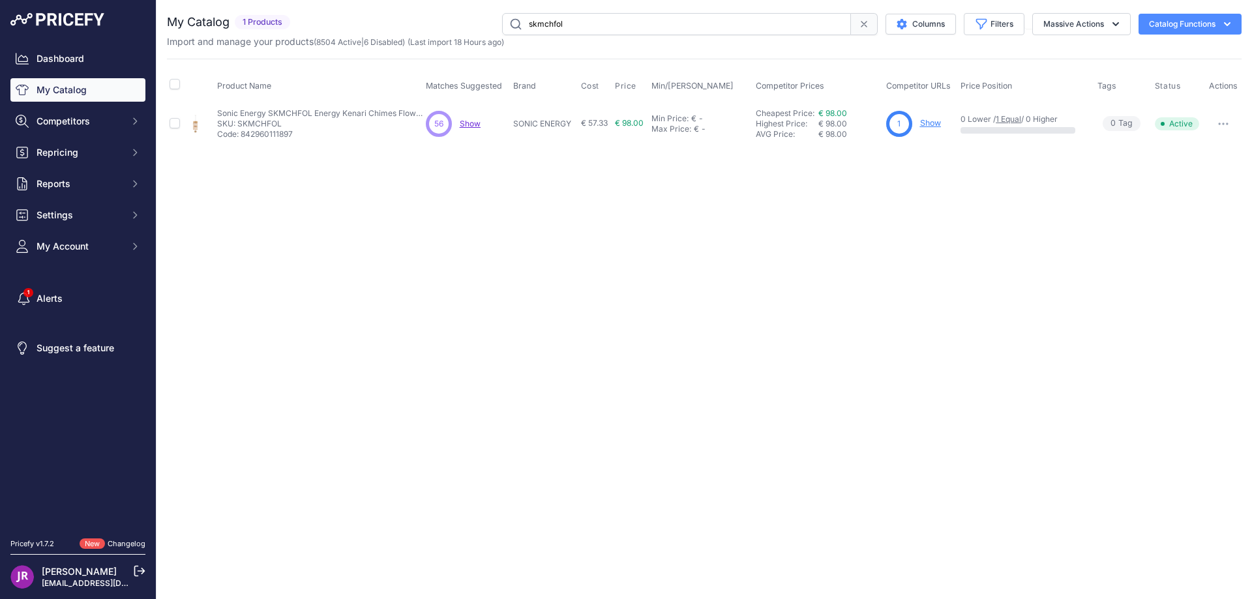
drag, startPoint x: 576, startPoint y: 29, endPoint x: 509, endPoint y: 27, distance: 67.2
click at [509, 27] on input "skmchfol" at bounding box center [676, 24] width 349 height 22
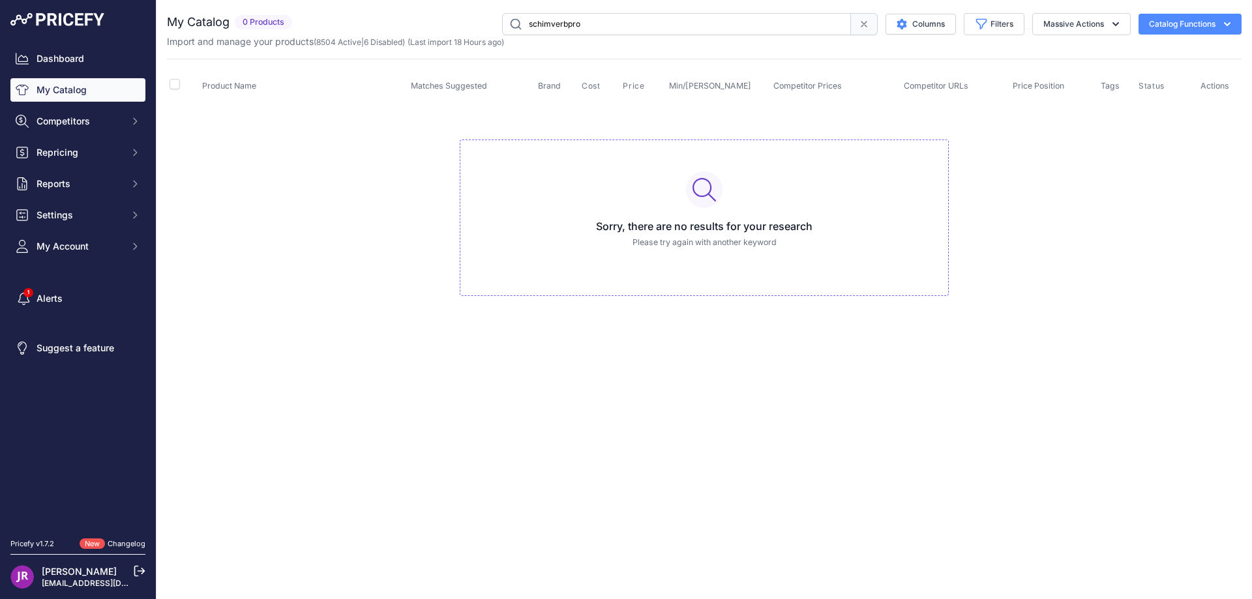
click at [535, 22] on input "schimverbpro" at bounding box center [676, 24] width 349 height 22
type input "shimverbpro"
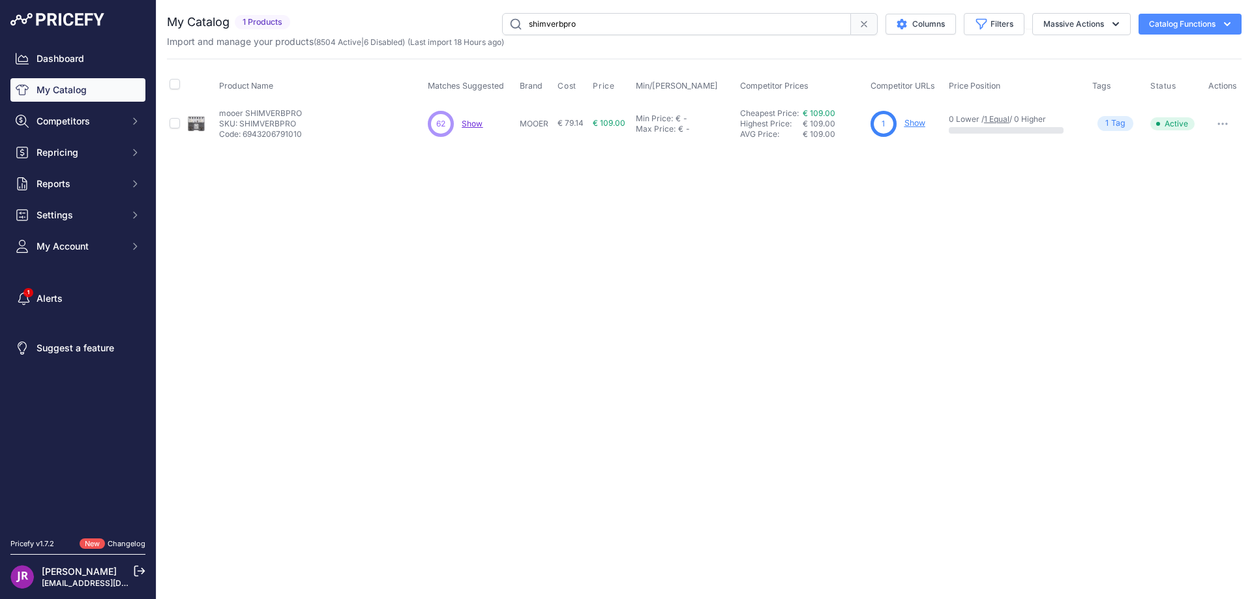
click at [920, 125] on link "Show" at bounding box center [915, 123] width 21 height 10
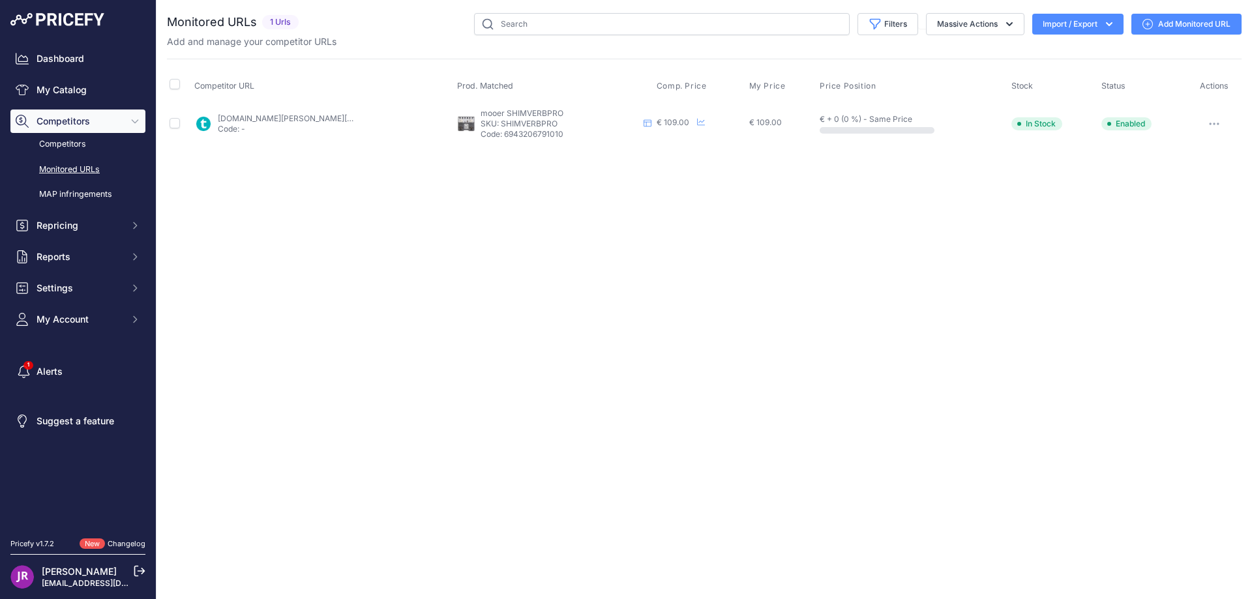
click at [1211, 125] on button "button" at bounding box center [1214, 124] width 26 height 18
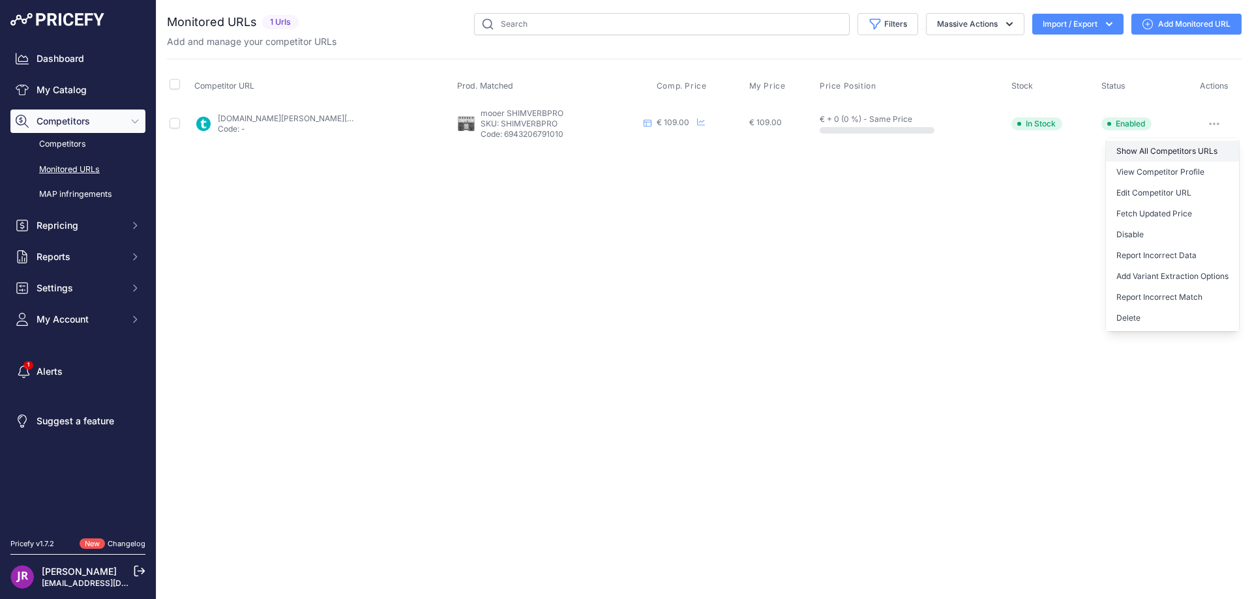
click at [1165, 147] on link "Show All Competitors URLs" at bounding box center [1172, 151] width 133 height 21
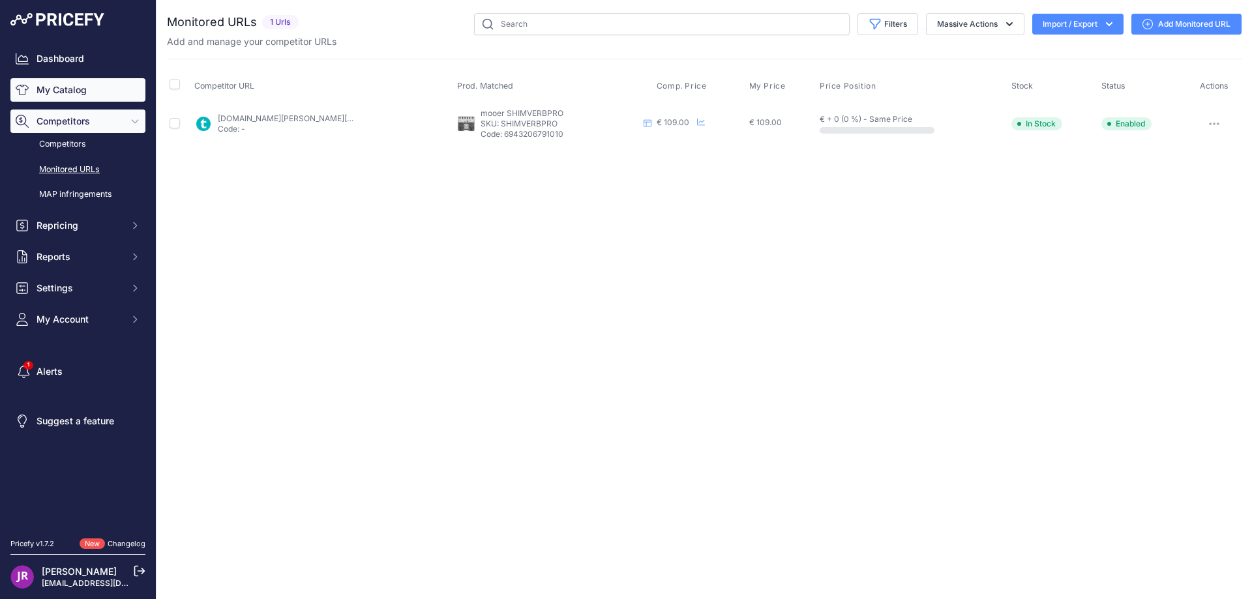
click at [69, 88] on link "My Catalog" at bounding box center [77, 89] width 135 height 23
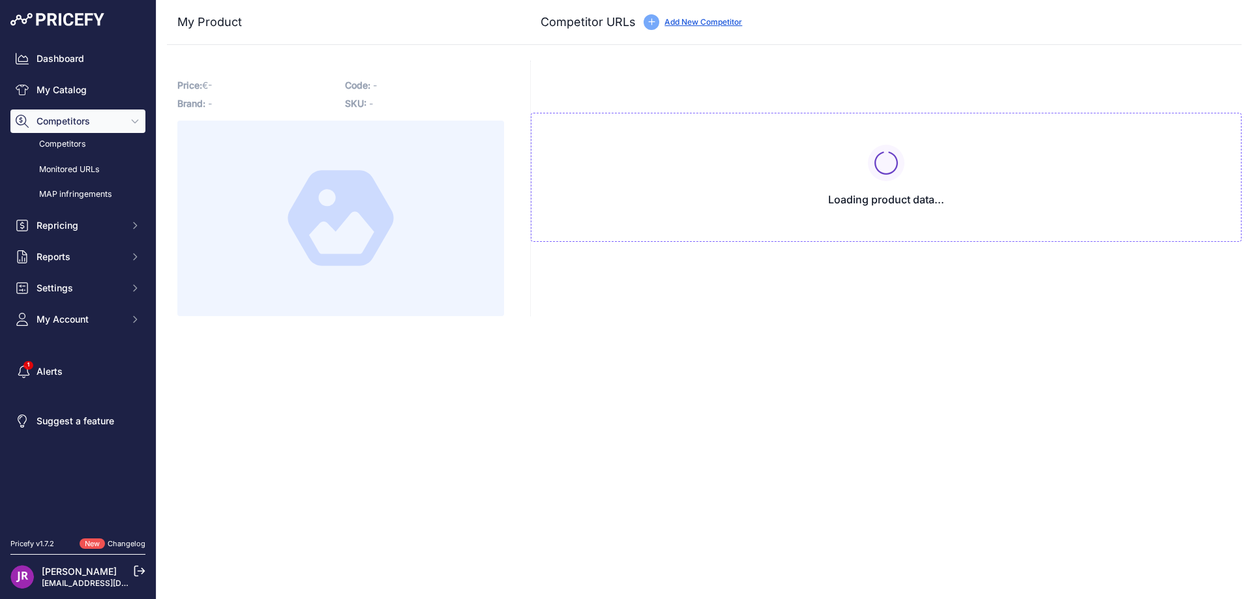
type input "[DOMAIN_NAME][URL]"
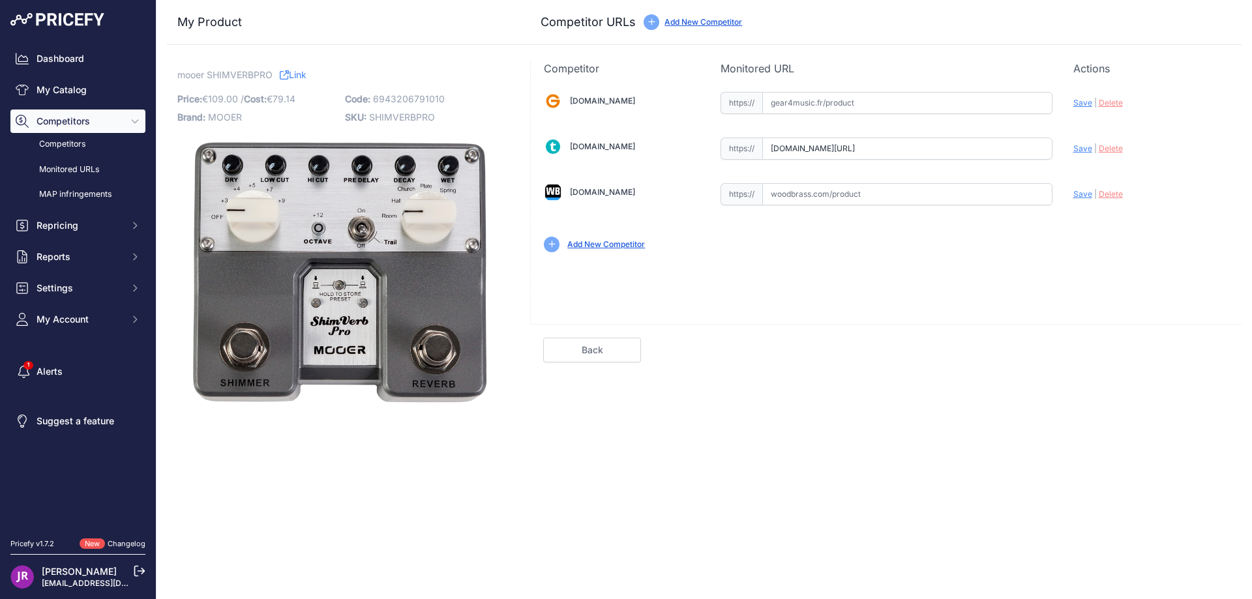
scroll to position [0, 38]
drag, startPoint x: 766, startPoint y: 147, endPoint x: 1113, endPoint y: 156, distance: 347.0
click at [1113, 156] on div "Gear4music.fr Valid Invalid" at bounding box center [886, 170] width 711 height 189
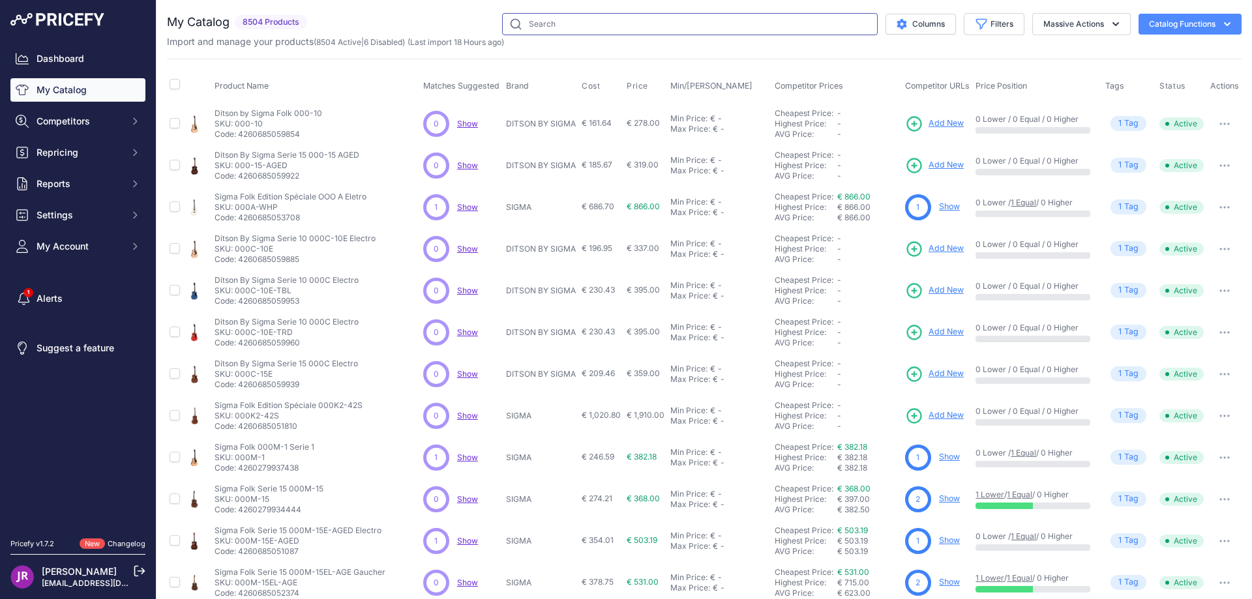
click at [548, 28] on input "text" at bounding box center [690, 24] width 376 height 22
type input "sd75"
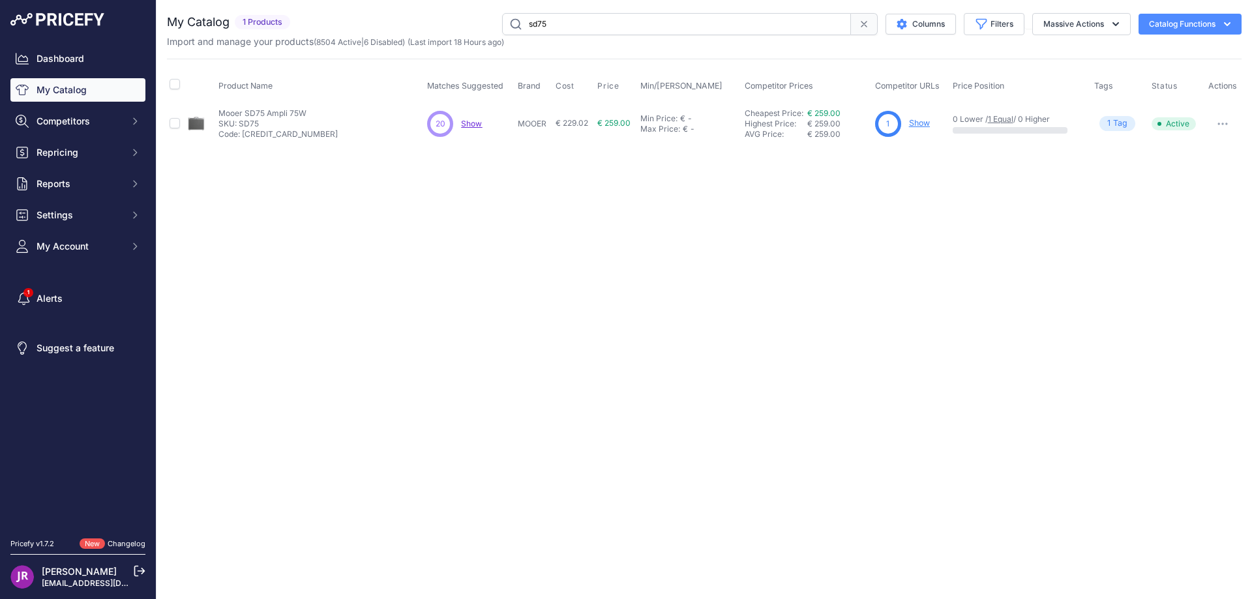
click at [918, 122] on link "Show" at bounding box center [919, 123] width 21 height 10
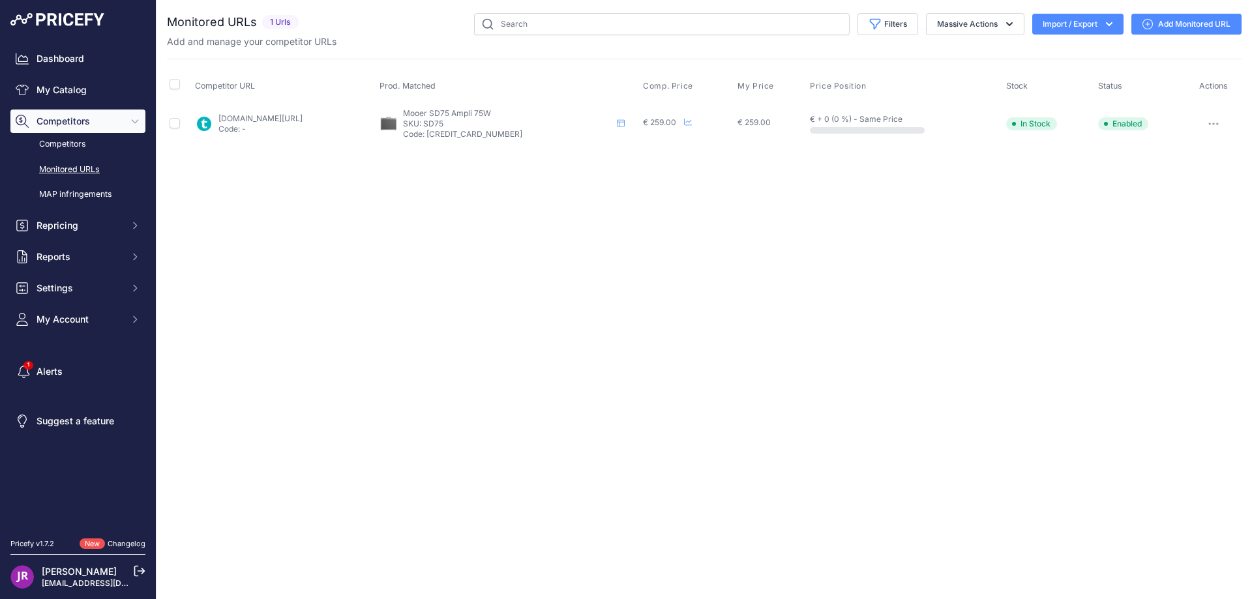
click at [1217, 121] on button "button" at bounding box center [1214, 124] width 26 height 18
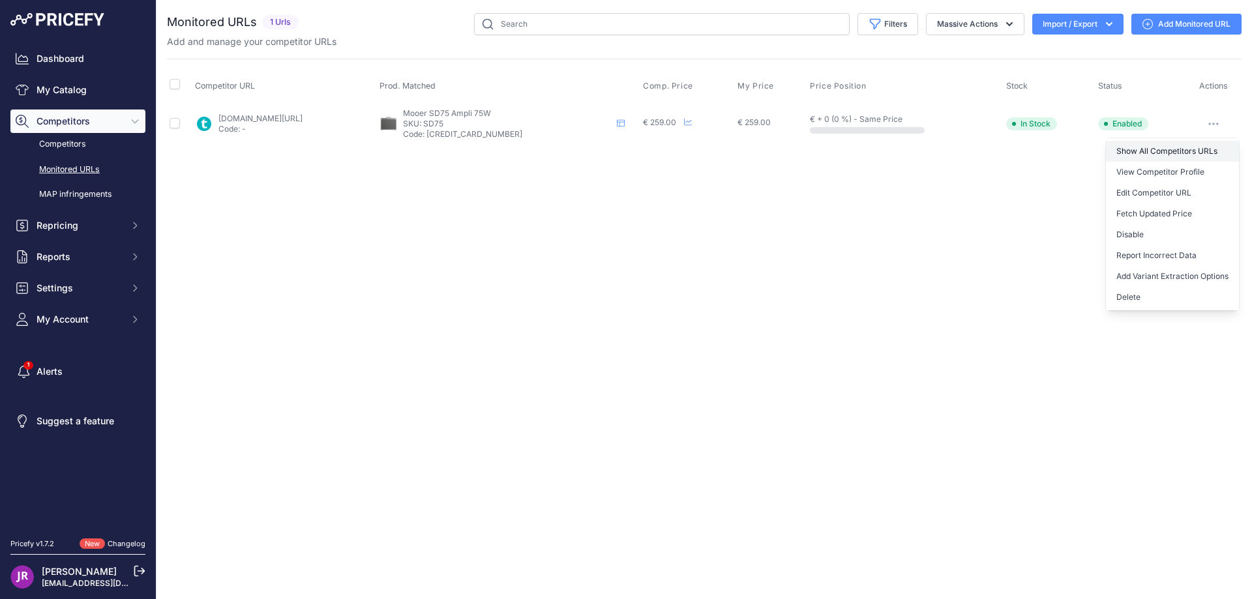
click at [1146, 153] on link "Show All Competitors URLs" at bounding box center [1172, 151] width 133 height 21
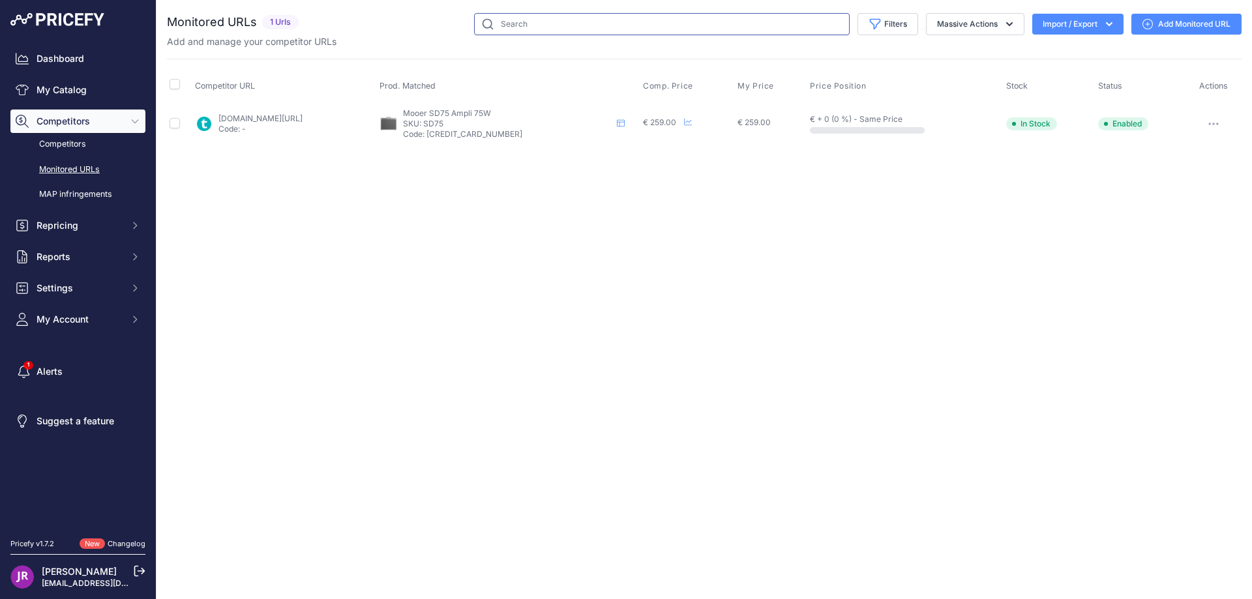
click at [531, 29] on input "text" at bounding box center [662, 24] width 376 height 22
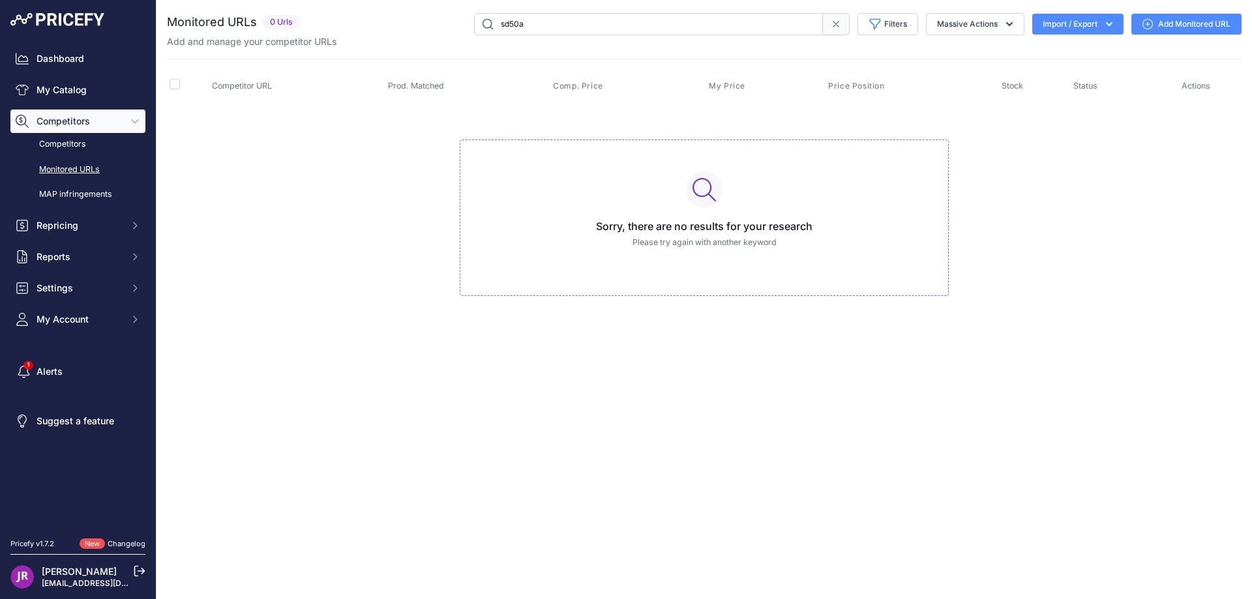
drag, startPoint x: 507, startPoint y: 23, endPoint x: 494, endPoint y: 24, distance: 12.5
click at [494, 24] on input "sd50a" at bounding box center [648, 24] width 349 height 22
click at [563, 25] on input "SD50a" at bounding box center [648, 24] width 349 height 22
type input "SD50"
click at [63, 91] on link "My Catalog" at bounding box center [77, 89] width 135 height 23
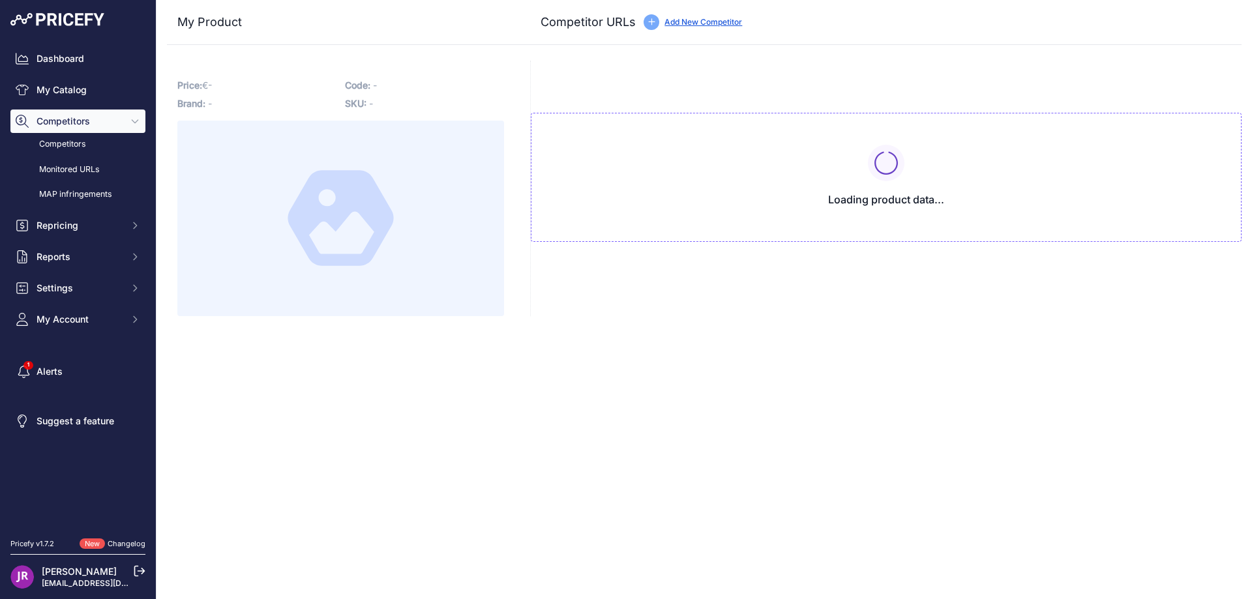
type input "[DOMAIN_NAME][URL]"
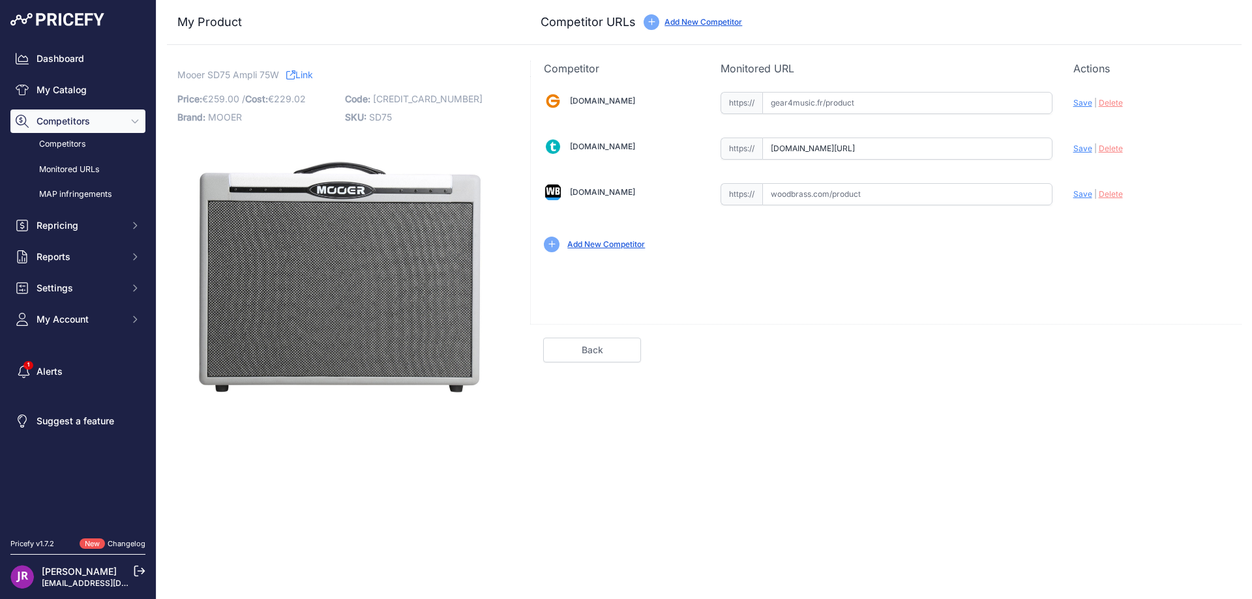
scroll to position [0, 50]
drag, startPoint x: 767, startPoint y: 145, endPoint x: 1100, endPoint y: 149, distance: 332.6
click at [1100, 149] on div "Gear4music.fr Valid Invalid" at bounding box center [886, 170] width 711 height 189
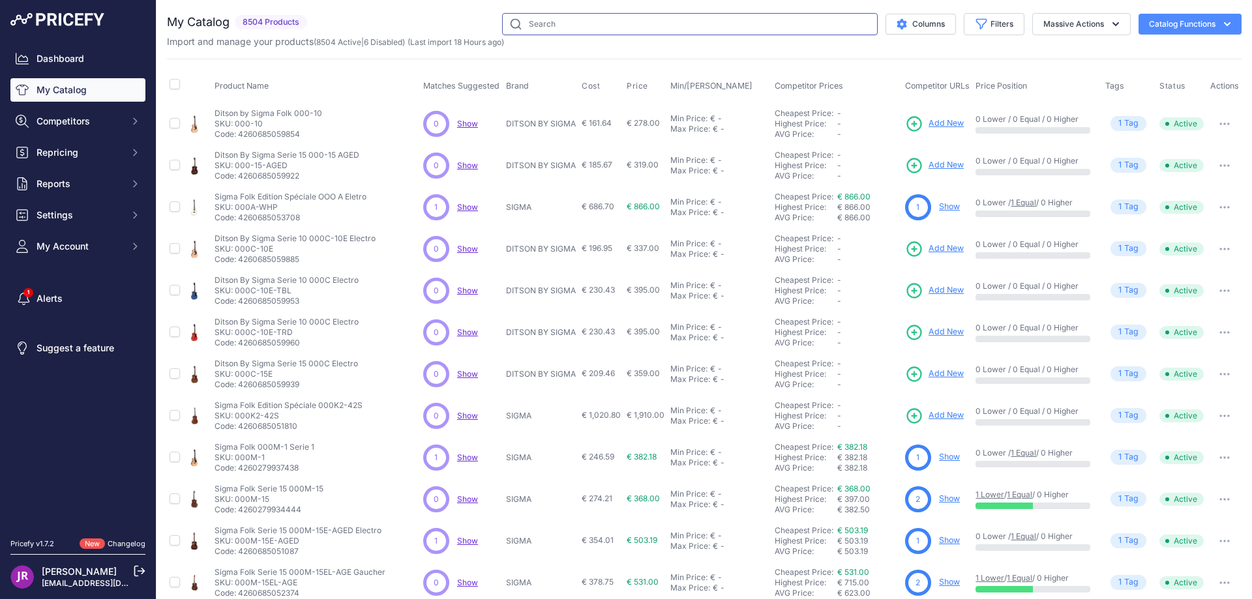
click at [543, 29] on input "text" at bounding box center [690, 24] width 376 height 22
paste input "SD50A"
type input "SD50A"
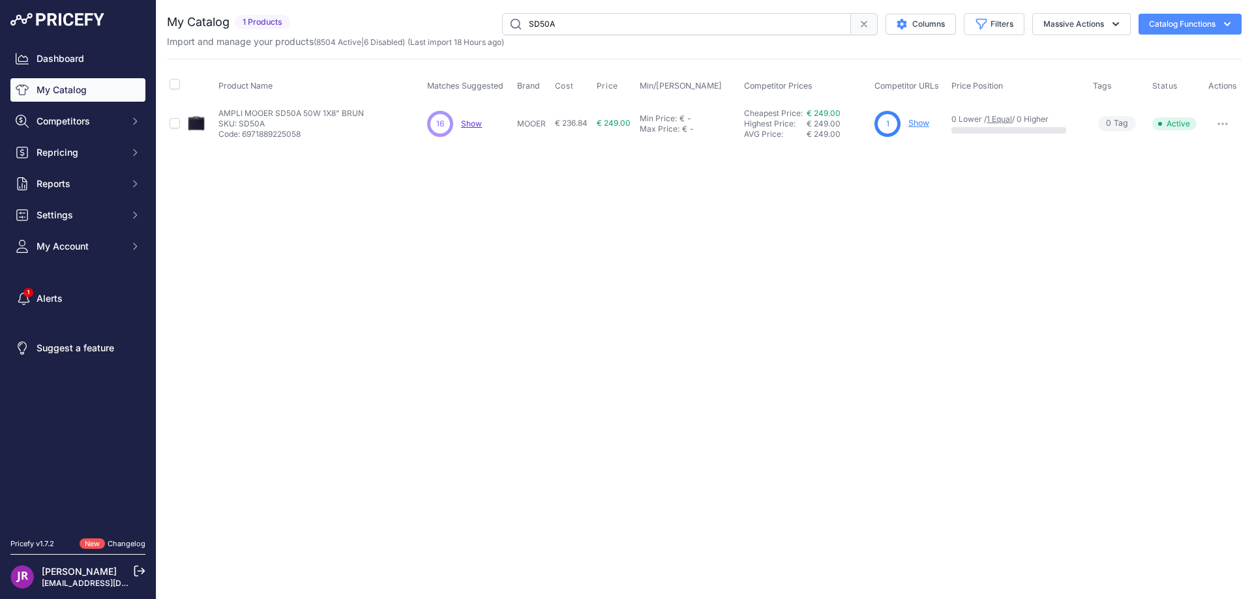
click at [920, 125] on link "Show" at bounding box center [918, 123] width 21 height 10
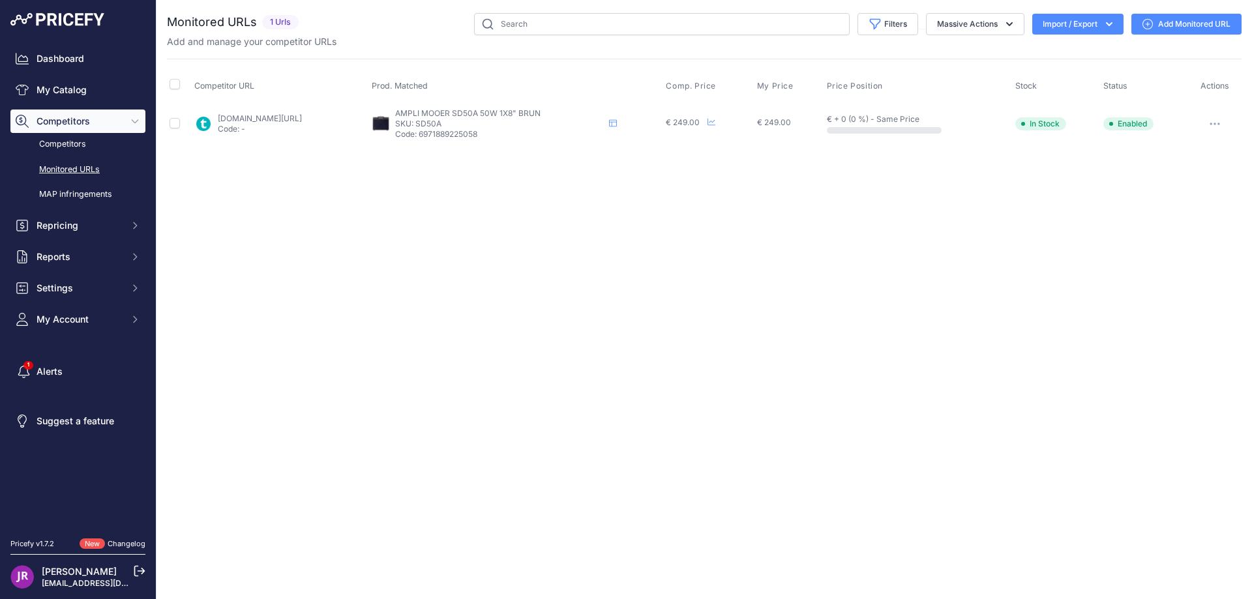
click at [1216, 123] on icon "button" at bounding box center [1215, 124] width 10 height 3
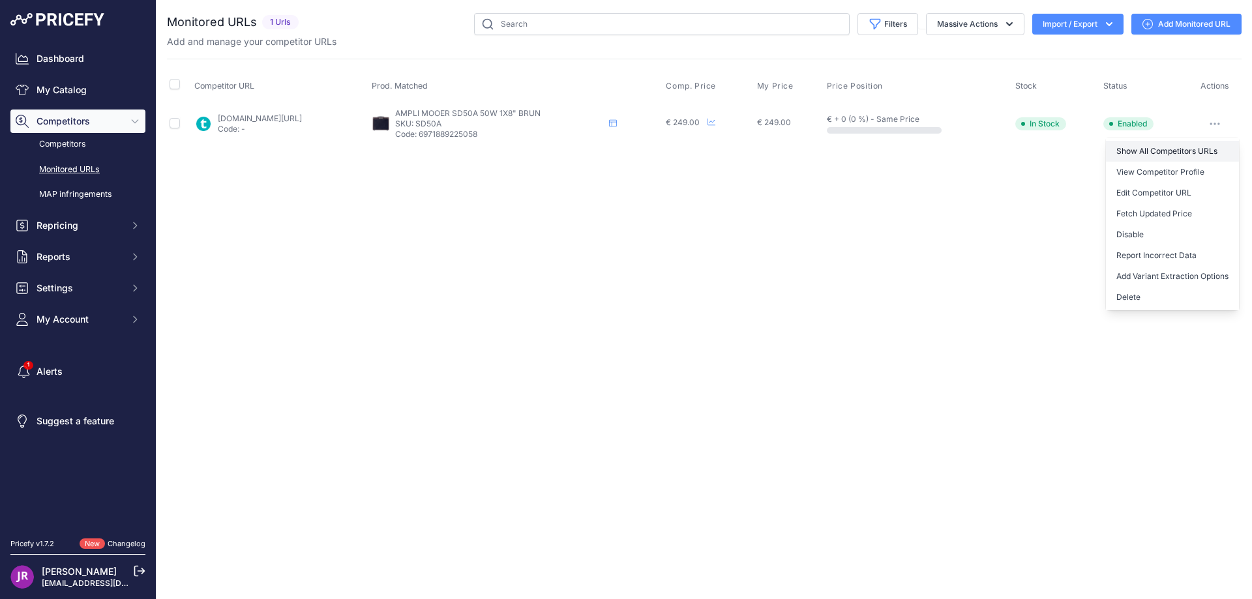
click at [1135, 150] on link "Show All Competitors URLs" at bounding box center [1172, 151] width 133 height 21
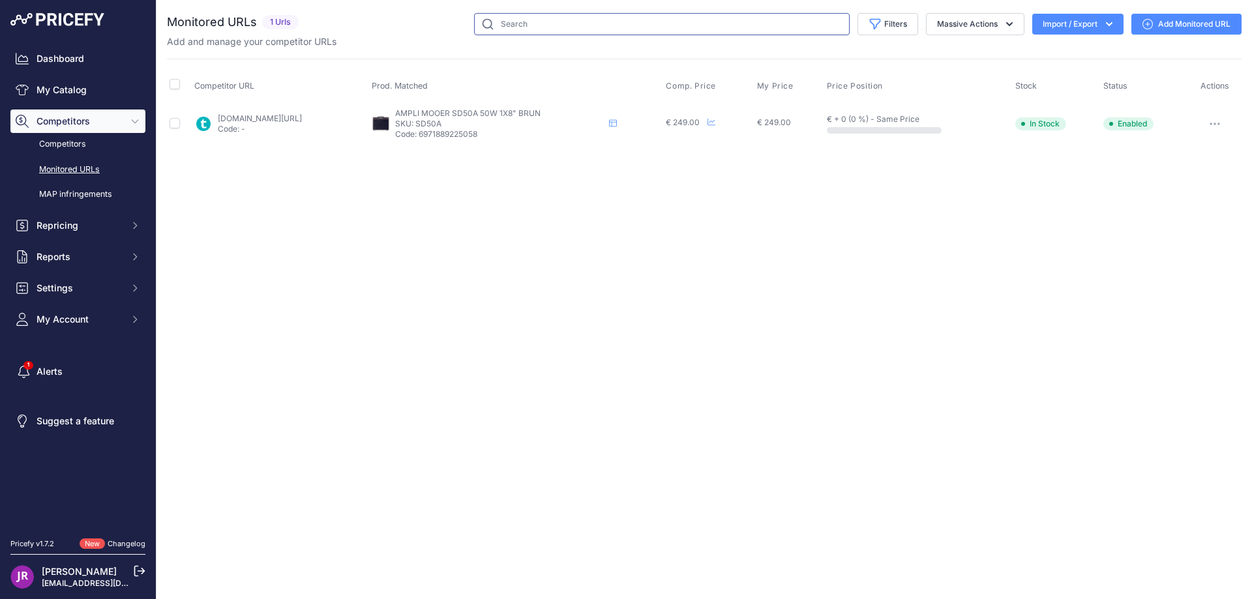
click at [513, 29] on input "text" at bounding box center [662, 24] width 376 height 22
type input "sd30"
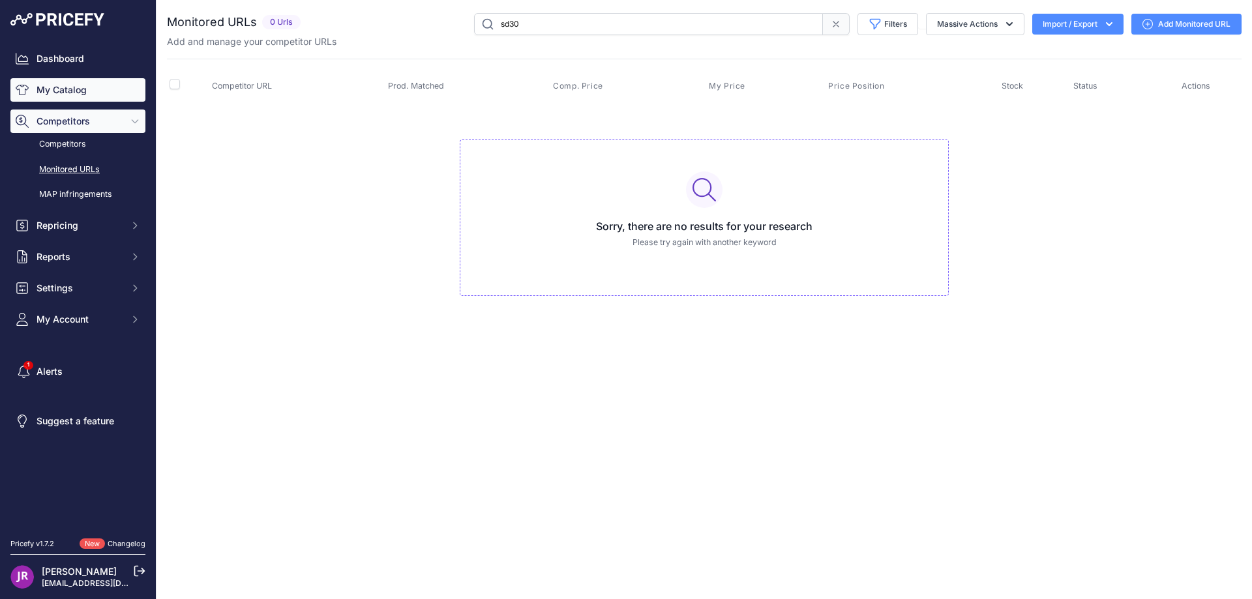
click at [75, 88] on link "My Catalog" at bounding box center [77, 89] width 135 height 23
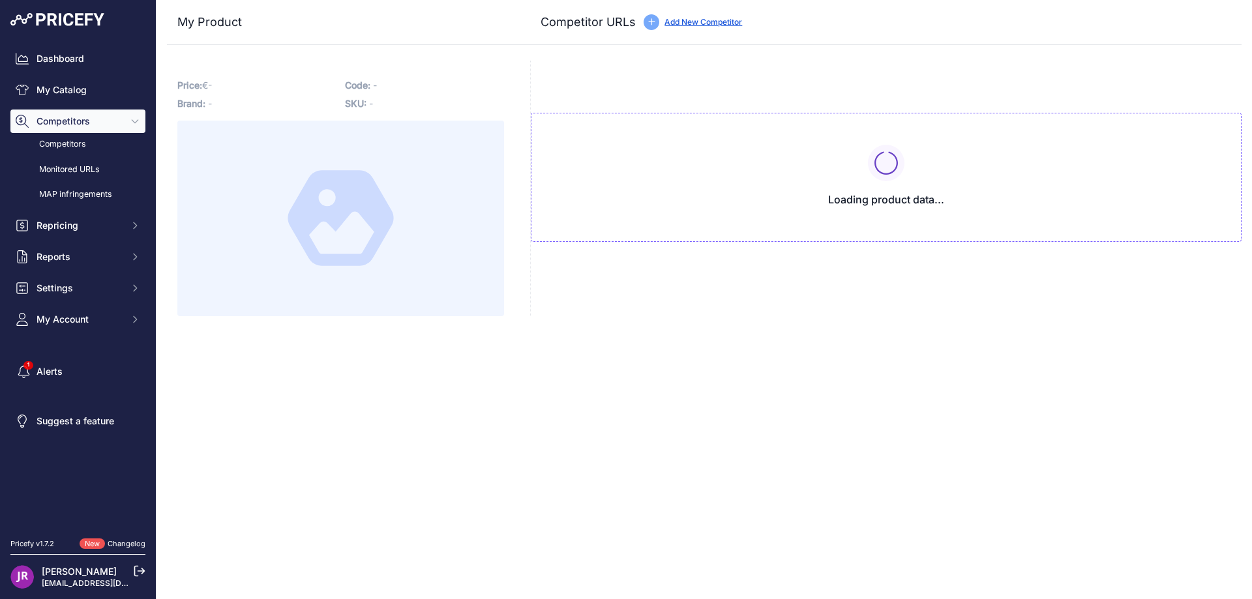
type input "[DOMAIN_NAME][URL]"
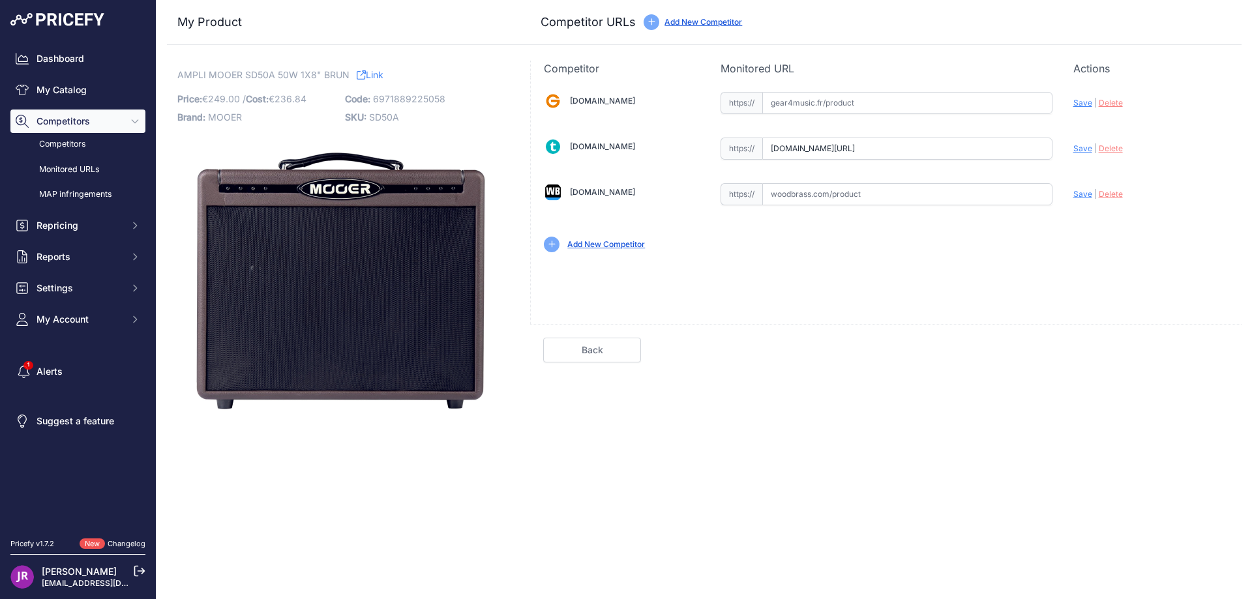
scroll to position [0, 46]
drag, startPoint x: 773, startPoint y: 147, endPoint x: 1137, endPoint y: 147, distance: 363.9
click at [1137, 147] on div "Gear4music.fr Valid Invalid" at bounding box center [886, 170] width 711 height 189
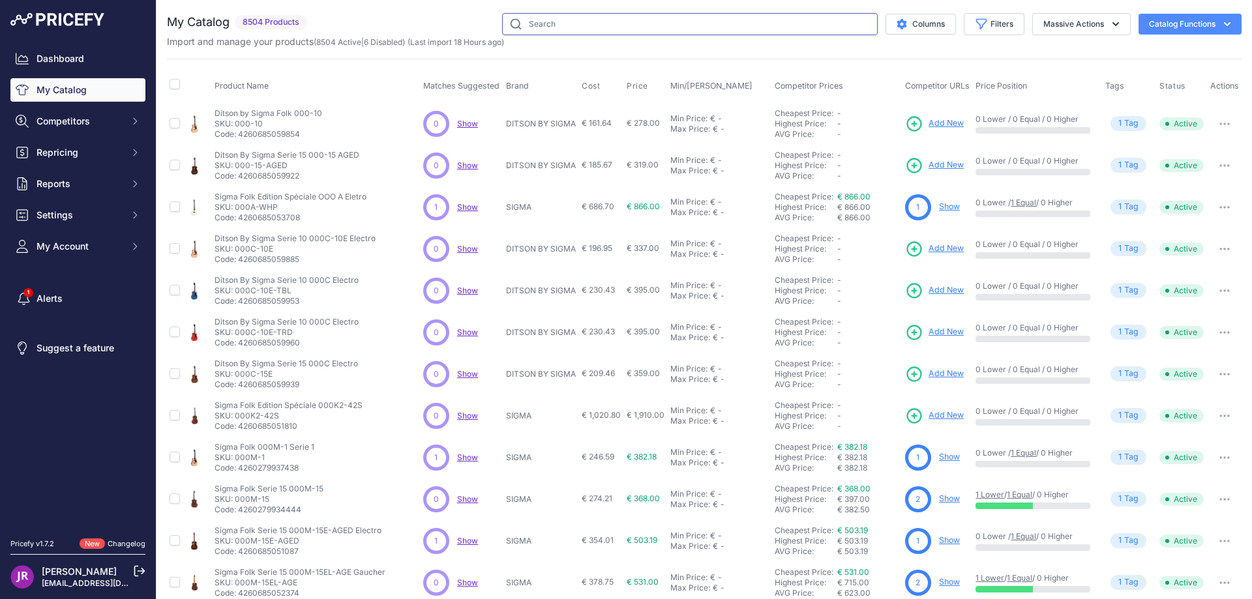
click at [533, 22] on input "text" at bounding box center [690, 24] width 376 height 22
type input "sd30"
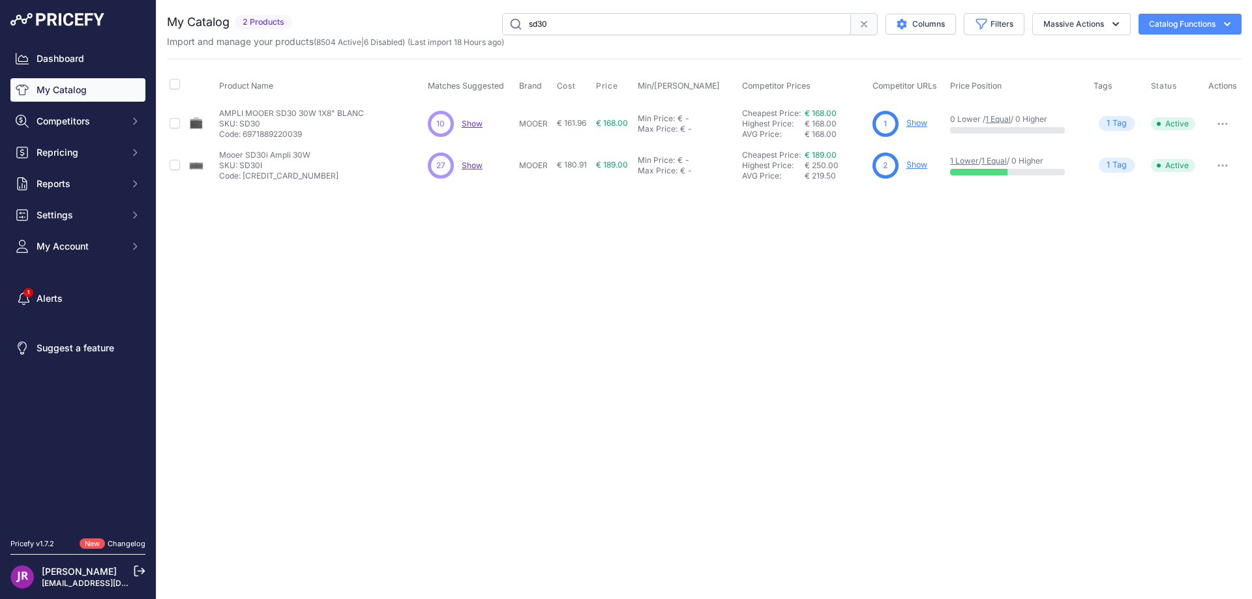
click at [920, 120] on link "Show" at bounding box center [916, 123] width 21 height 10
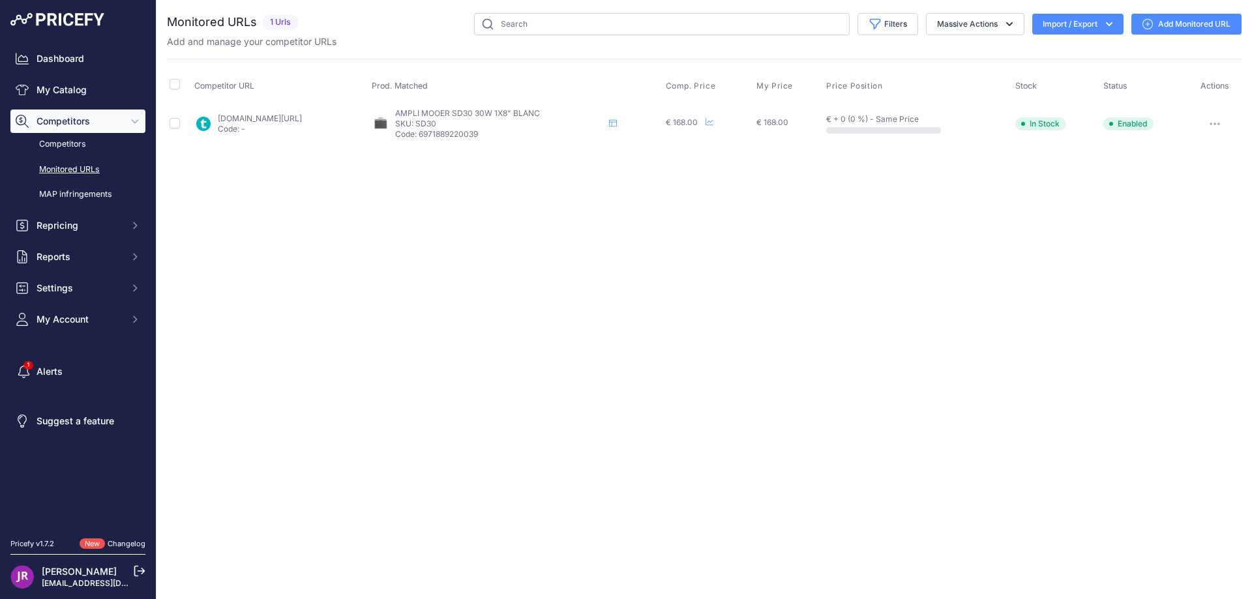
click at [1218, 125] on button "button" at bounding box center [1215, 124] width 26 height 18
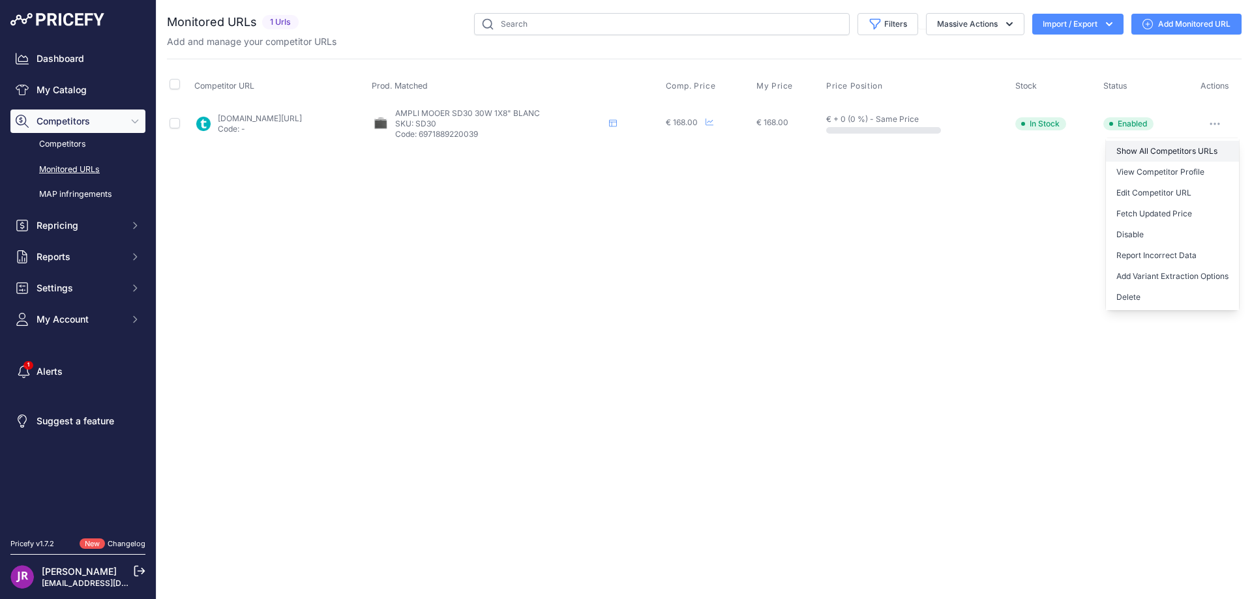
click at [1162, 151] on link "Show All Competitors URLs" at bounding box center [1172, 151] width 133 height 21
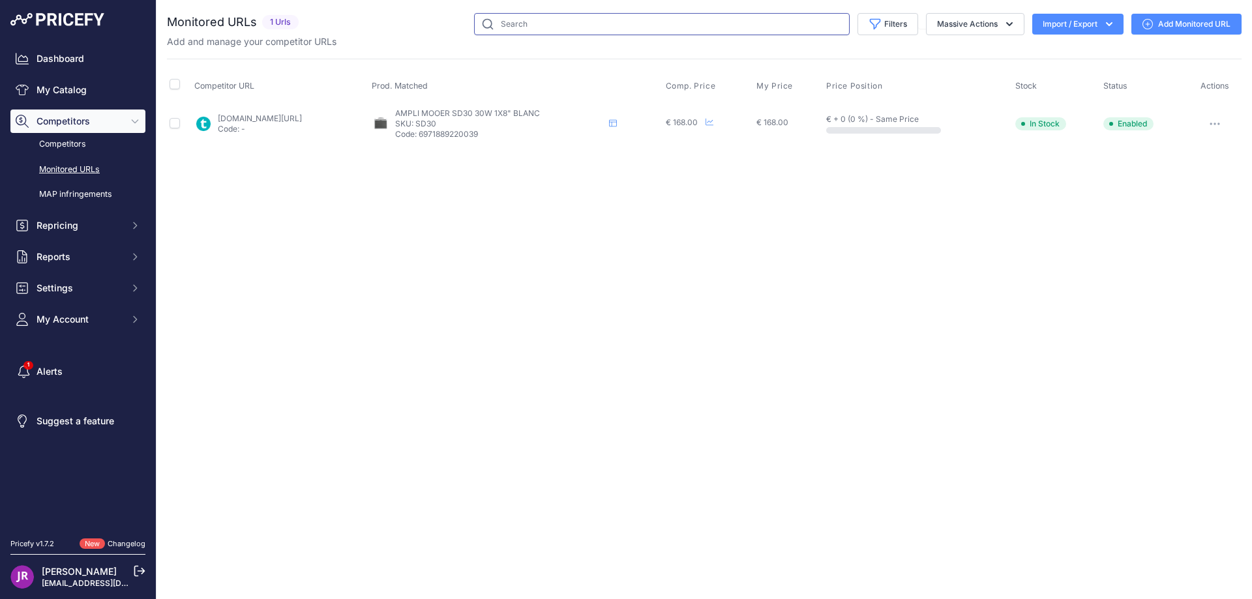
click at [518, 27] on input "text" at bounding box center [662, 24] width 376 height 22
type input "sd30"
click at [70, 93] on link "My Catalog" at bounding box center [77, 89] width 135 height 23
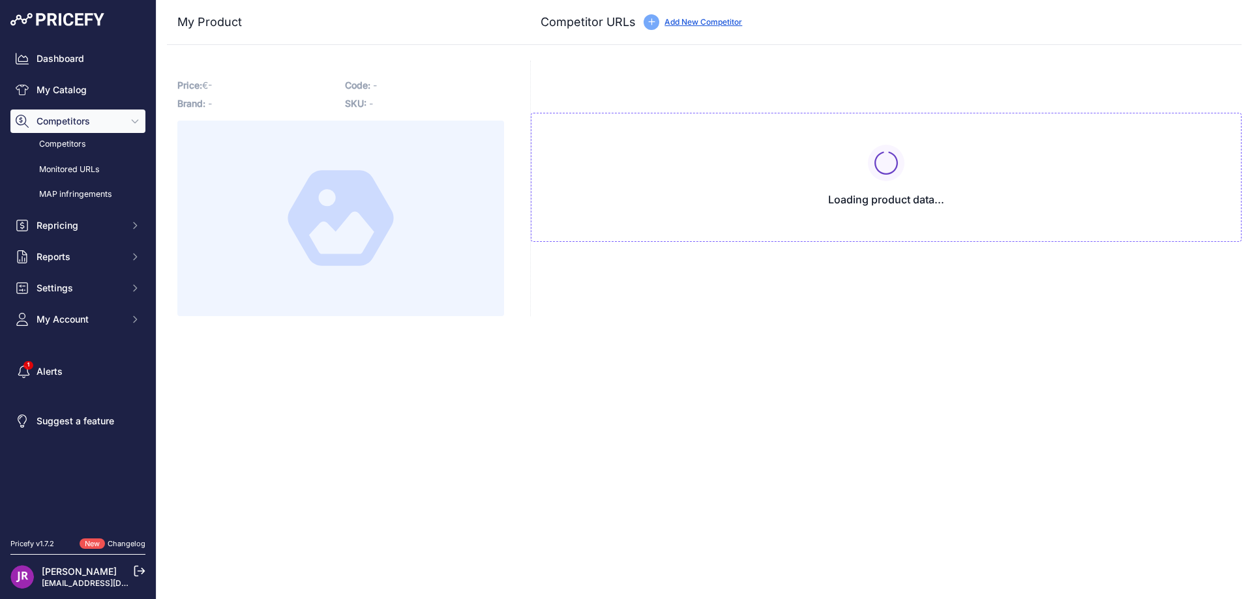
type input "[DOMAIN_NAME][URL]"
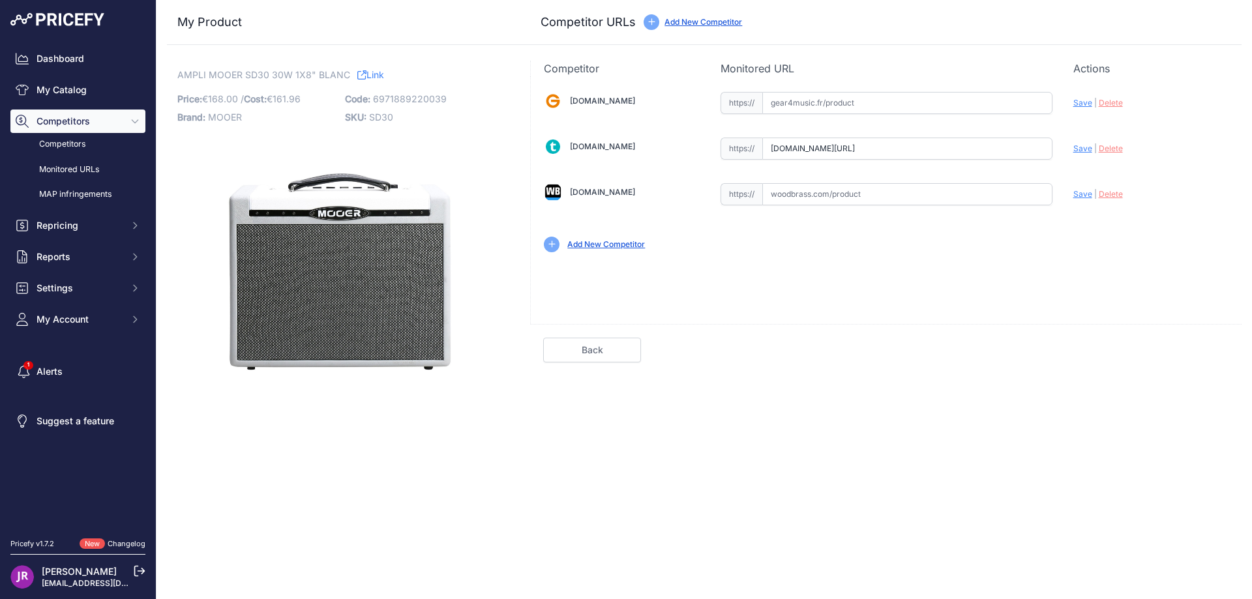
scroll to position [0, 25]
drag, startPoint x: 774, startPoint y: 145, endPoint x: 1088, endPoint y: 149, distance: 314.4
click at [1088, 149] on div "[DOMAIN_NAME] Valid Invalid" at bounding box center [886, 170] width 711 height 189
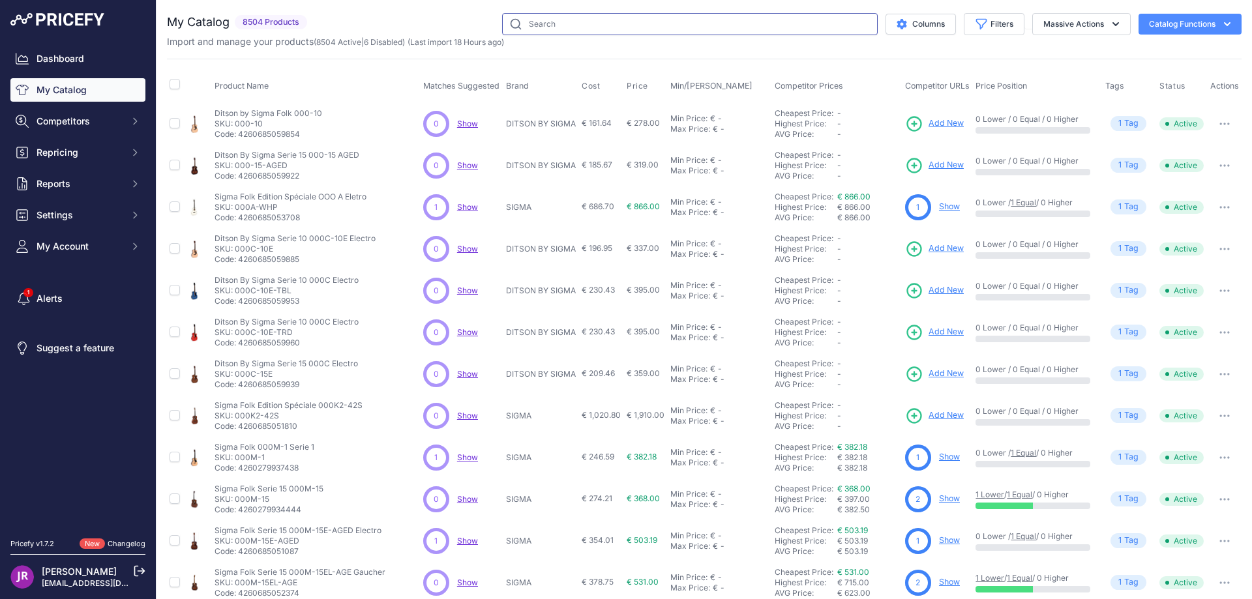
click at [556, 29] on input "text" at bounding box center [690, 24] width 376 height 22
type input "sd30"
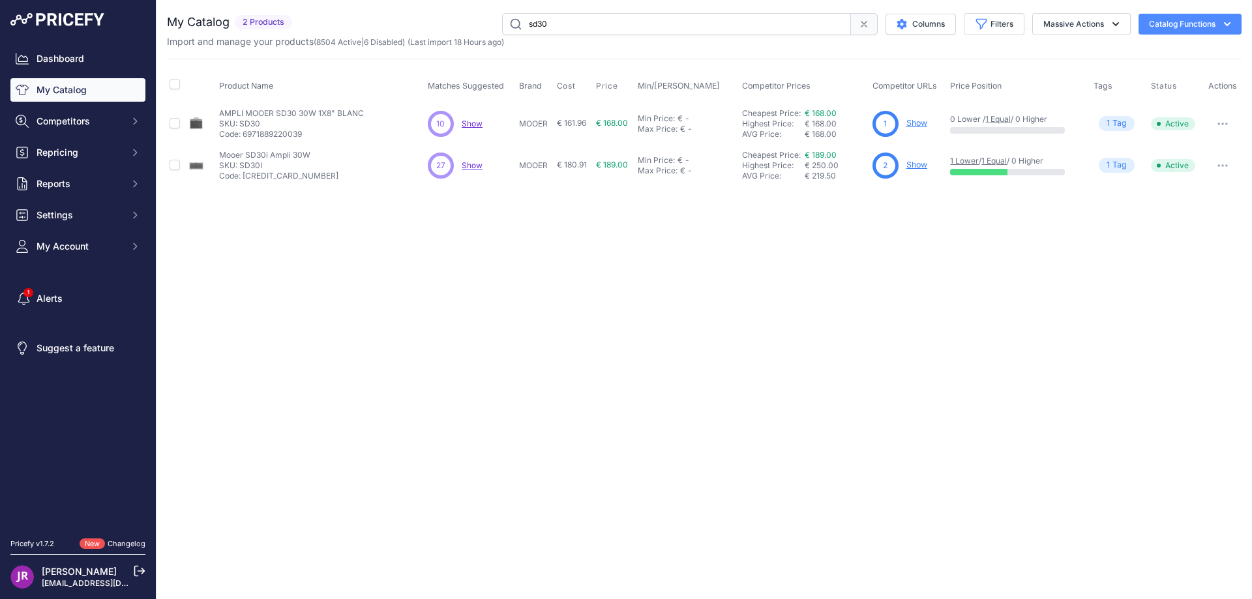
click at [923, 165] on link "Show" at bounding box center [916, 165] width 21 height 10
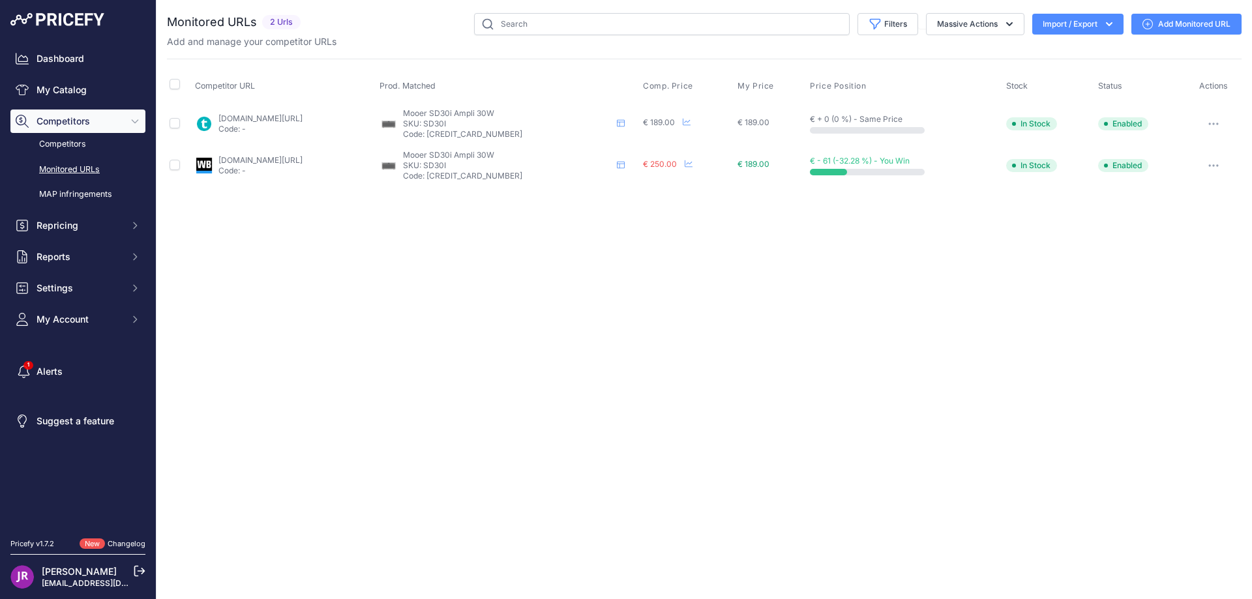
click at [1218, 164] on icon "button" at bounding box center [1213, 165] width 10 height 3
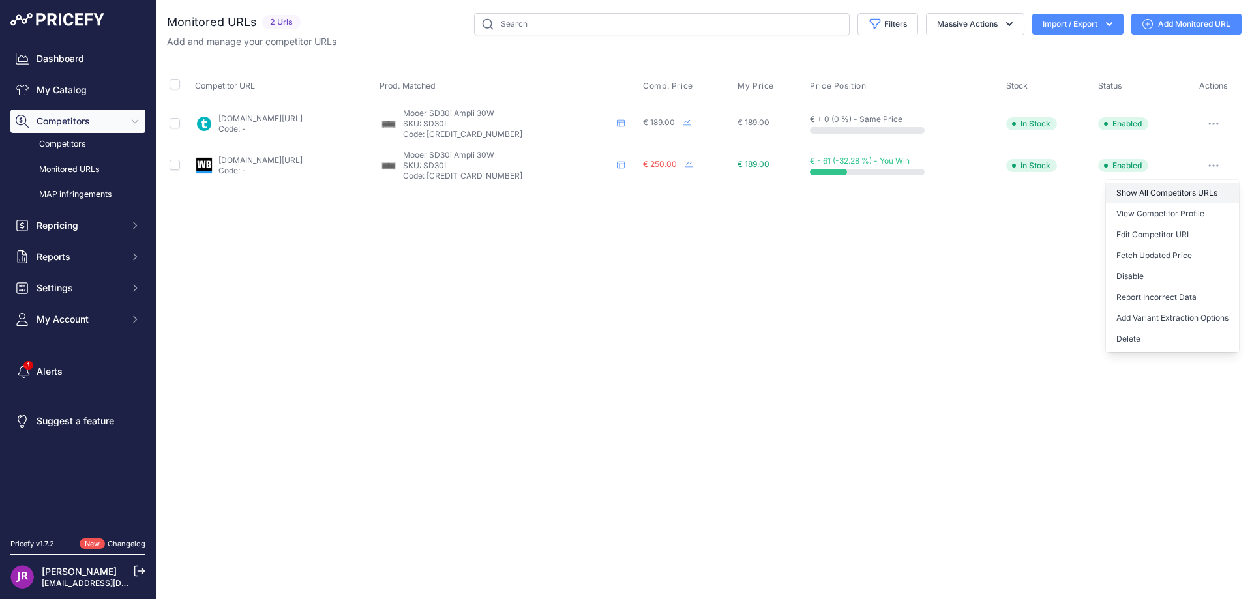
click at [1171, 194] on link "Show All Competitors URLs" at bounding box center [1172, 193] width 133 height 21
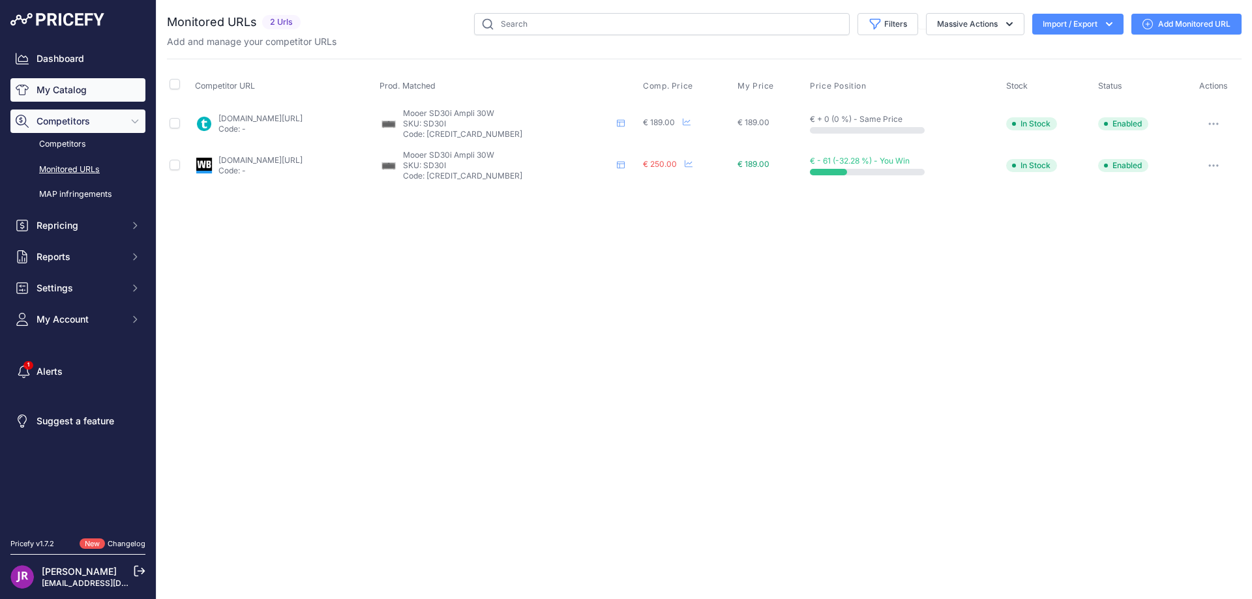
click at [78, 91] on link "My Catalog" at bounding box center [77, 89] width 135 height 23
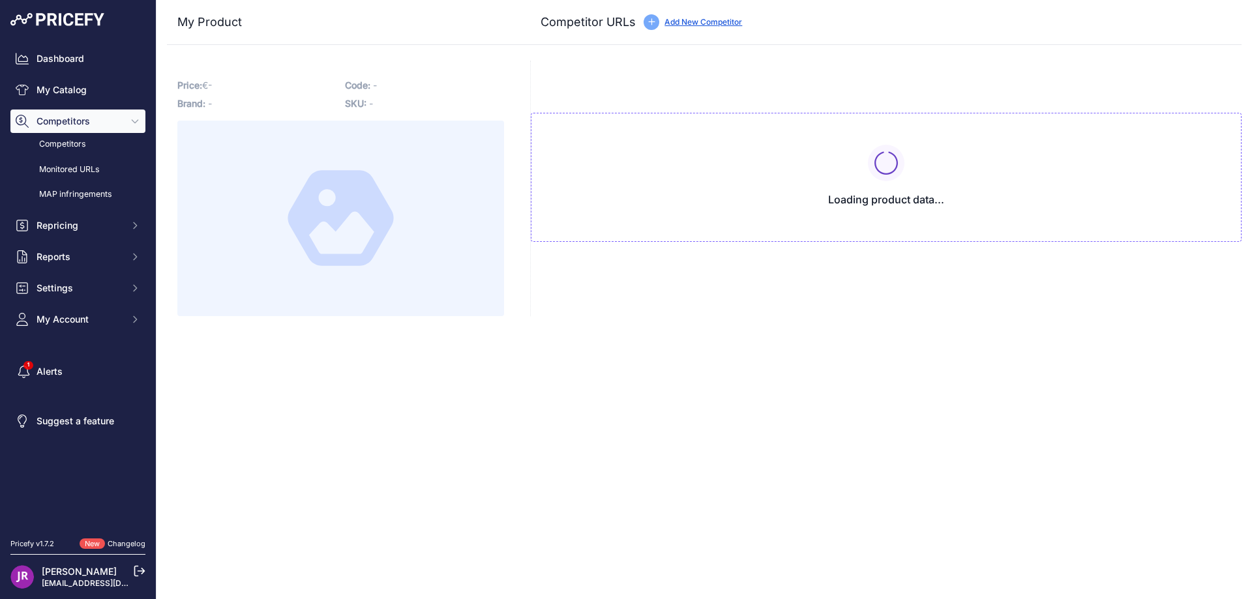
type input "[DOMAIN_NAME][URL]"
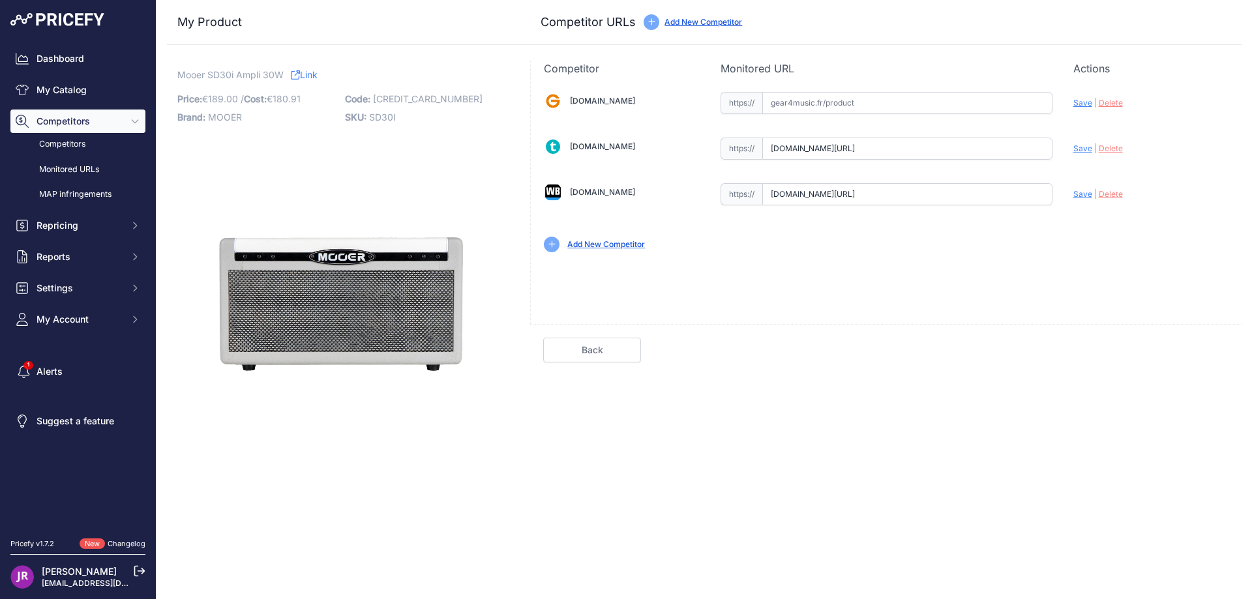
scroll to position [0, 47]
drag, startPoint x: 771, startPoint y: 153, endPoint x: 1135, endPoint y: 162, distance: 363.4
click at [1135, 162] on div "Gear4music.fr Valid Invalid" at bounding box center [886, 170] width 711 height 189
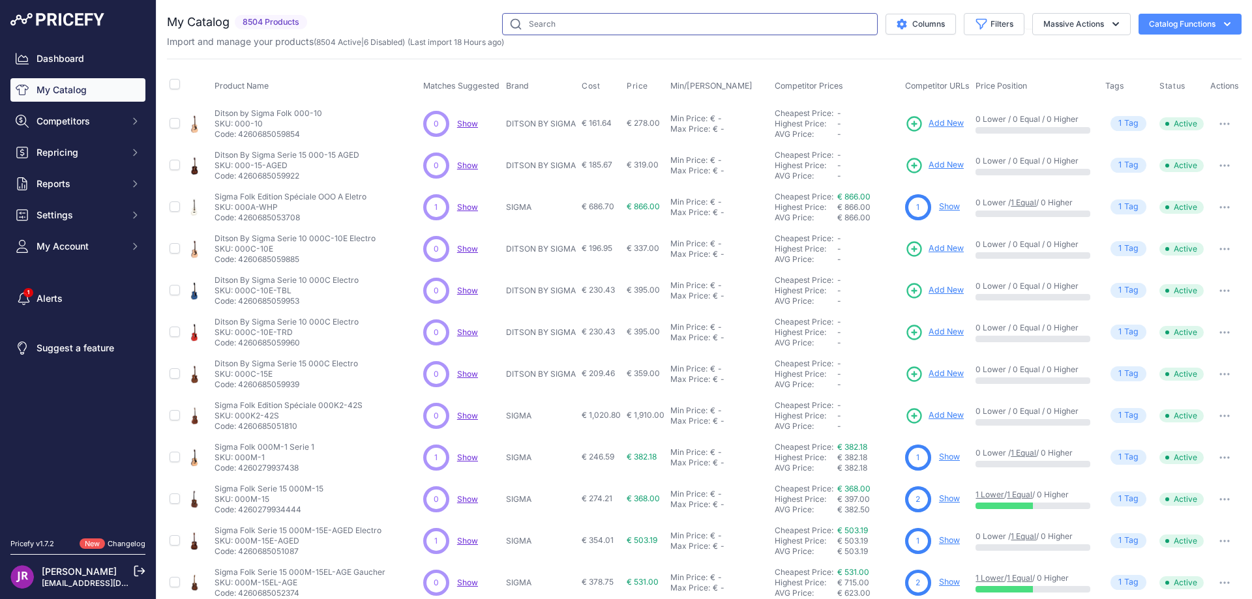
click at [525, 30] on input "text" at bounding box center [690, 24] width 376 height 22
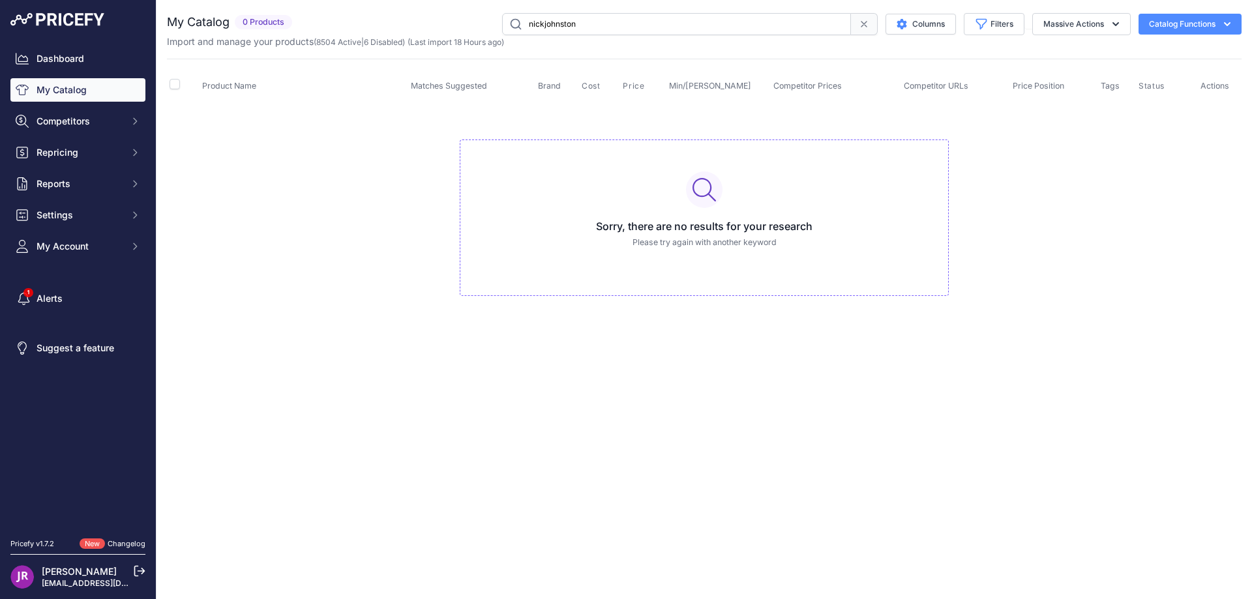
drag, startPoint x: 593, startPoint y: 30, endPoint x: 490, endPoint y: 34, distance: 103.8
click at [490, 34] on div "nickjohnston Columns Filters Status All Status Only Enabled Only Disabled" at bounding box center [769, 24] width 944 height 22
paste input "SCH-NICKJOHNSTON-DS-AINK"
type input "SCH-NICKJOHNSTON-DS-AINK"
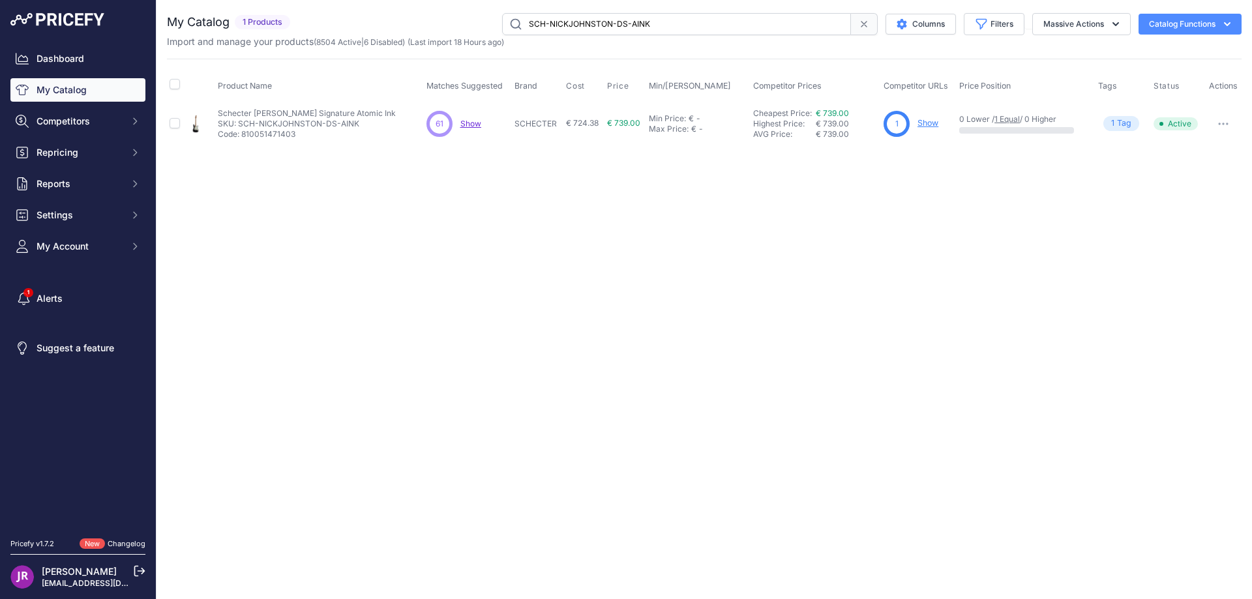
click at [925, 123] on link "Show" at bounding box center [928, 123] width 21 height 10
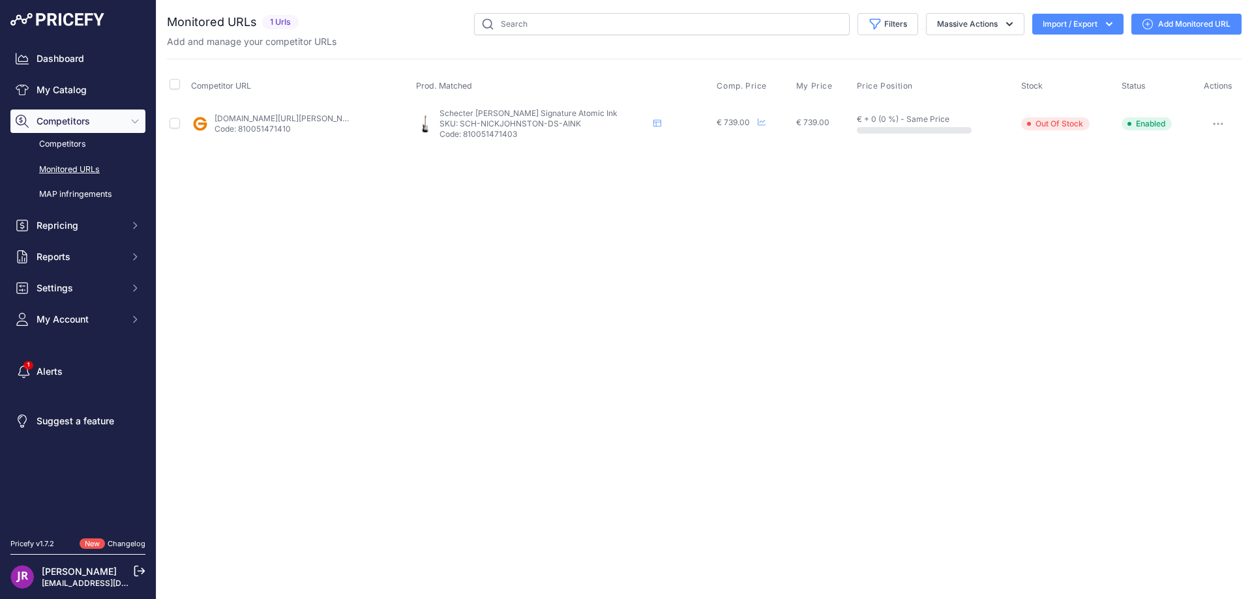
click at [1218, 123] on icon "button" at bounding box center [1218, 123] width 1 height 1
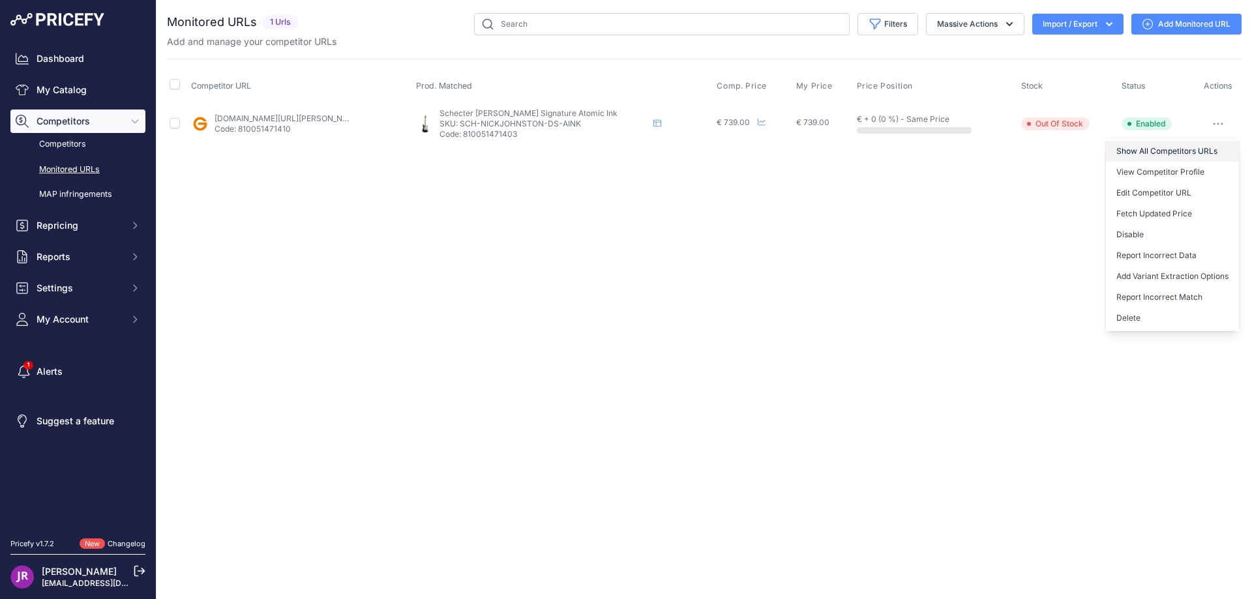
click at [1146, 154] on link "Show All Competitors URLs" at bounding box center [1172, 151] width 133 height 21
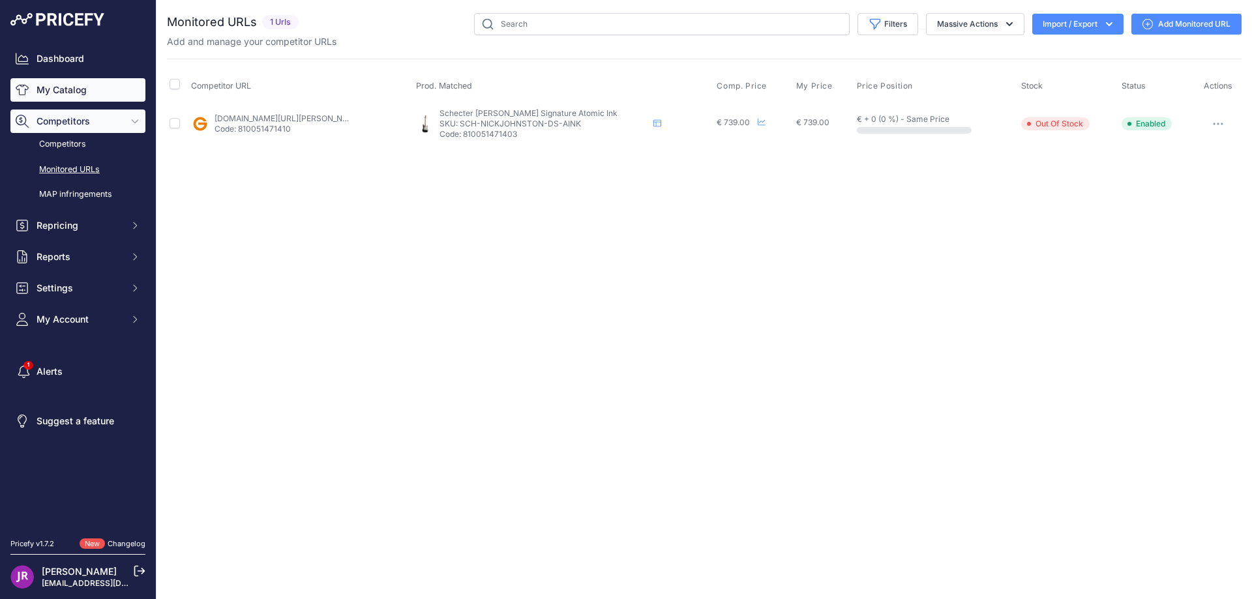
click at [85, 89] on link "My Catalog" at bounding box center [77, 89] width 135 height 23
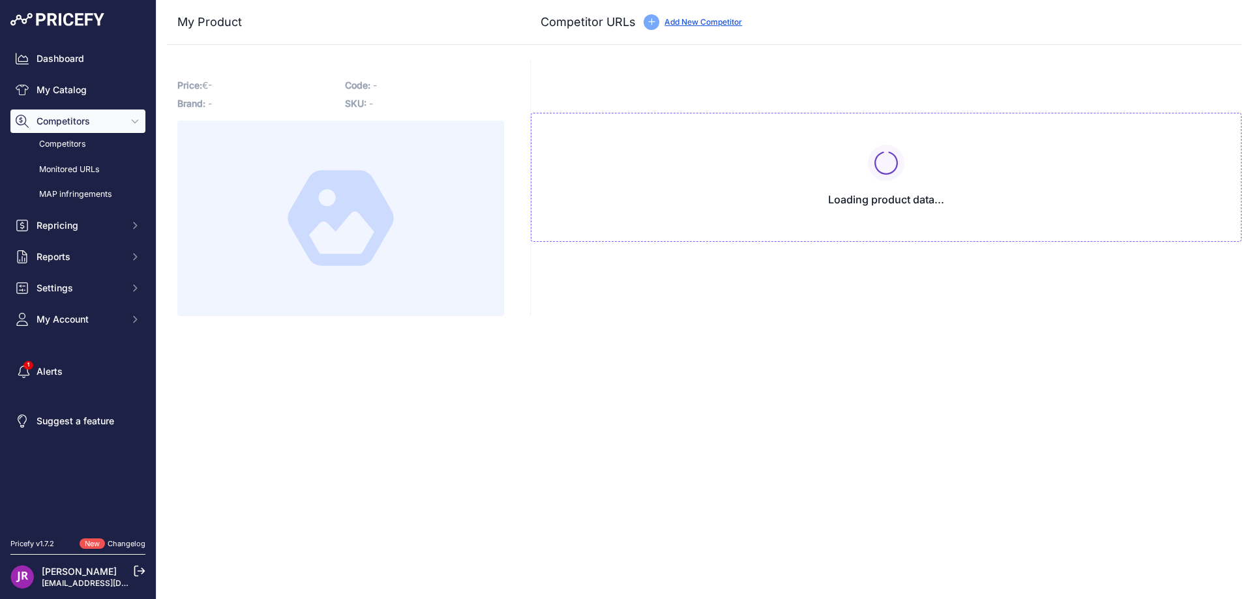
type input "www.gear4music.fr/fr/Guitare-and-Basse/Schecter-Nick-Johnston-Traditional-HSS-A…"
type input "www.woodbrass.com/forme-st-schecter-ds-nick-johnston-signature-atomic-ink-p3831…"
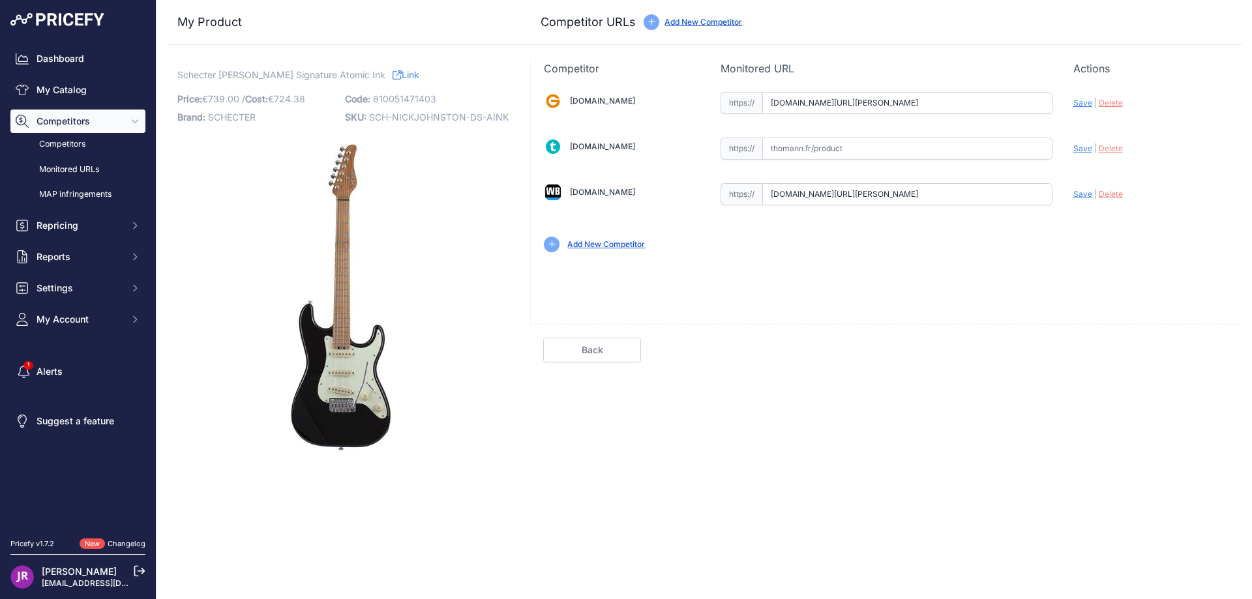
scroll to position [0, 239]
drag, startPoint x: 770, startPoint y: 102, endPoint x: 1083, endPoint y: 102, distance: 313.0
click at [1083, 102] on div "Gear4music.fr Valid Invalid" at bounding box center [886, 170] width 711 height 189
click at [1109, 106] on span "Delete" at bounding box center [1111, 103] width 24 height 10
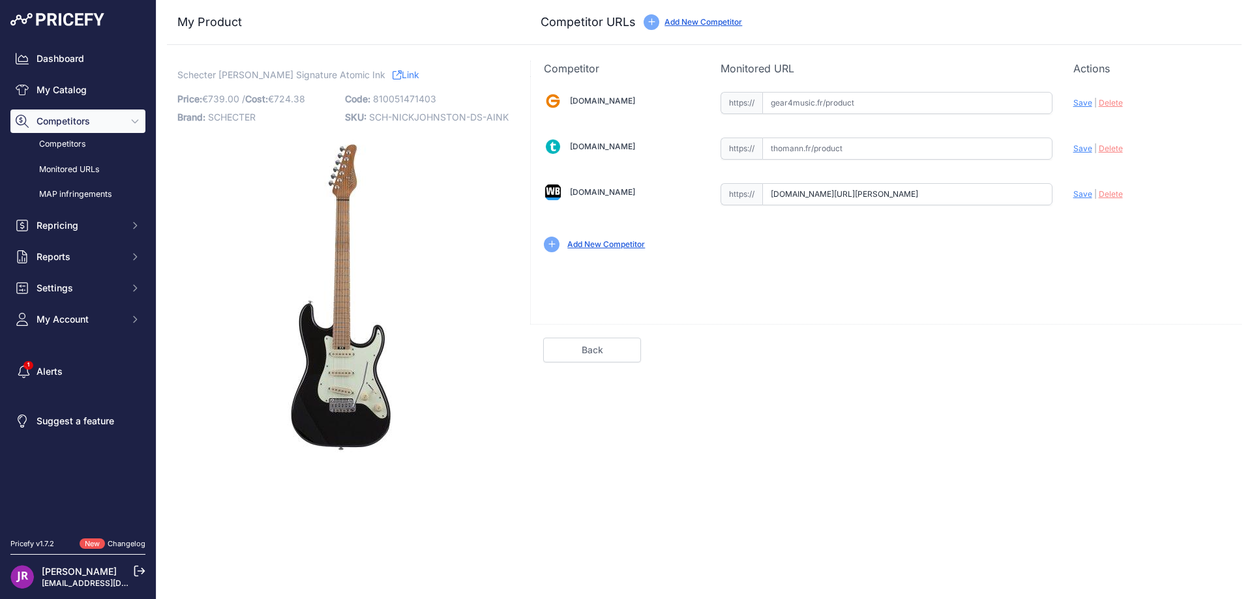
scroll to position [0, 177]
drag, startPoint x: 786, startPoint y: 193, endPoint x: 1082, endPoint y: 194, distance: 296.1
click at [1082, 194] on div "Gear4music.fr Valid Invalid" at bounding box center [886, 170] width 711 height 189
click at [1112, 198] on span "Delete" at bounding box center [1111, 194] width 24 height 10
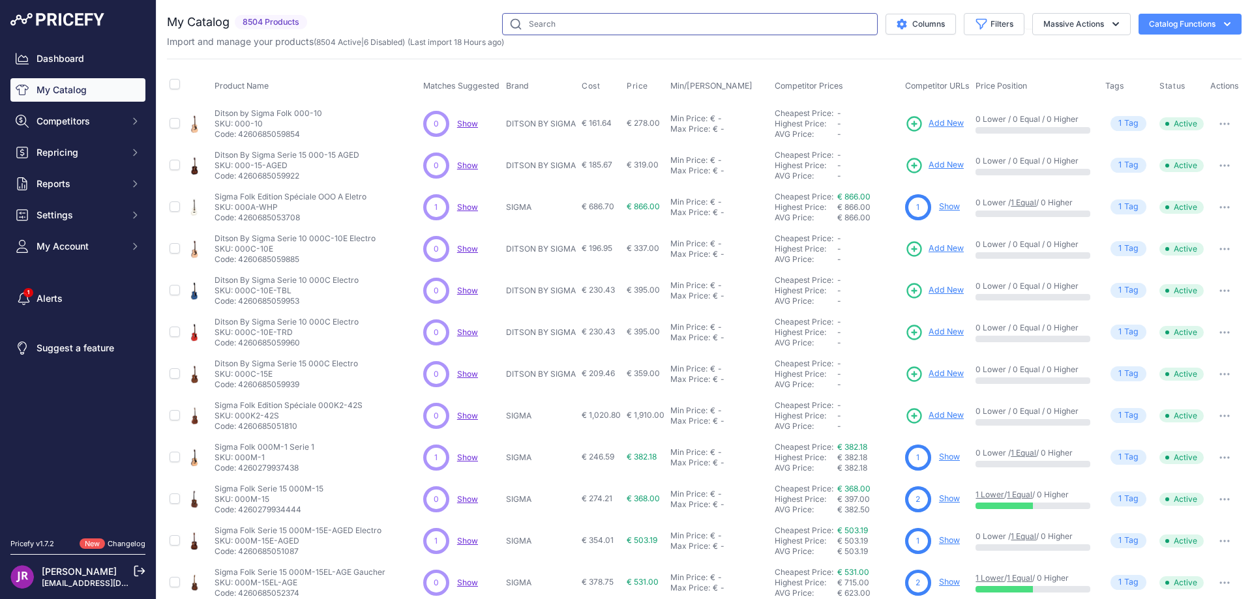
click at [576, 20] on input "text" at bounding box center [690, 24] width 376 height 22
paste input "www.woodbrass.com/forme-st-schecter-ds-nick-johnston-signature-atomic-ink-p3831…"
type input "w"
click at [539, 22] on input "text" at bounding box center [690, 24] width 376 height 22
paste input "SCH-NICKJOHNSTON-DS-AINK"
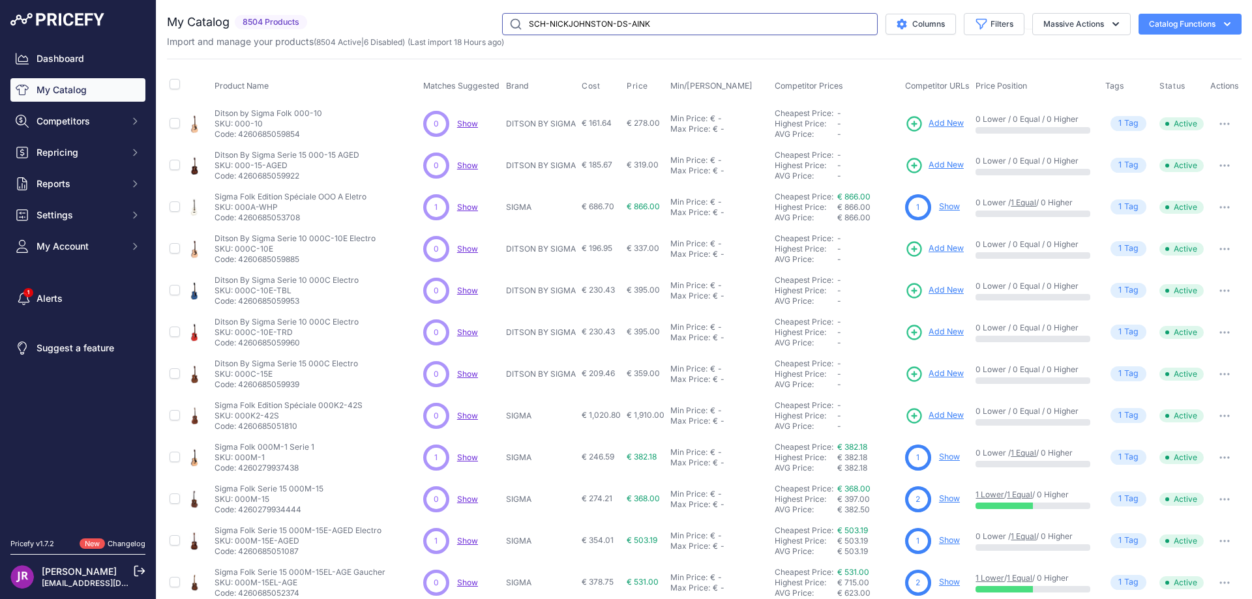
type input "SCH-NICKJOHNSTON-DS-AINK"
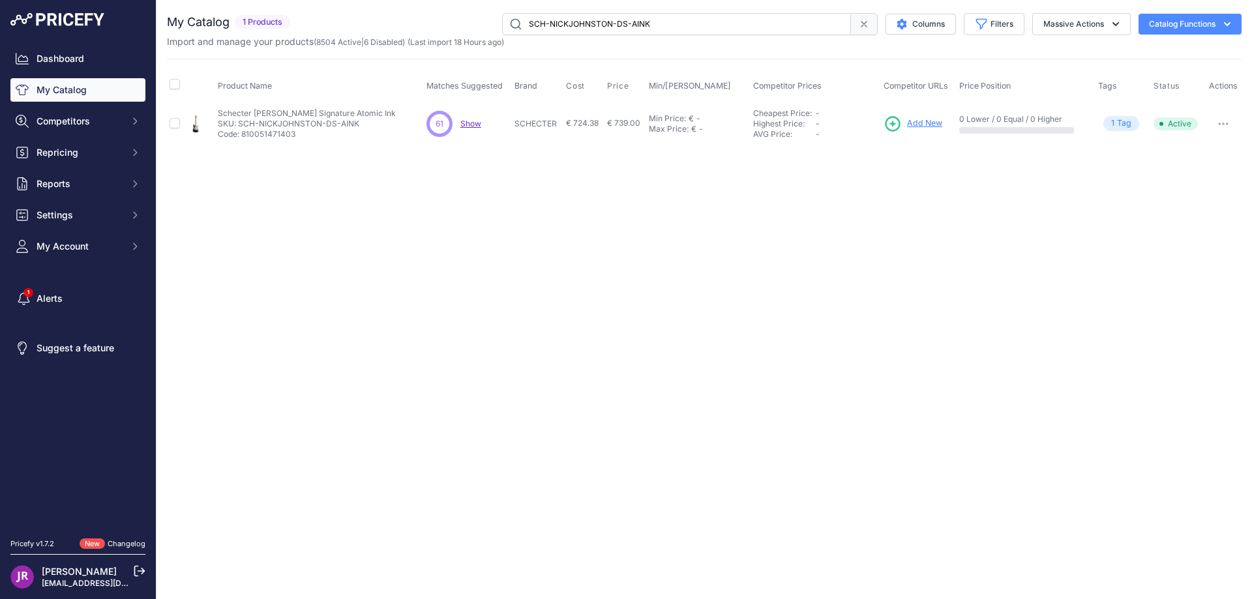
drag, startPoint x: 219, startPoint y: 111, endPoint x: 372, endPoint y: 112, distance: 152.6
click at [395, 107] on td "Schecter Nick Johnston Signature Atomic Ink Schecter Nick Johnston Signature At…" at bounding box center [319, 123] width 209 height 42
copy p "Schecter [PERSON_NAME] Signature Atomic Ink"
drag, startPoint x: 366, startPoint y: 122, endPoint x: 237, endPoint y: 125, distance: 129.2
click at [237, 125] on p "SKU: SCH-NICKJOHNSTON-DS-AINK" at bounding box center [307, 124] width 178 height 10
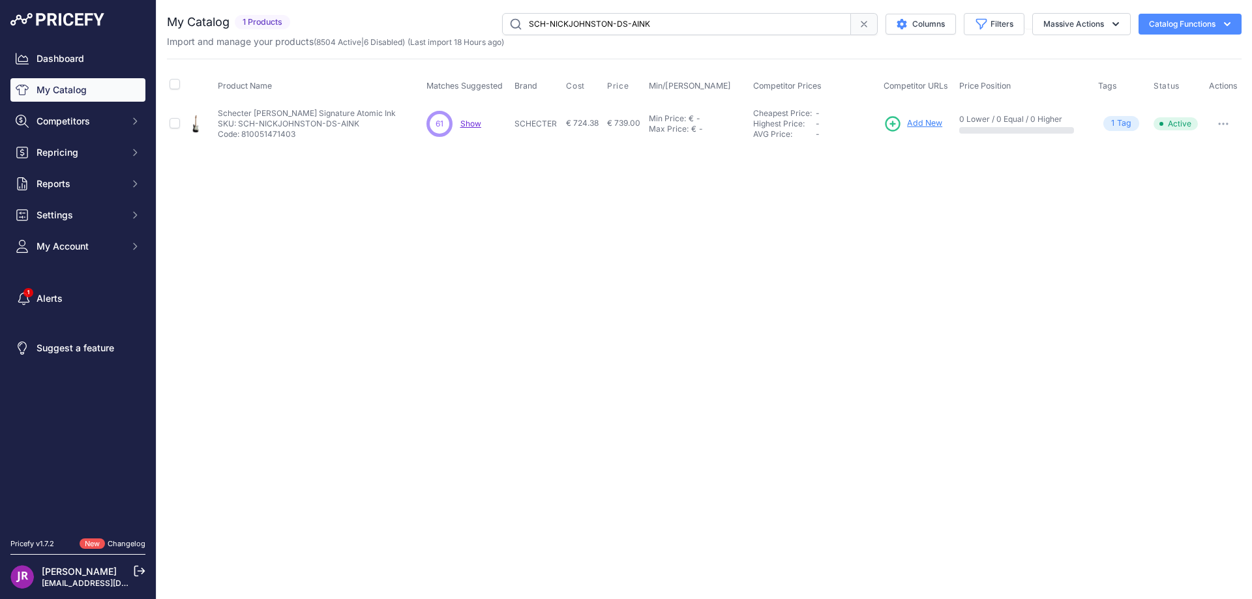
copy p "SCH-NICKJOHNSTON-DS-AINK"
